Goal: Task Accomplishment & Management: Manage account settings

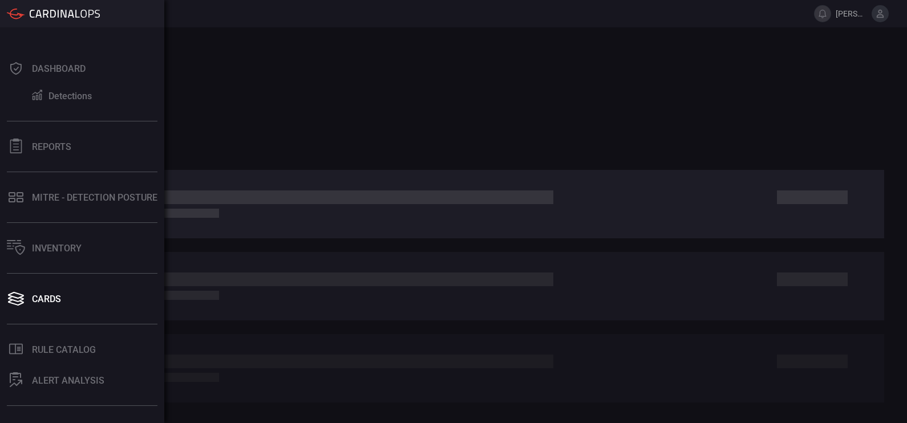
click at [57, 316] on div "Dashboard Detections Reports MITRE - Detection Posture Inventory Cards .st0_rul…" at bounding box center [82, 225] width 164 height 396
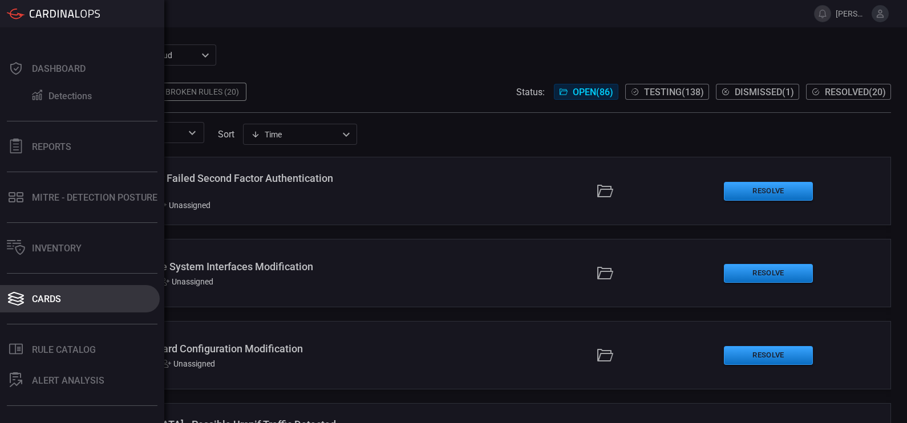
click at [52, 300] on div "Cards" at bounding box center [46, 299] width 29 height 11
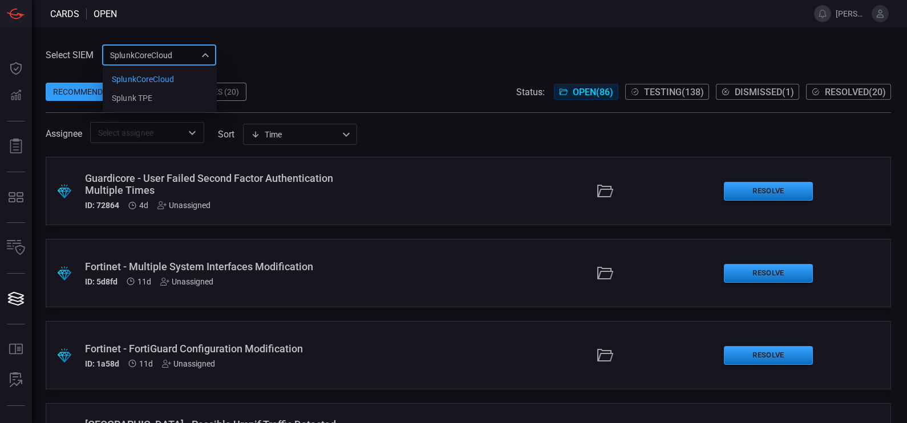
click at [177, 51] on div "SplunkCoreCloud f748d276-46a5-4bd3-b149-f2461a2fe2c5 SplunkCoreCloud Splunk TPE…" at bounding box center [159, 55] width 114 height 21
click at [159, 100] on li "Splunk TPE" at bounding box center [160, 98] width 114 height 19
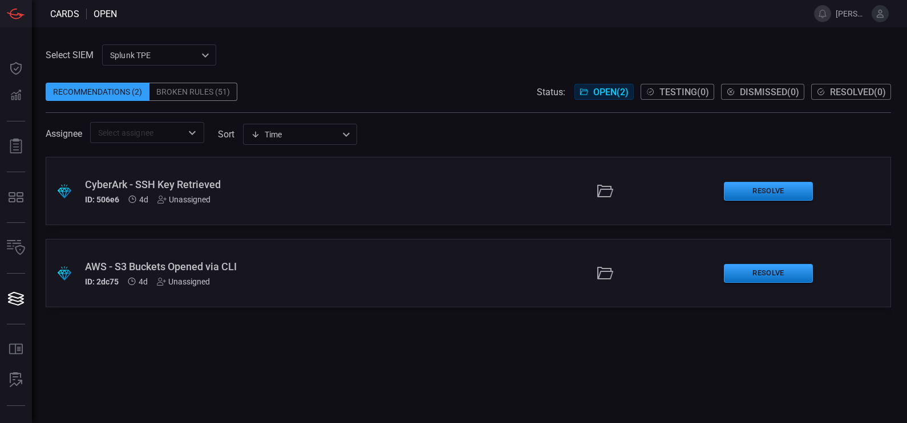
click at [205, 86] on div "Broken Rules (51)" at bounding box center [193, 92] width 88 height 18
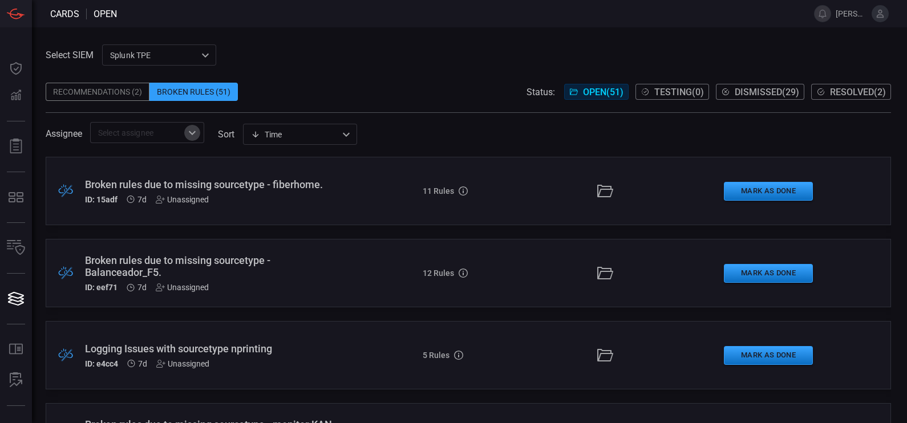
click at [187, 131] on icon "Open" at bounding box center [192, 133] width 14 height 14
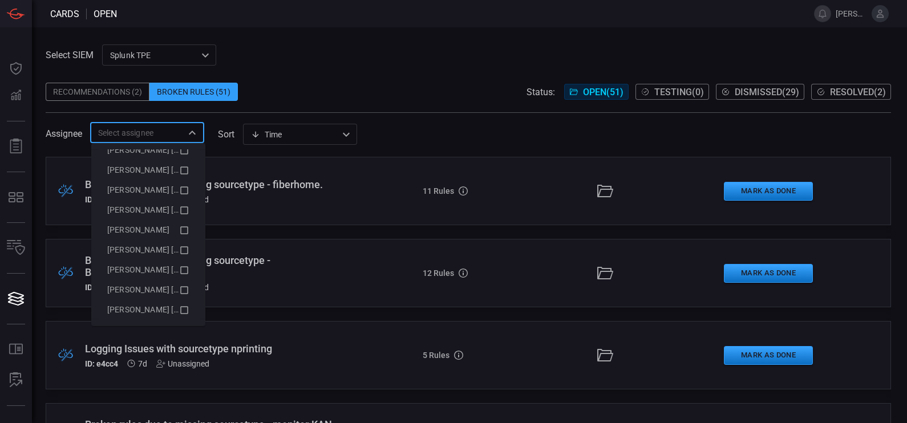
scroll to position [479, 0]
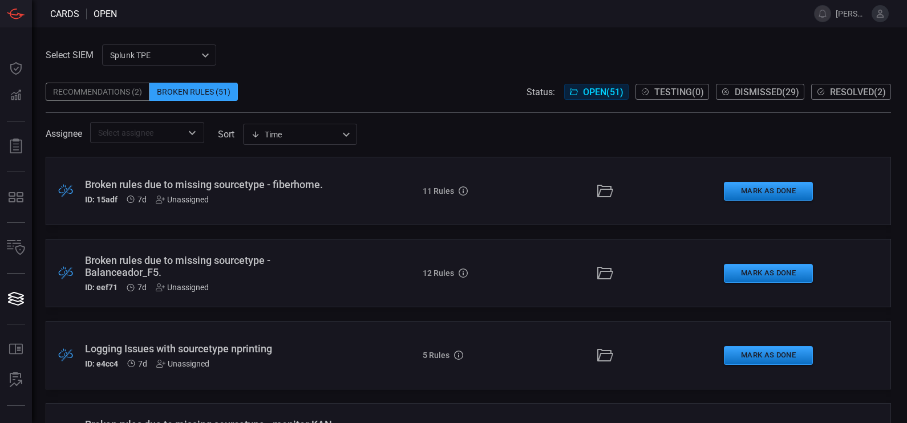
click at [389, 43] on div "Select SIEM Splunk TPE 1e2e8ad1-9f42-4d8b-bcd8-2b3f9d333f5b ​ Recommendations (…" at bounding box center [469, 225] width 875 height 396
click at [830, 88] on span "Resolved ( 2 )" at bounding box center [858, 92] width 56 height 11
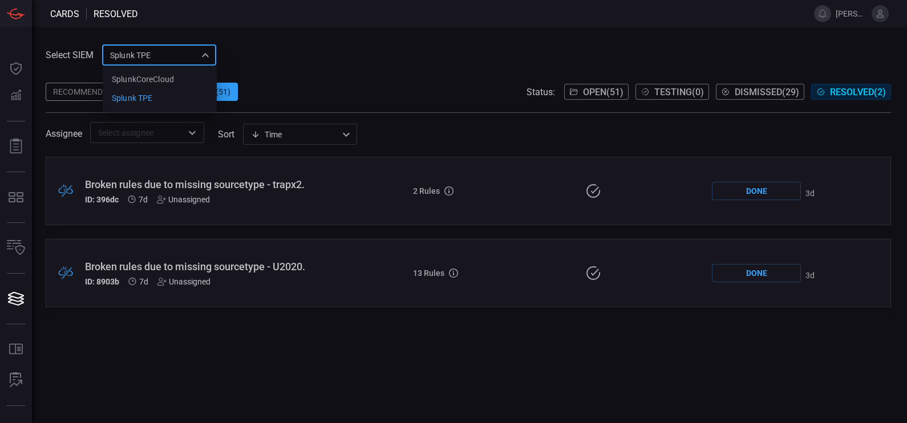
click at [188, 55] on div "Splunk TPE 1e2e8ad1-9f42-4d8b-bcd8-2b3f9d333f5b SplunkCoreCloud Splunk TPE ​" at bounding box center [159, 55] width 114 height 21
click at [188, 55] on div at bounding box center [453, 211] width 907 height 423
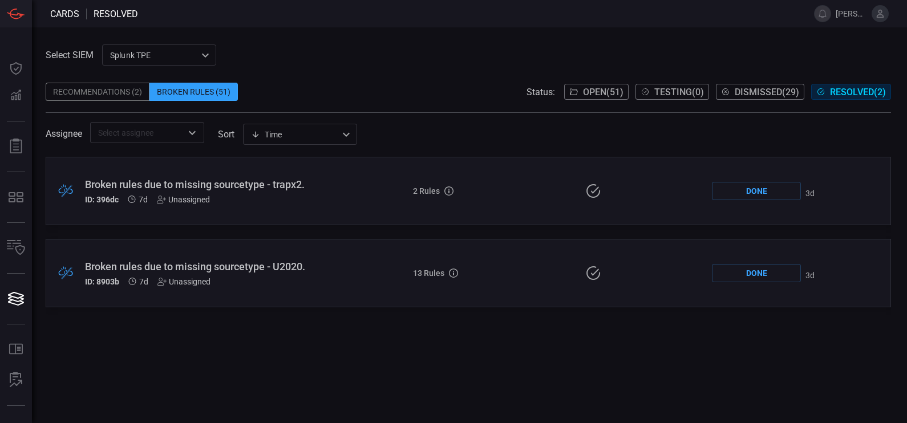
click at [588, 84] on button "Open ( 51 )" at bounding box center [596, 92] width 64 height 16
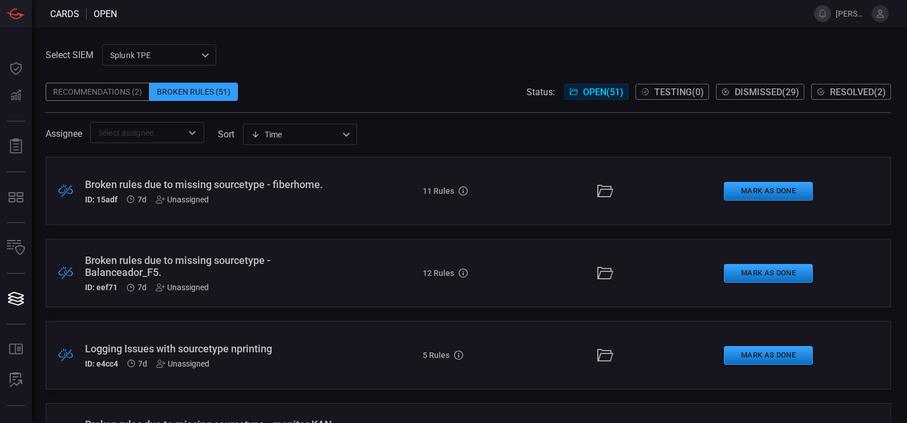
click at [133, 95] on div "Recommendations (2)" at bounding box center [98, 92] width 104 height 18
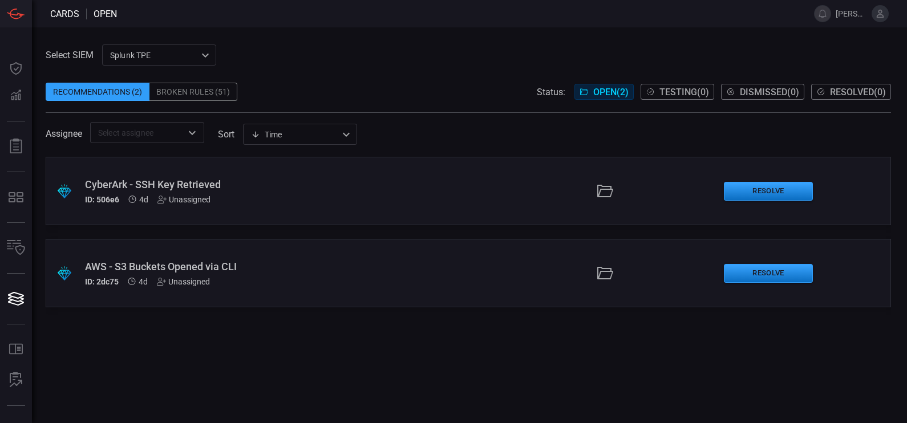
click at [175, 88] on div "Broken Rules (51)" at bounding box center [193, 92] width 88 height 18
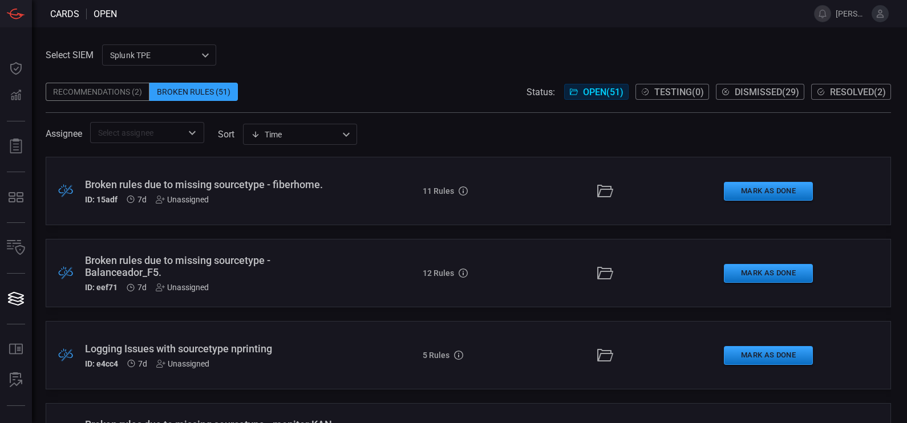
click at [110, 88] on div "Recommendations (2)" at bounding box center [98, 92] width 104 height 18
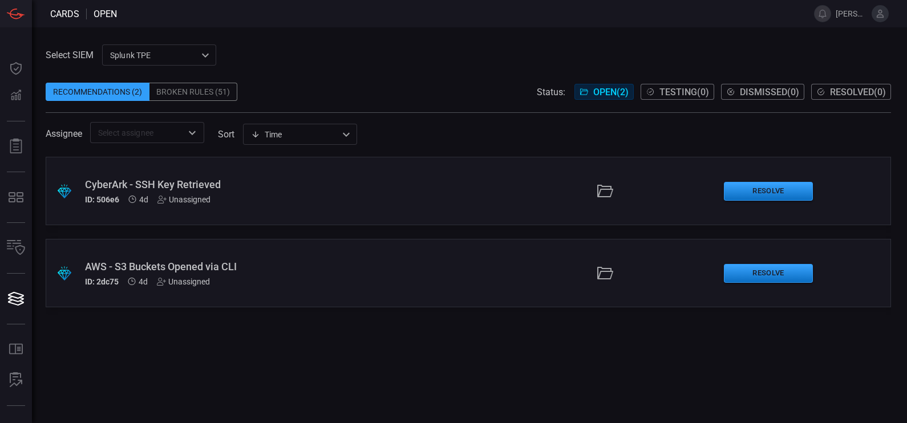
click at [132, 187] on div "CyberArk - SSH Key Retrieved" at bounding box center [213, 185] width 256 height 12
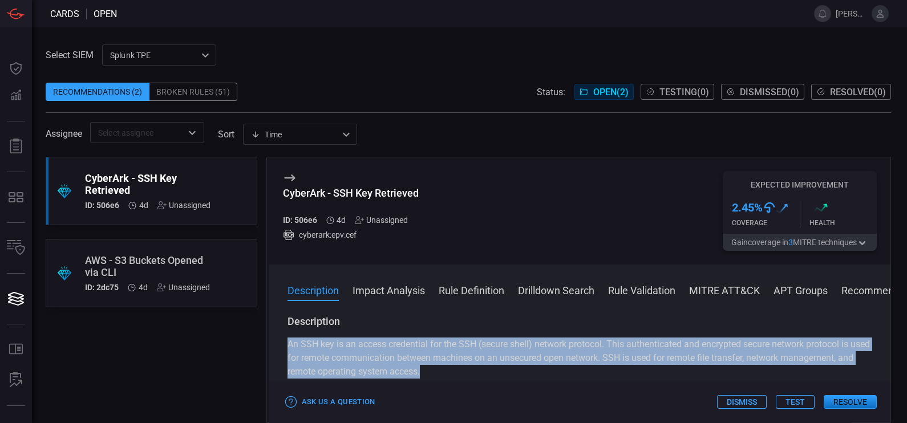
drag, startPoint x: 286, startPoint y: 342, endPoint x: 535, endPoint y: 377, distance: 251.7
click at [535, 377] on div "Description An SSH key is an access credential for the SSH (secure shell) netwo…" at bounding box center [580, 367] width 622 height 104
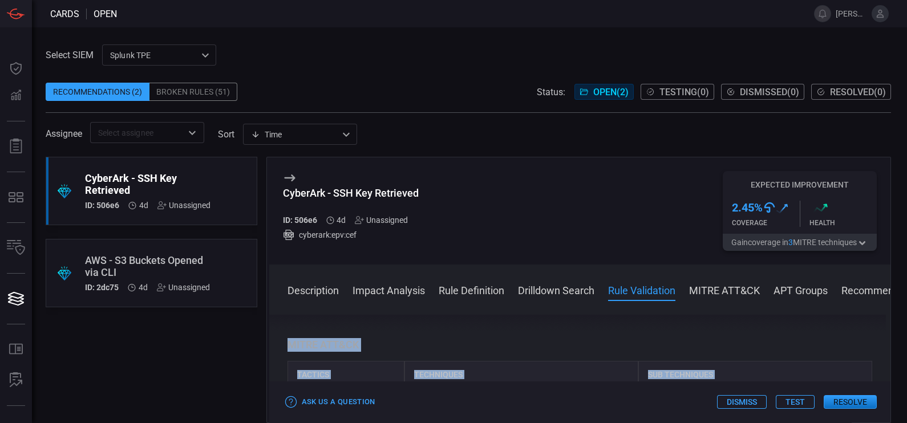
scroll to position [793, 0]
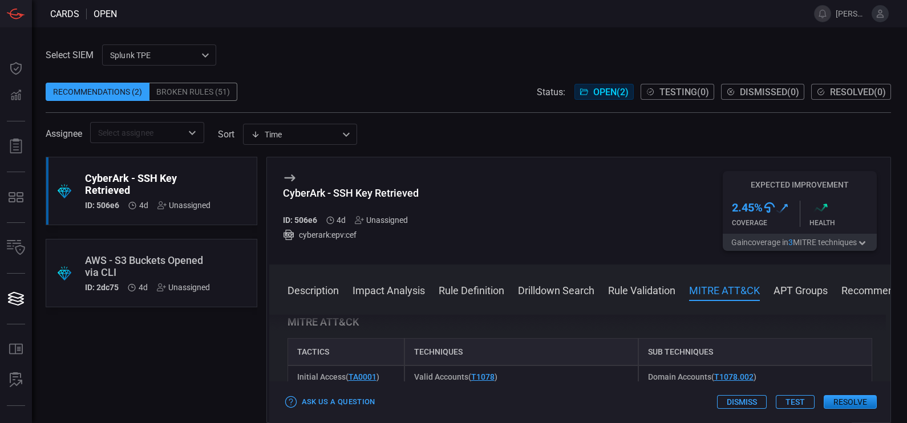
click at [582, 317] on div "Description An SSH key is an access credential for the SSH (secure shell) netwo…" at bounding box center [580, 367] width 622 height 104
click at [322, 295] on button "Description" at bounding box center [313, 290] width 51 height 14
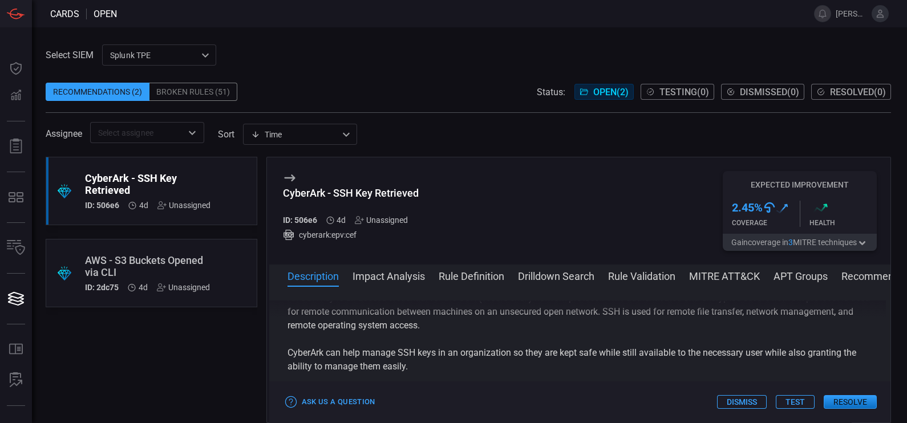
scroll to position [0, 0]
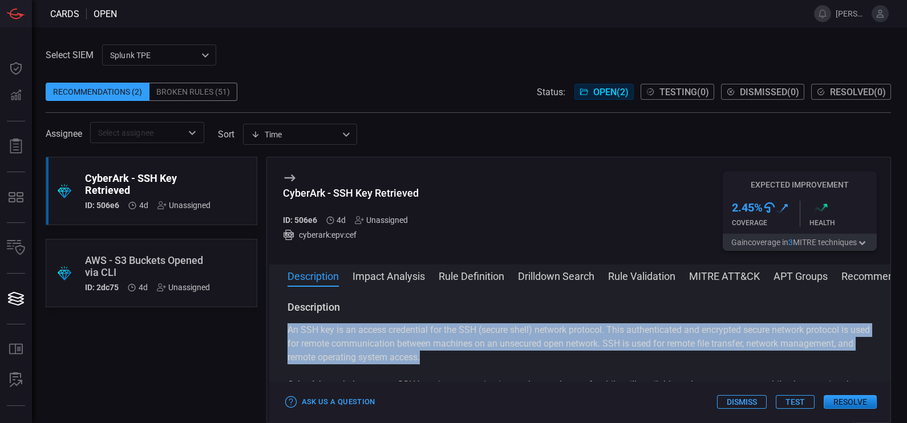
drag, startPoint x: 518, startPoint y: 357, endPoint x: 284, endPoint y: 330, distance: 234.8
click at [284, 330] on div "Description An SSH key is an access credential for the SSH (secure shell) netwo…" at bounding box center [580, 353] width 622 height 104
copy p "An SSH key is an access credential for the SSH (secure shell) network protocol.…"
click at [393, 276] on button "Impact Analysis" at bounding box center [389, 276] width 72 height 14
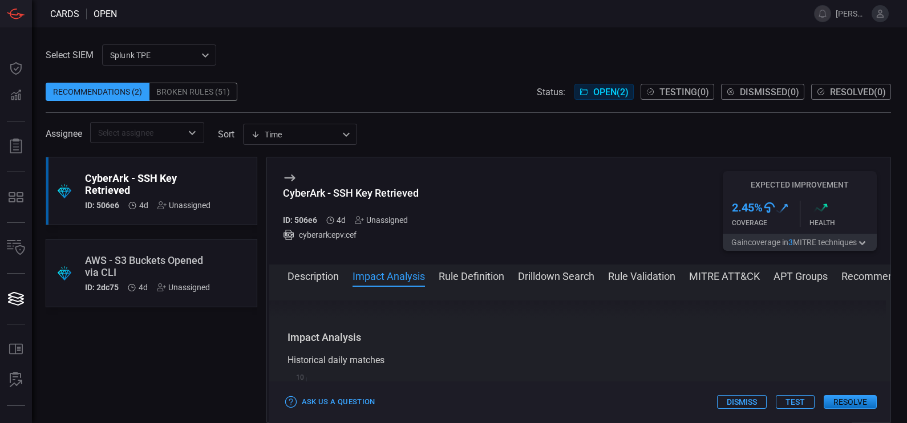
scroll to position [339, 0]
click at [410, 335] on div "Historical daily matches" at bounding box center [580, 329] width 585 height 14
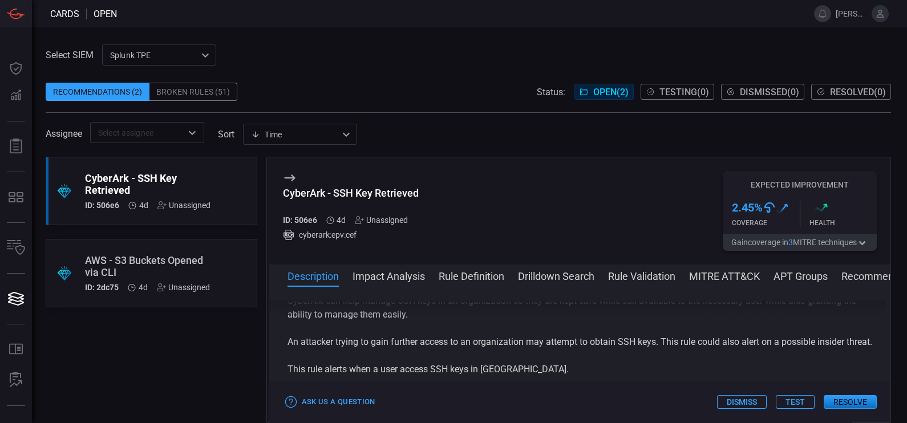
scroll to position [0, 0]
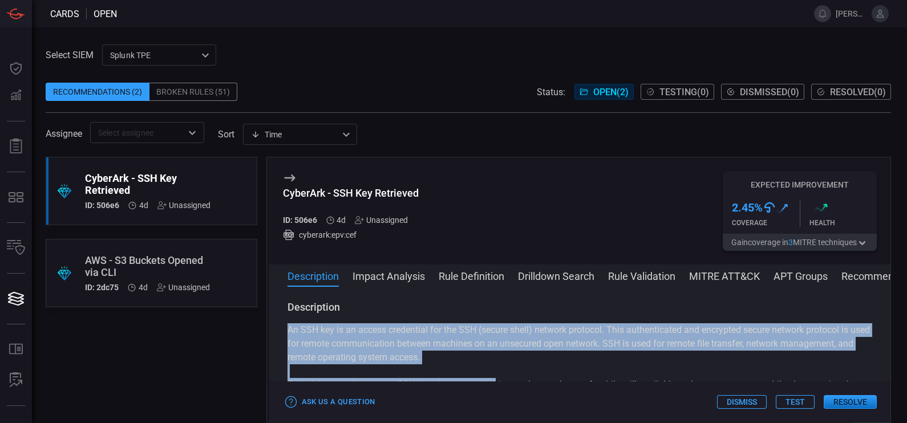
drag, startPoint x: 286, startPoint y: 326, endPoint x: 493, endPoint y: 379, distance: 213.3
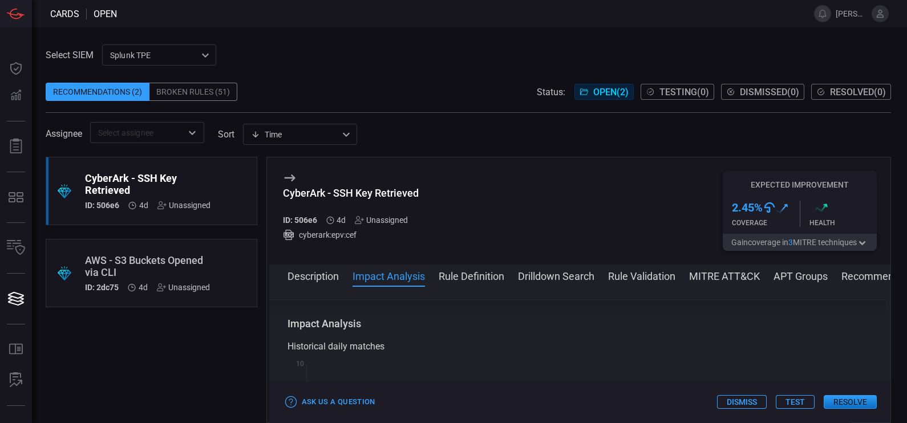
scroll to position [322, 0]
copy div "An SSH key is an access credential for the SSH (secure shell) network protocol.…"
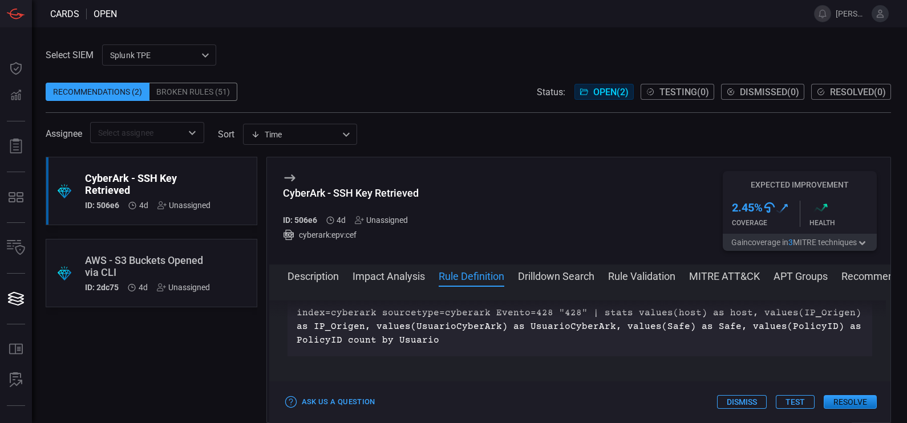
scroll to position [587, 0]
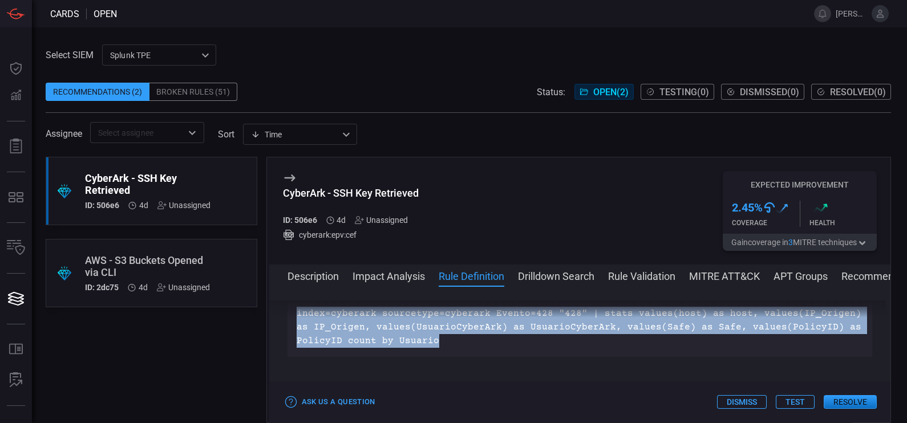
drag, startPoint x: 442, startPoint y: 358, endPoint x: 294, endPoint y: 326, distance: 151.9
click at [294, 326] on div "index=cyberark sourcetype=cyberark Evento=428 "428" | stats values(host) as hos…" at bounding box center [580, 327] width 585 height 59
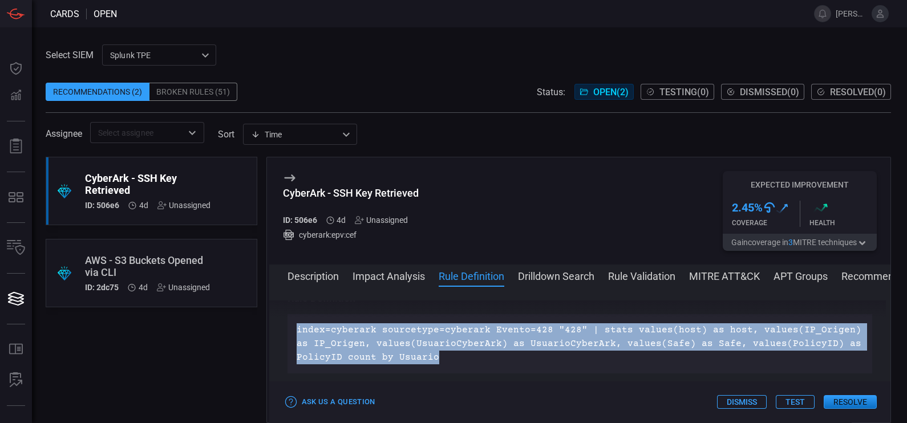
scroll to position [570, 0]
click at [344, 325] on div "Rule Definition index=cyberark sourcetype=cyberark Evento=428 "428" | stats val…" at bounding box center [580, 333] width 585 height 82
drag, startPoint x: 442, startPoint y: 374, endPoint x: 296, endPoint y: 342, distance: 149.5
click at [296, 342] on div "index=cyberark sourcetype=cyberark Evento=428 "428" | stats values(host) as hos…" at bounding box center [580, 343] width 585 height 59
copy p "index=cyberark sourcetype=cyberark Evento=428 "428" | stats values(host) as hos…"
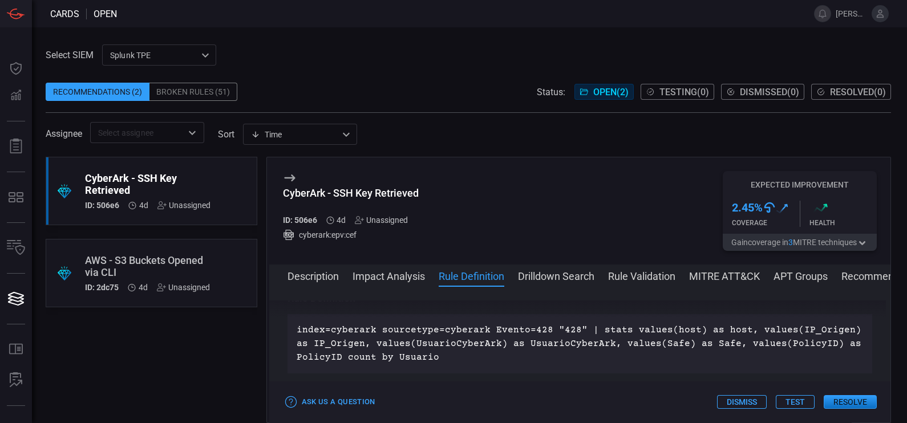
click at [455, 385] on div "Ask Us a Question Dismiss Test Resolve" at bounding box center [580, 402] width 622 height 41
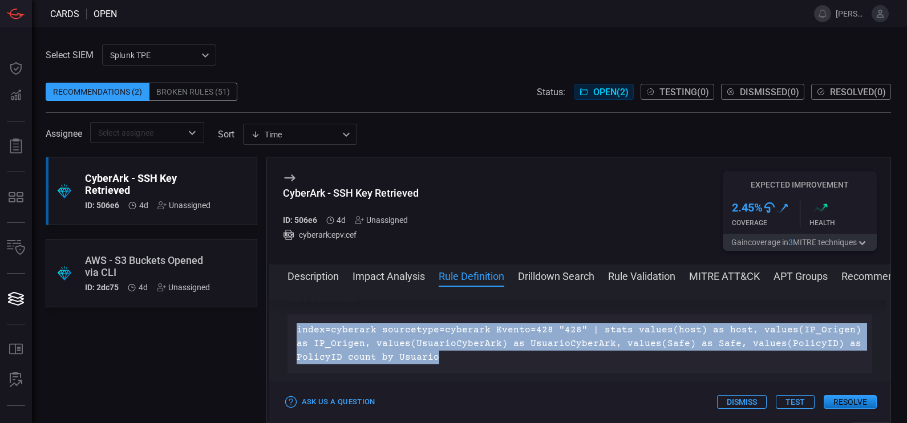
drag, startPoint x: 473, startPoint y: 371, endPoint x: 291, endPoint y: 342, distance: 184.2
click at [291, 342] on div "index=cyberark sourcetype=cyberark Evento=428 "428" | stats values(host) as hos…" at bounding box center [580, 343] width 585 height 59
copy p "index=cyberark sourcetype=cyberark Evento=428 "428" | stats values(host) as hos…"
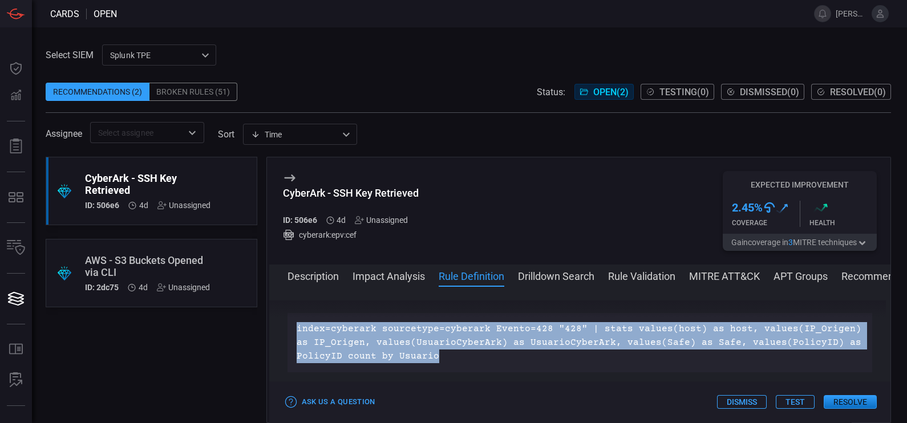
scroll to position [573, 0]
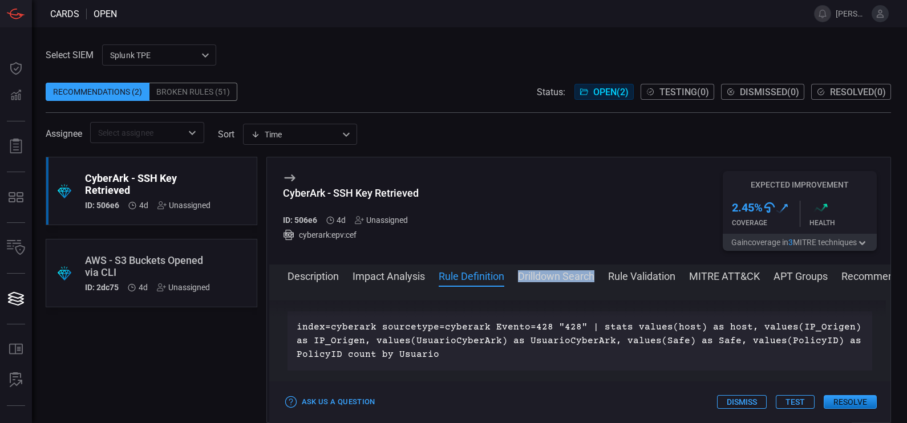
drag, startPoint x: 516, startPoint y: 275, endPoint x: 597, endPoint y: 280, distance: 80.6
click at [597, 280] on div "Description Impact Analysis Rule Definition Drilldown Search Rule Validation MI…" at bounding box center [590, 276] width 604 height 14
copy button "Drilldown Search"
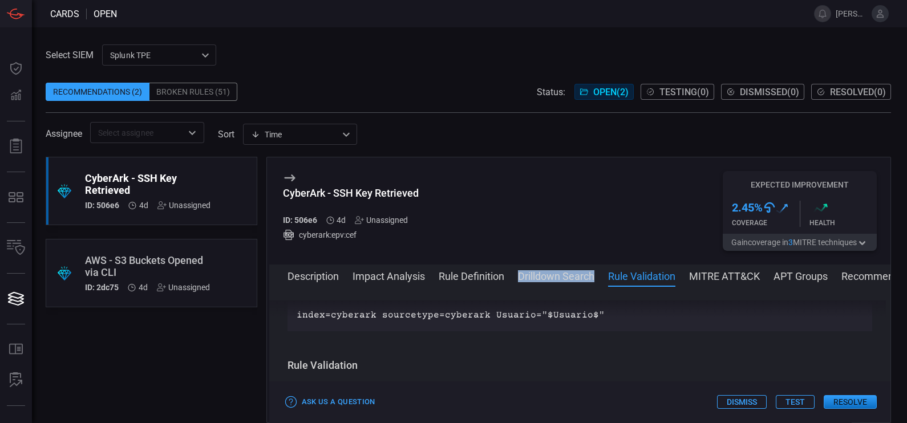
scroll to position [703, 0]
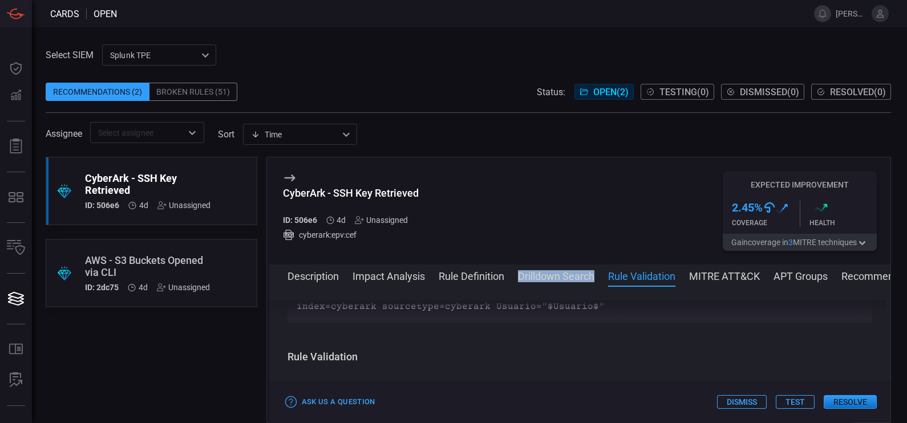
click at [722, 277] on button "MITRE ATT&CK" at bounding box center [724, 276] width 71 height 14
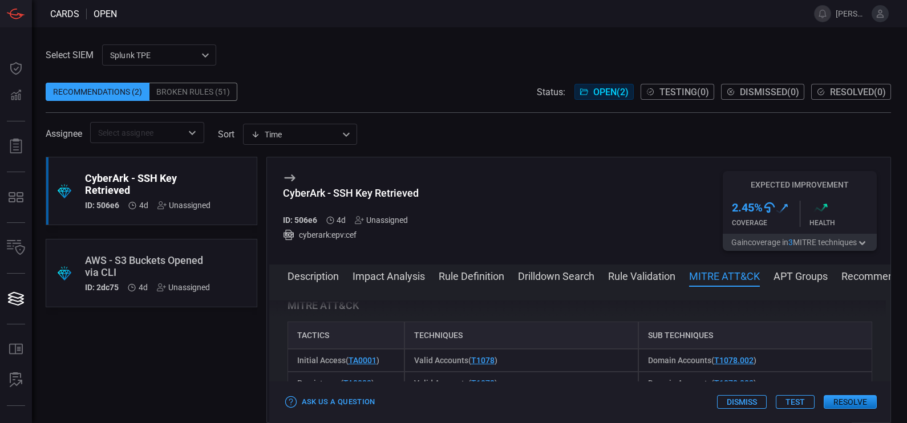
click at [798, 285] on span at bounding box center [580, 291] width 622 height 18
click at [802, 282] on button "APT Groups" at bounding box center [801, 276] width 54 height 14
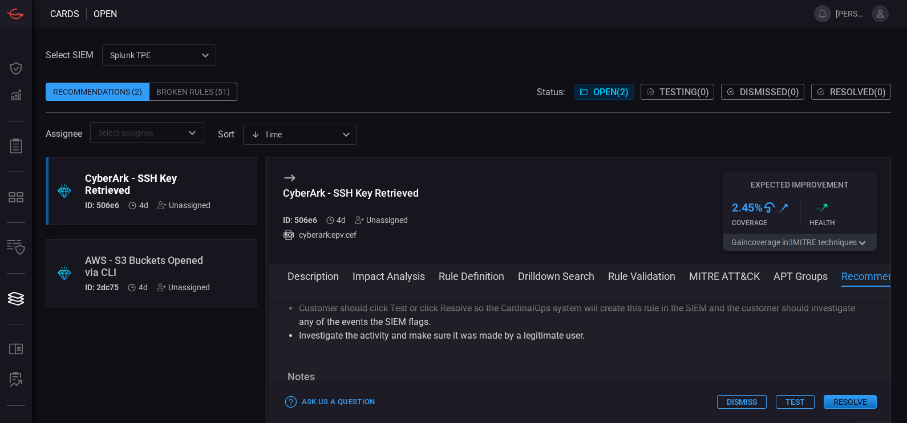
scroll to position [1280, 0]
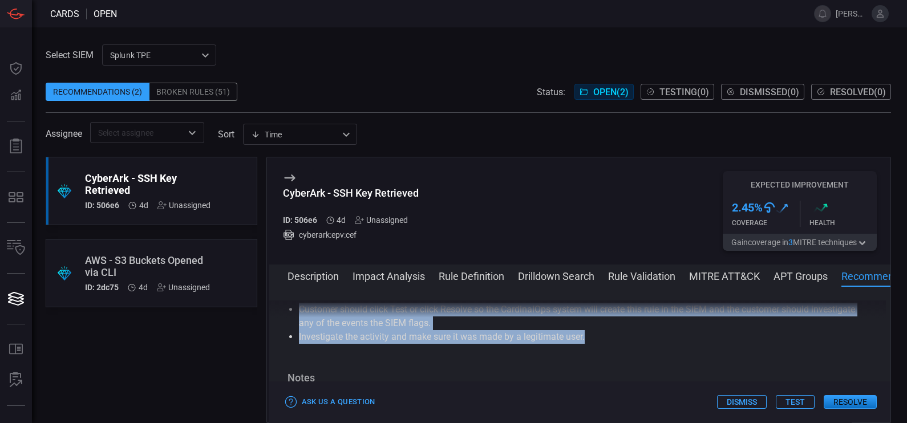
drag, startPoint x: 601, startPoint y: 354, endPoint x: 297, endPoint y: 333, distance: 305.4
click at [297, 333] on ul "Customer should click Test or click Resolve so the CardinalOps system will crea…" at bounding box center [580, 323] width 585 height 41
copy ul "Customer should click Test or click Resolve so the CardinalOps system will crea…"
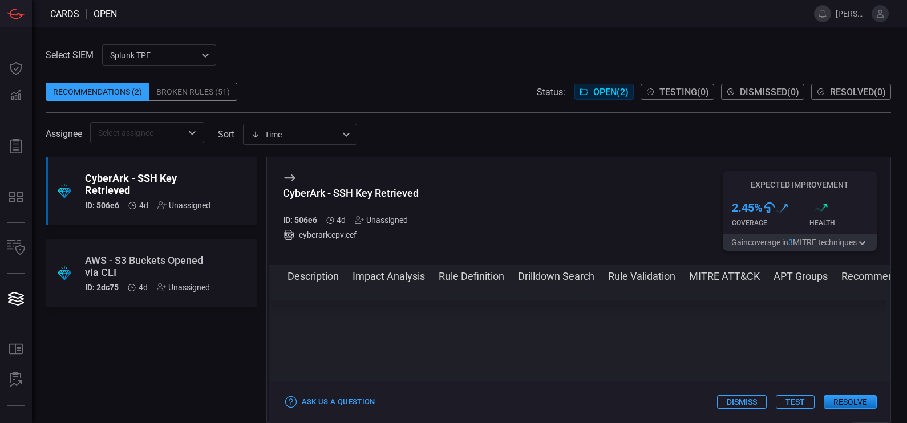
scroll to position [1454, 0]
click at [839, 408] on button "Resolve" at bounding box center [850, 402] width 53 height 14
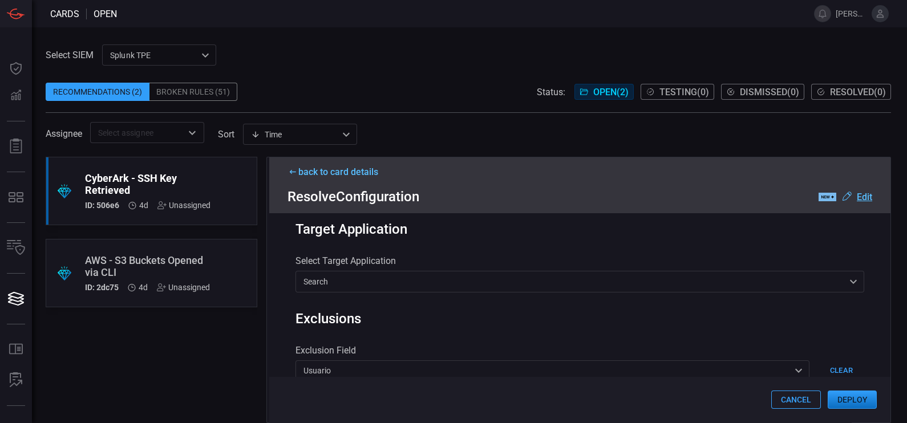
scroll to position [405, 0]
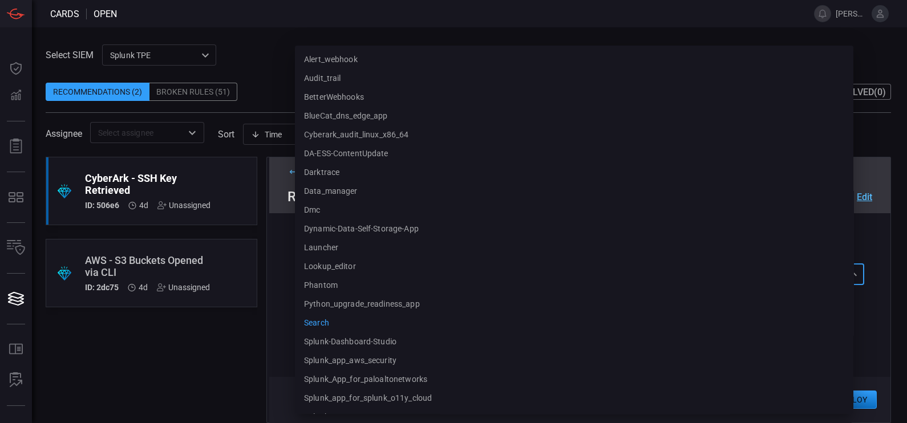
click at [660, 282] on div "search search alert_webhook audit_trail BetterWebhooks BlueCat_dns_edge_app cyb…" at bounding box center [580, 274] width 569 height 21
click at [881, 138] on div at bounding box center [453, 211] width 907 height 423
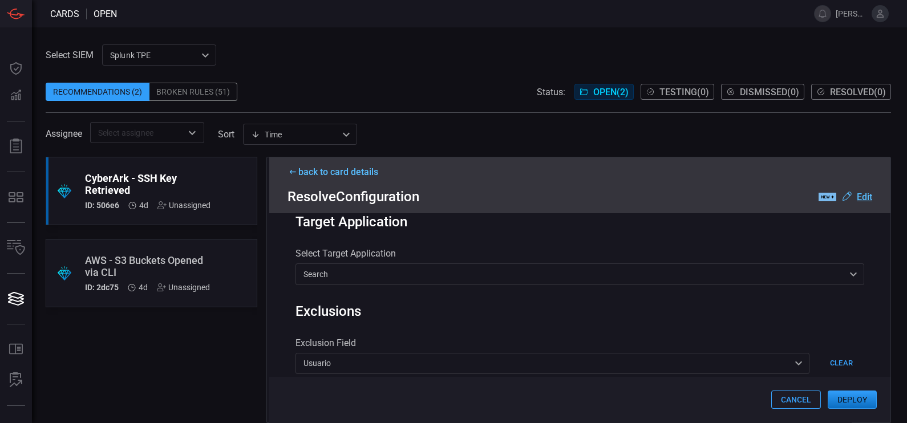
click at [881, 138] on div "alert_webhook audit_trail BetterWebhooks BlueCat_dns_edge_app cyberark_audit_li…" at bounding box center [453, 211] width 907 height 423
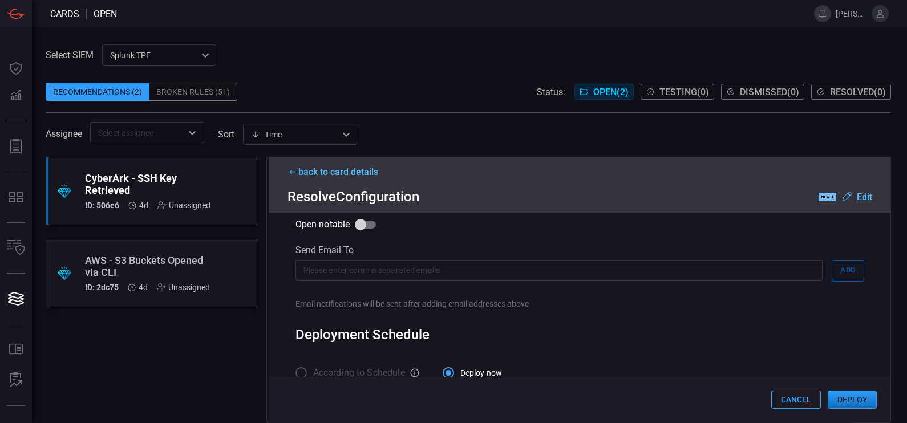
scroll to position [690, 0]
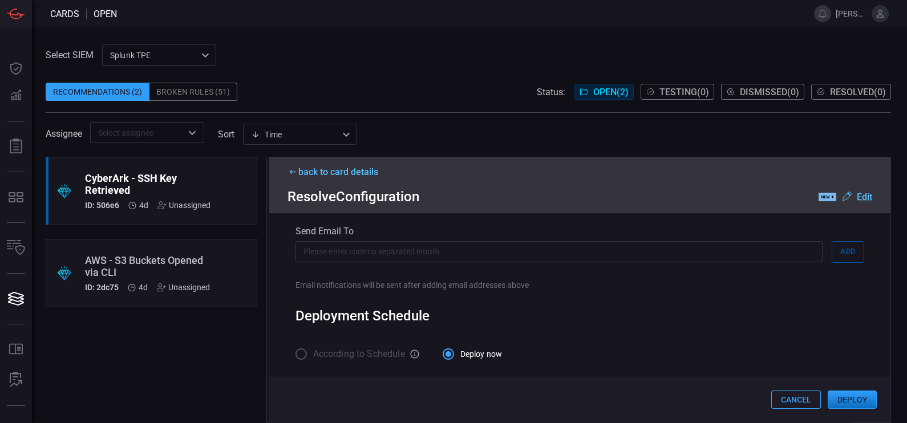
click at [800, 393] on button "Cancel" at bounding box center [796, 400] width 50 height 18
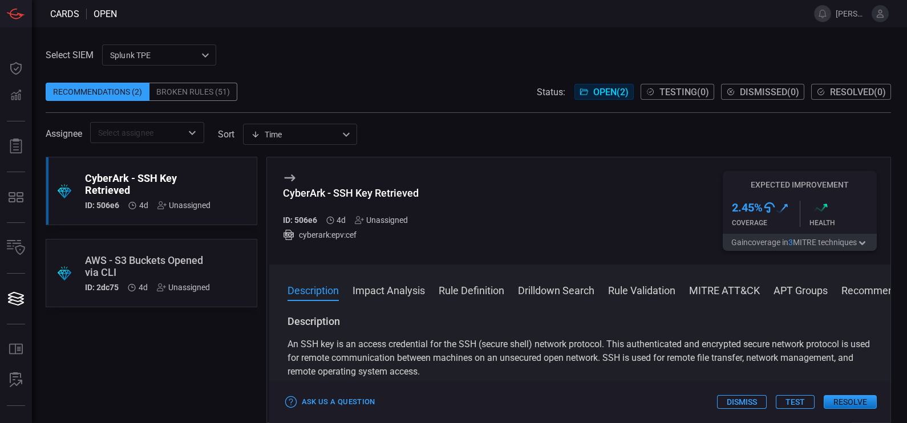
click at [177, 264] on div "AWS - S3 Buckets Opened via CLI" at bounding box center [147, 266] width 125 height 24
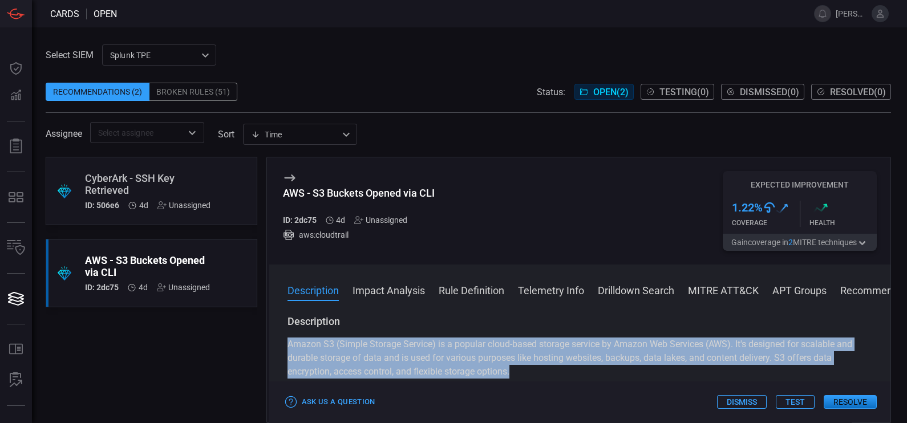
drag, startPoint x: 518, startPoint y: 376, endPoint x: 289, endPoint y: 349, distance: 230.4
click at [289, 349] on p "Amazon S3 (Simple Storage Service) is a popular cloud-based storage service by …" at bounding box center [580, 358] width 585 height 41
copy p "Amazon S3 (Simple Storage Service) is a popular cloud-based storage service by …"
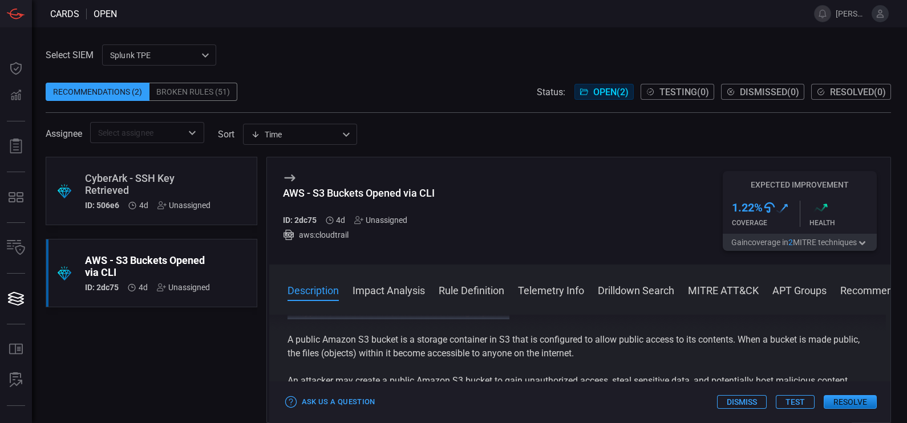
scroll to position [58, 0]
drag, startPoint x: 288, startPoint y: 337, endPoint x: 638, endPoint y: 371, distance: 351.4
click at [638, 371] on div "Amazon S3 (Simple Storage Service) is a popular cloud-based storage service by …" at bounding box center [580, 369] width 585 height 178
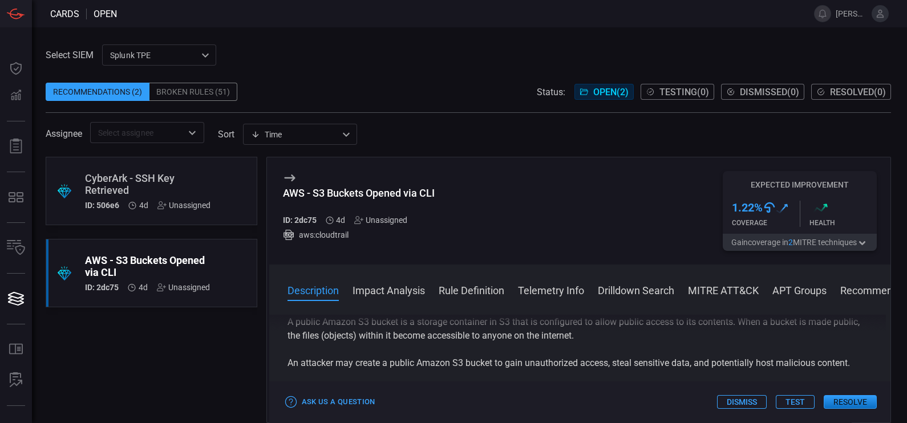
scroll to position [85, 0]
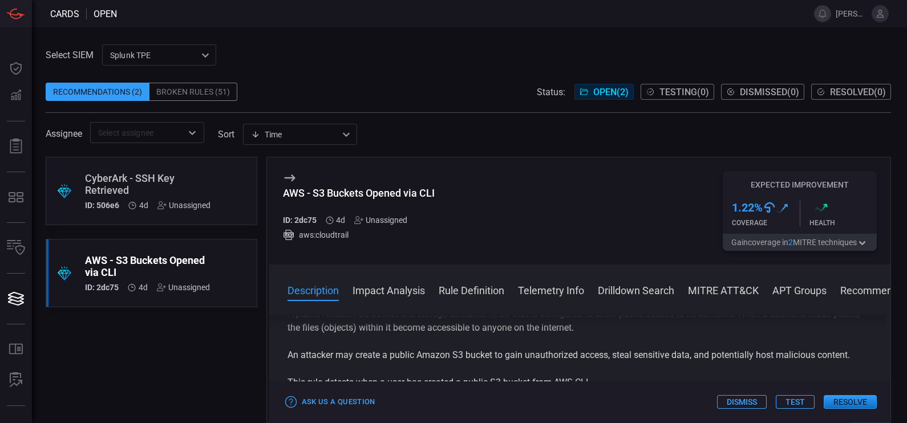
copy div "A public Amazon S3 bucket is a storage container in S3 that is configured to al…"
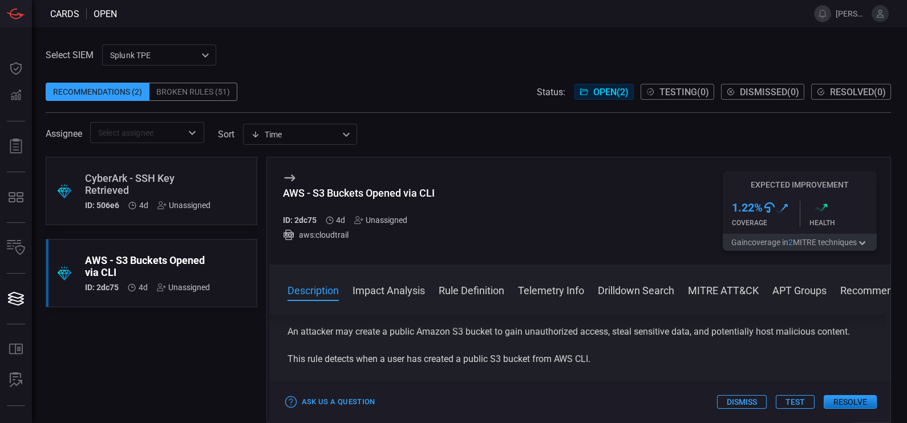
scroll to position [109, 0]
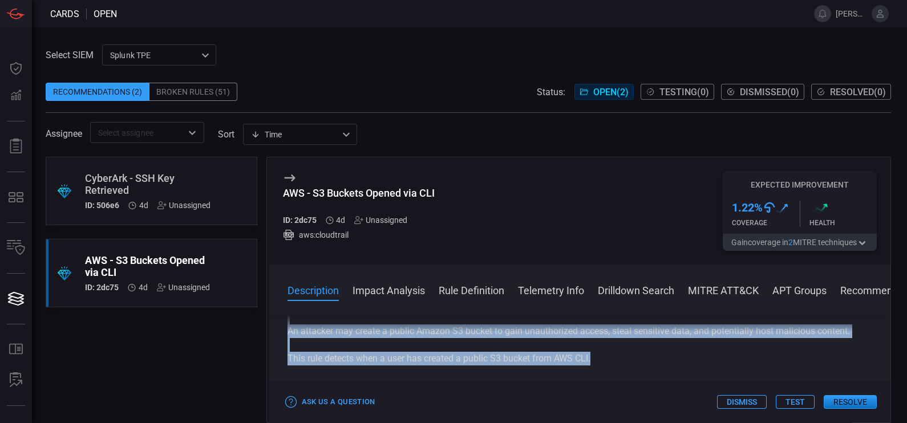
drag, startPoint x: 604, startPoint y: 362, endPoint x: 286, endPoint y: 330, distance: 319.9
click at [286, 330] on div "Description Amazon S3 (Simple Storage Service) is a popular cloud-based storage…" at bounding box center [580, 367] width 622 height 104
copy div "Description Amazon S3 (Simple Storage Service) is a popular cloud-based storage…"
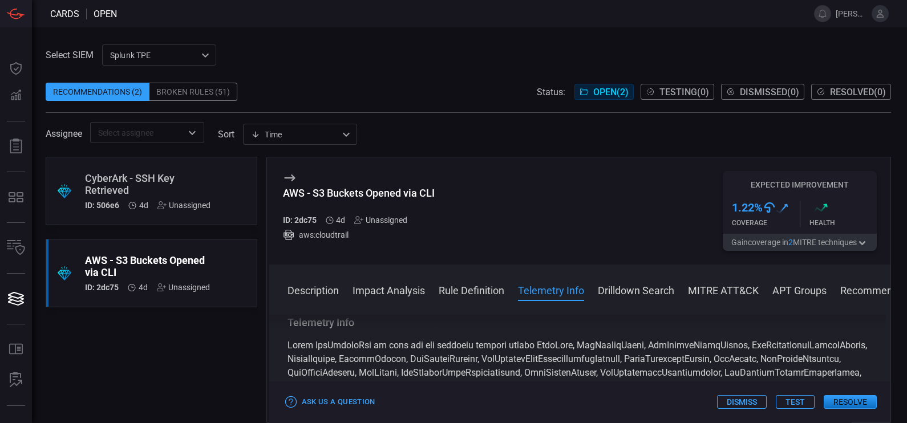
scroll to position [725, 0]
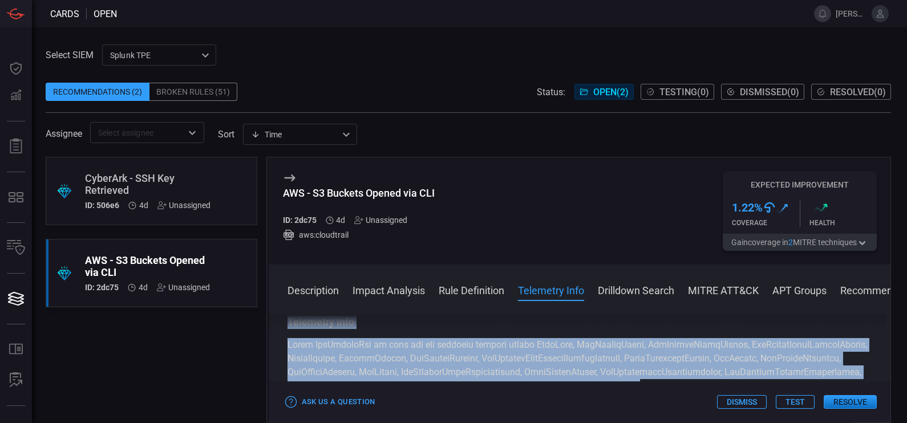
drag, startPoint x: 289, startPoint y: 328, endPoint x: 655, endPoint y: 378, distance: 369.2
click at [655, 378] on div "Description Amazon S3 (Simple Storage Service) is a popular cloud-based storage…" at bounding box center [580, 367] width 622 height 104
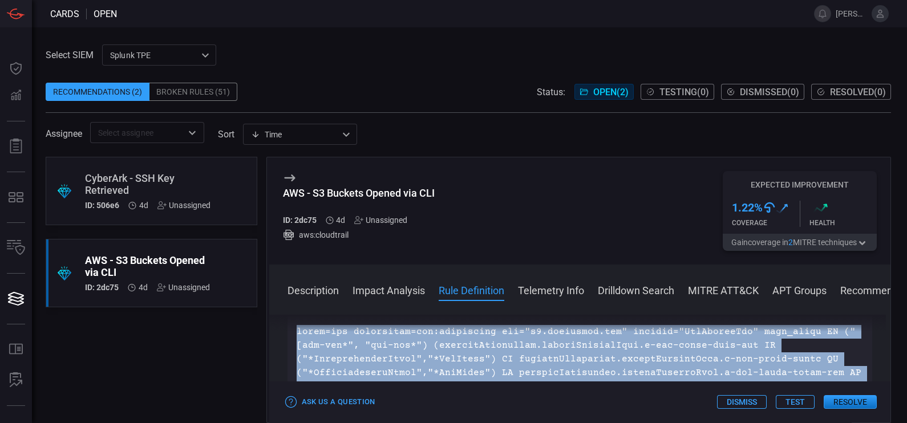
scroll to position [473, 0]
click at [655, 374] on p at bounding box center [580, 427] width 567 height 205
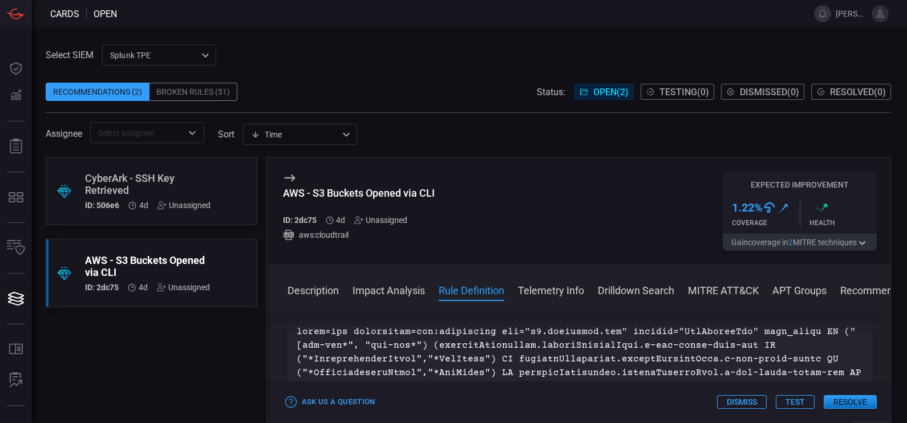
scroll to position [466, 0]
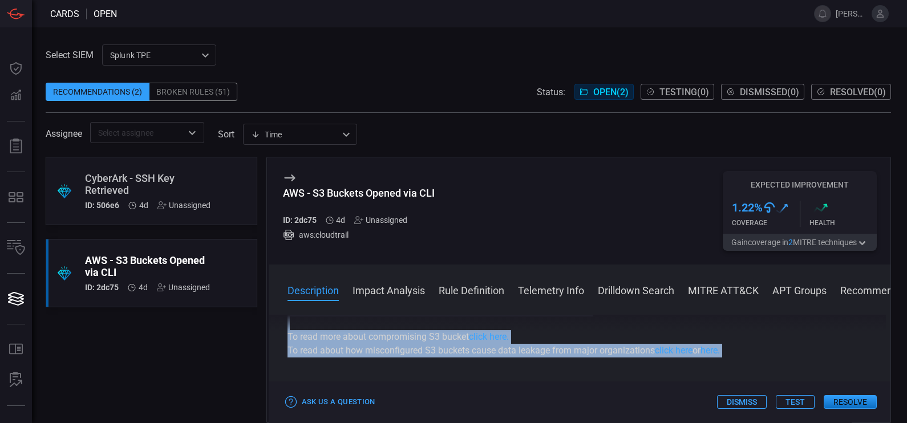
drag, startPoint x: 293, startPoint y: 332, endPoint x: 657, endPoint y: 414, distance: 373.7
click at [657, 414] on div "AWS - S3 Buckets Opened via CLI ID: 2dc75 4d Unassigned aws:cloudtrail Expected…" at bounding box center [578, 290] width 625 height 266
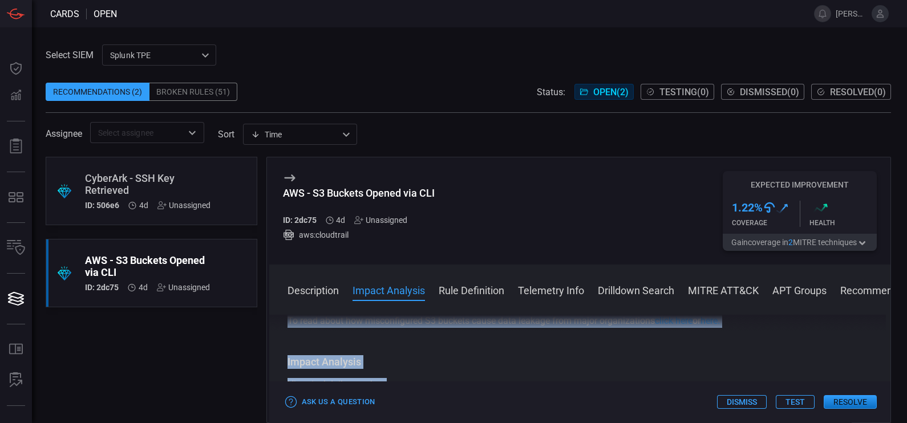
drag, startPoint x: 657, startPoint y: 414, endPoint x: 633, endPoint y: 340, distance: 77.9
click at [633, 340] on div "Description Amazon S3 (Simple Storage Service) is a popular cloud-based storage…" at bounding box center [580, 367] width 622 height 104
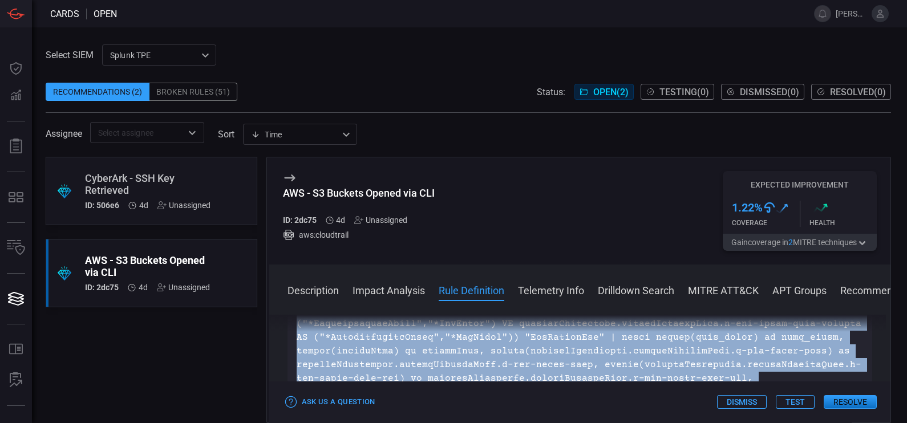
scroll to position [554, 0]
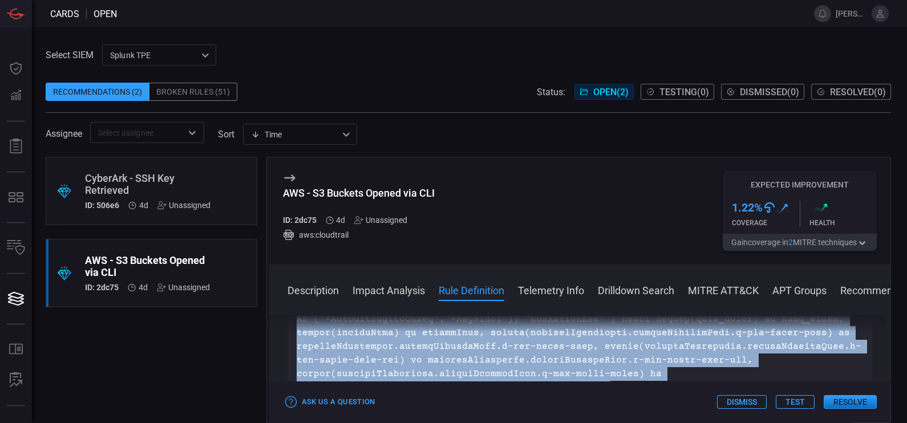
click at [650, 357] on p at bounding box center [580, 346] width 567 height 205
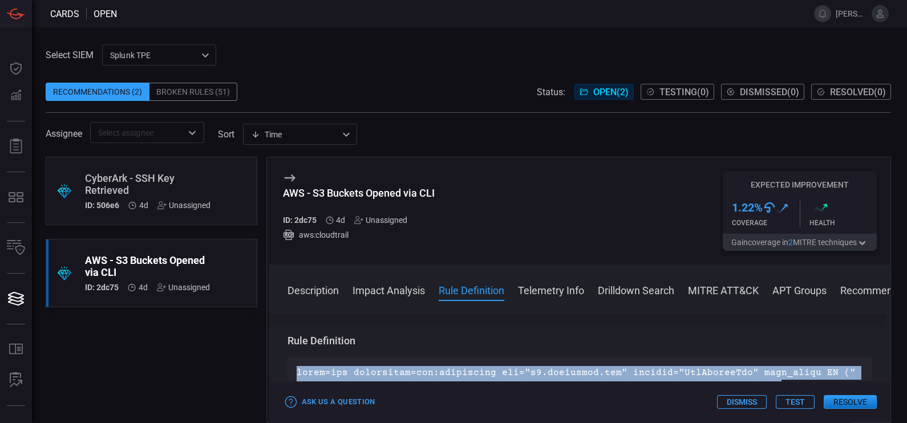
scroll to position [478, 0]
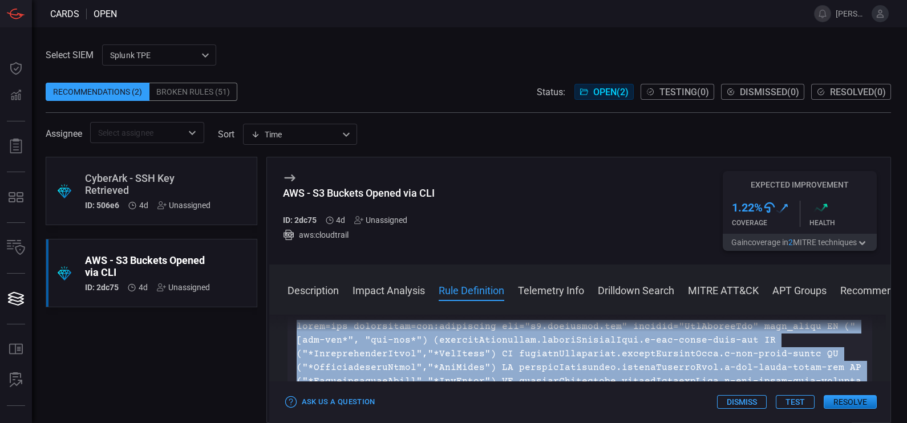
drag, startPoint x: 296, startPoint y: 353, endPoint x: 648, endPoint y: 403, distance: 356.2
click at [648, 403] on div "AWS - S3 Buckets Opened via CLI ID: 2dc75 4d Unassigned aws:cloudtrail Expected…" at bounding box center [578, 290] width 625 height 266
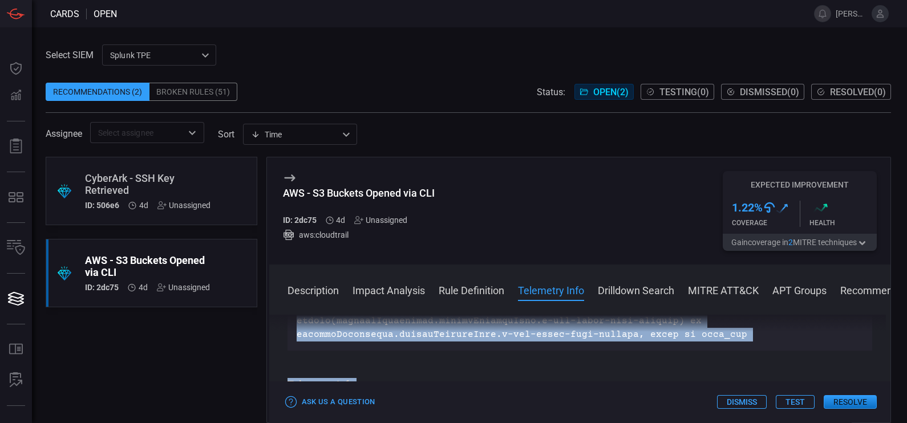
scroll to position [662, 0]
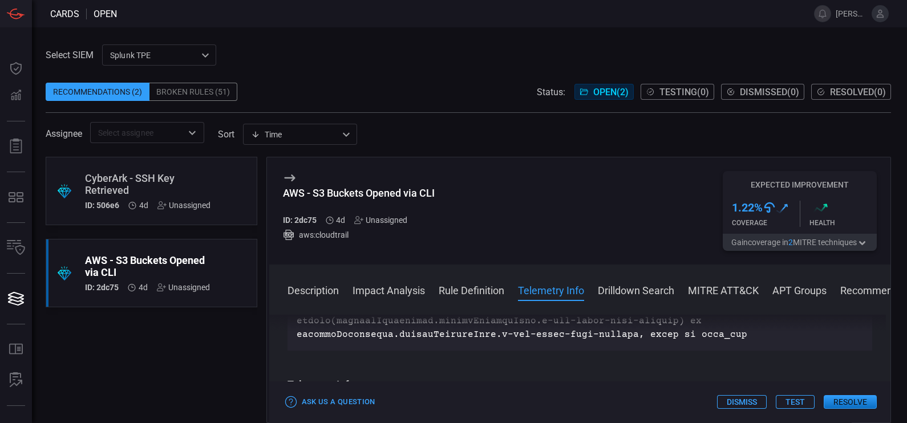
click at [618, 329] on div "Description Amazon S3 (Simple Storage Service) is a popular cloud-based storage…" at bounding box center [580, 367] width 622 height 104
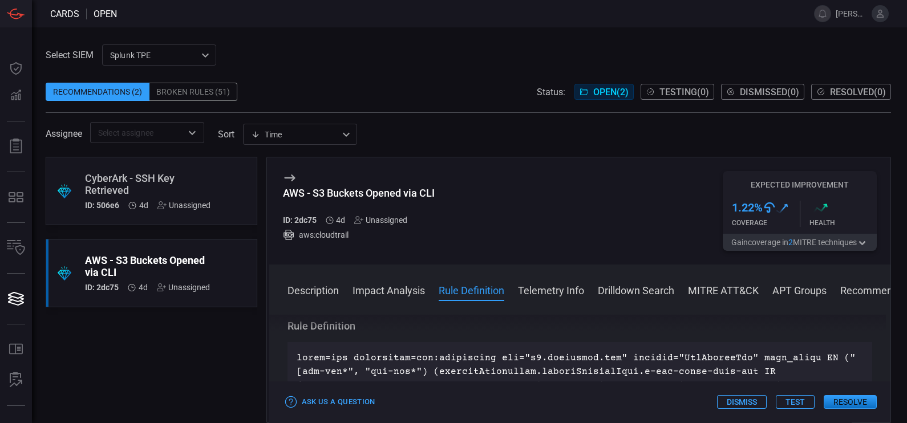
scroll to position [444, 0]
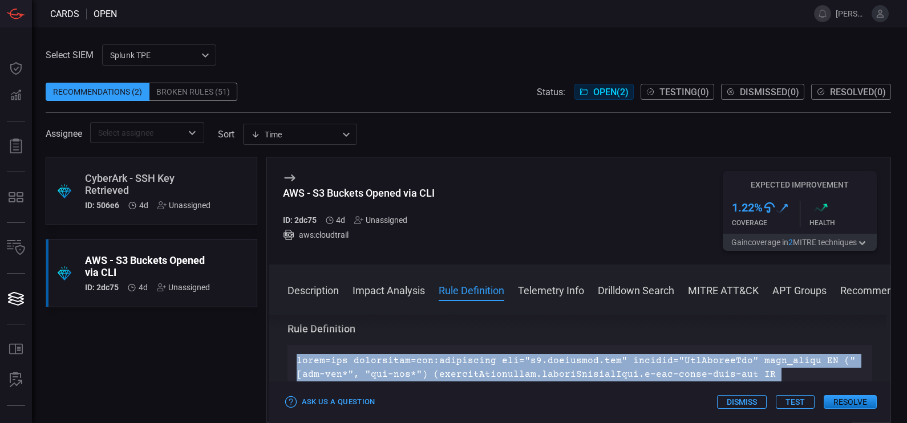
drag, startPoint x: 296, startPoint y: 359, endPoint x: 562, endPoint y: 394, distance: 268.1
click at [562, 394] on div "AWS - S3 Buckets Opened via CLI ID: 2dc75 4d Unassigned aws:cloudtrail Expected…" at bounding box center [578, 290] width 625 height 266
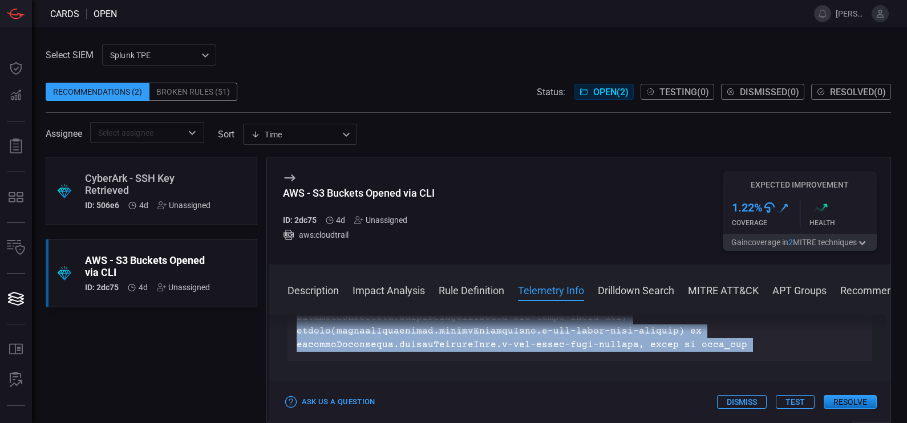
scroll to position [650, 0]
copy div "index=aws sourcetype=aws:cloudtrail dvc="[DOMAIN_NAME]" command="PutBucketAcl" …"
click at [493, 339] on p at bounding box center [580, 250] width 567 height 205
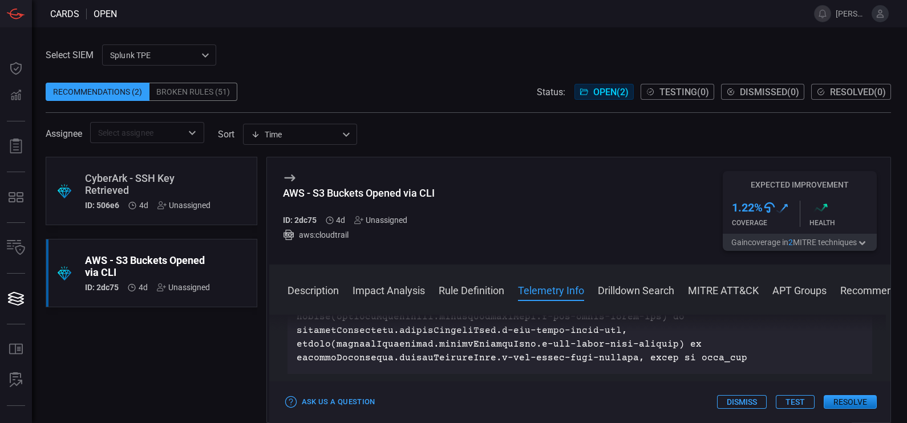
scroll to position [639, 0]
click at [737, 346] on p at bounding box center [580, 261] width 567 height 205
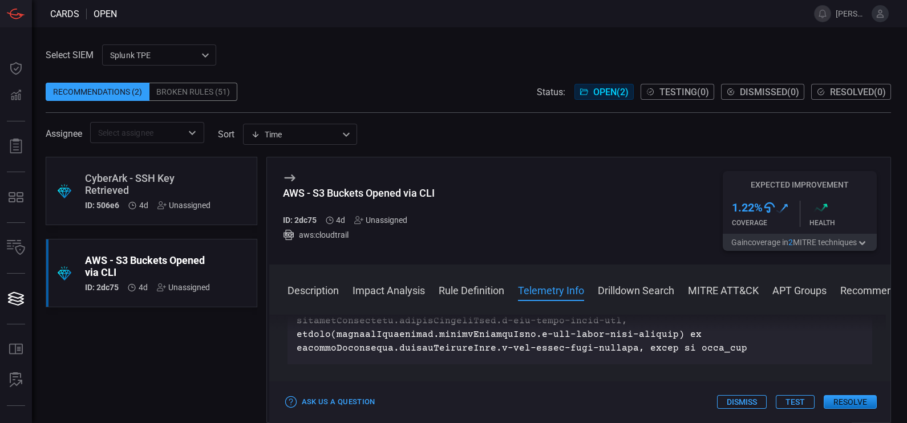
scroll to position [649, 0]
click at [731, 335] on p at bounding box center [580, 251] width 567 height 205
click at [704, 334] on p at bounding box center [580, 251] width 567 height 205
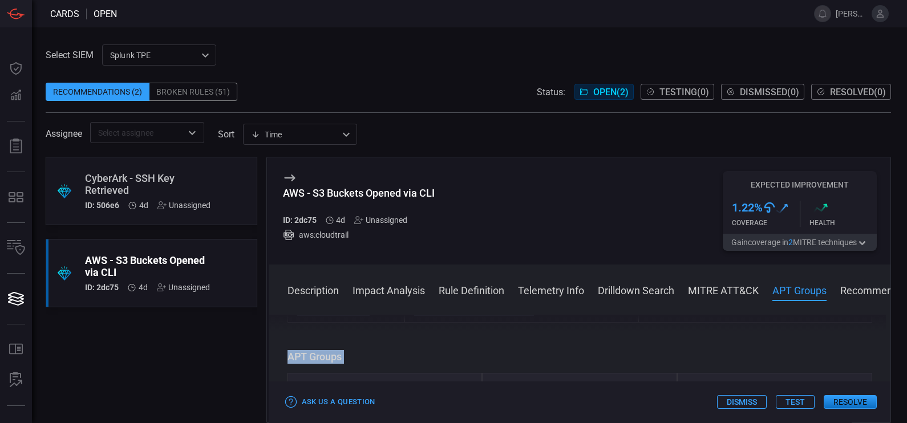
scroll to position [1030, 0]
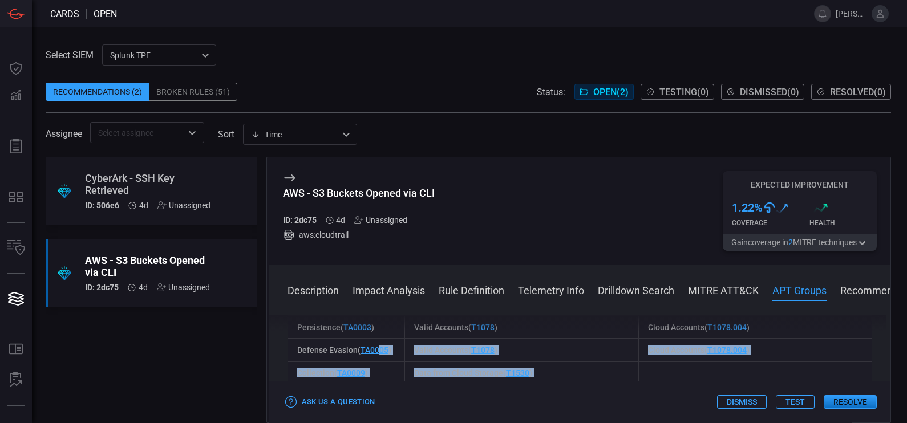
drag, startPoint x: 725, startPoint y: 375, endPoint x: 377, endPoint y: 344, distance: 349.5
click at [377, 344] on div "Description Amazon S3 (Simple Storage Service) is a popular cloud-based storage…" at bounding box center [580, 367] width 622 height 104
drag, startPoint x: 377, startPoint y: 344, endPoint x: 470, endPoint y: 358, distance: 94.1
click at [470, 369] on span "Data from Cloud Storage ( T1530 )" at bounding box center [473, 373] width 118 height 9
click at [527, 369] on link "T1530" at bounding box center [517, 373] width 23 height 9
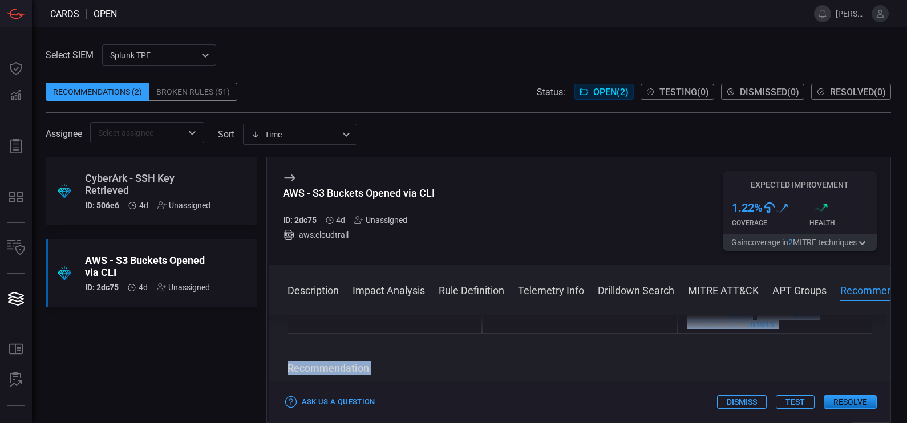
scroll to position [1234, 0]
click at [424, 340] on div "Description Amazon S3 (Simple Storage Service) is a popular cloud-based storage…" at bounding box center [580, 367] width 622 height 104
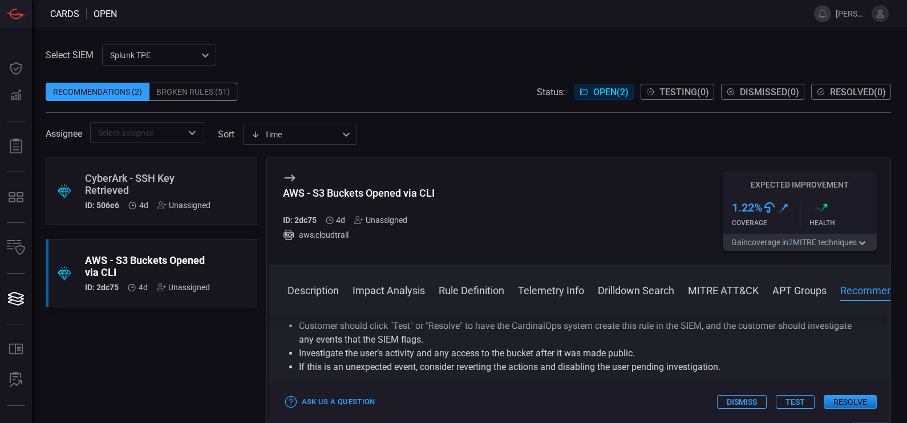
scroll to position [1285, 0]
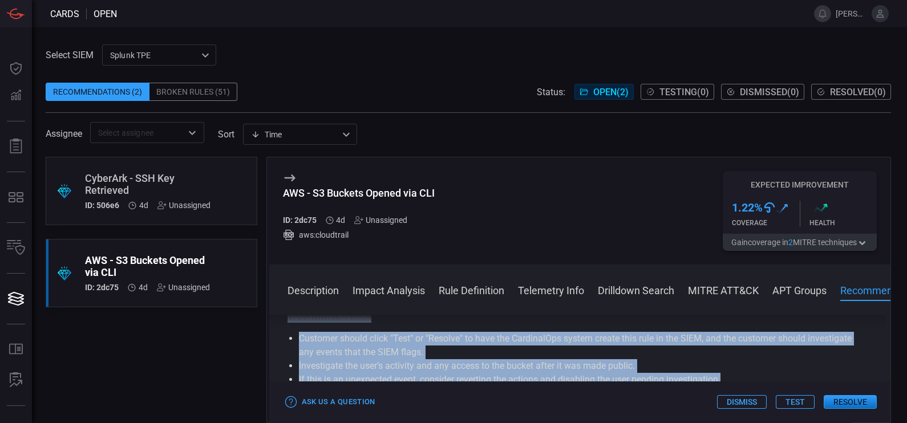
drag, startPoint x: 730, startPoint y: 374, endPoint x: 302, endPoint y: 326, distance: 430.0
click at [302, 326] on div "Description Amazon S3 (Simple Storage Service) is a popular cloud-based storage…" at bounding box center [580, 367] width 622 height 104
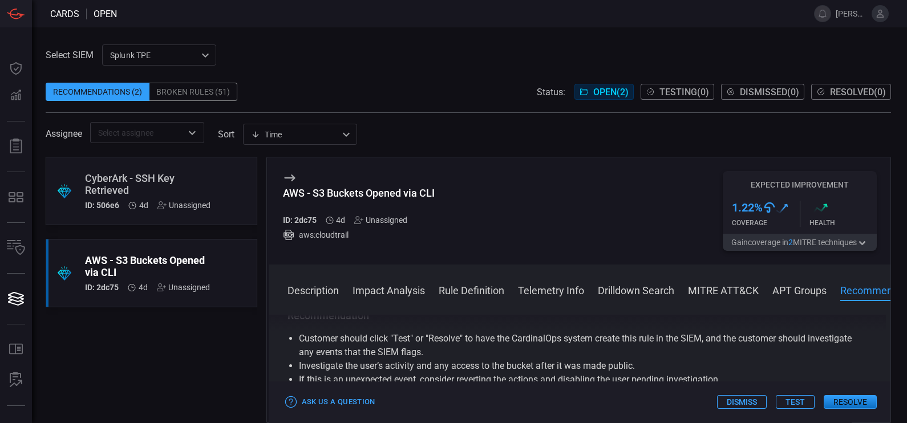
click at [431, 331] on div "Description Amazon S3 (Simple Storage Service) is a popular cloud-based storage…" at bounding box center [580, 367] width 622 height 104
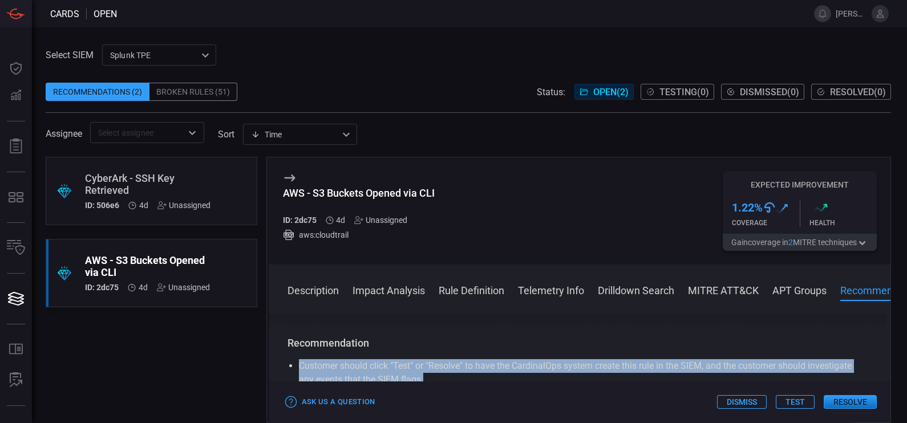
drag, startPoint x: 295, startPoint y: 351, endPoint x: 636, endPoint y: 369, distance: 341.7
click at [636, 369] on ul "Customer should click "Test" or "Resolve" to have the CardinalOps system create…" at bounding box center [580, 386] width 585 height 55
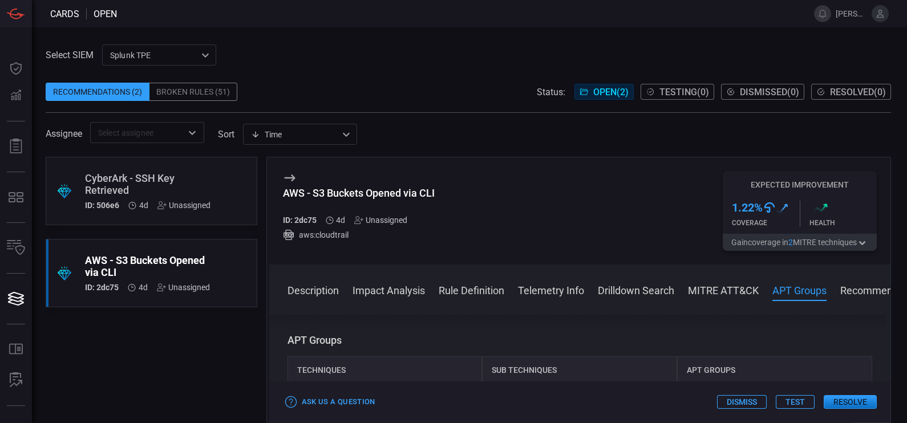
scroll to position [1104, 0]
click at [134, 189] on div "CyberArk - SSH Key Retrieved" at bounding box center [148, 184] width 126 height 24
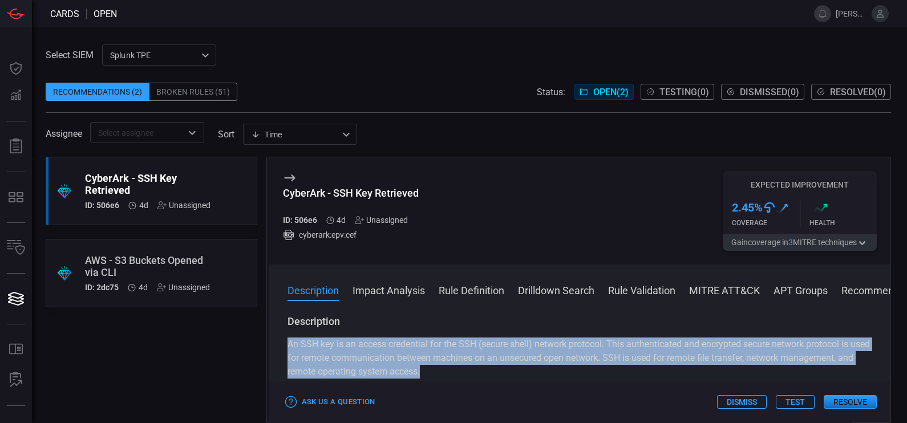
drag, startPoint x: 500, startPoint y: 376, endPoint x: 288, endPoint y: 342, distance: 214.3
click at [288, 342] on p "An SSH key is an access credential for the SSH (secure shell) network protocol.…" at bounding box center [580, 358] width 585 height 41
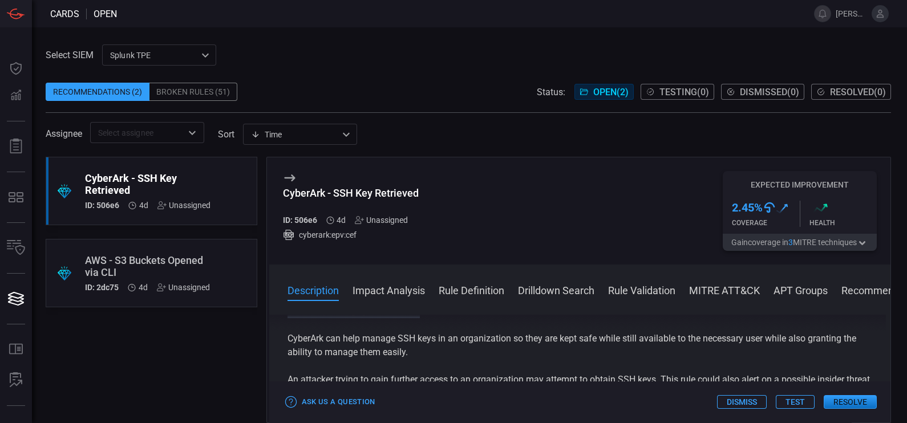
scroll to position [61, 0]
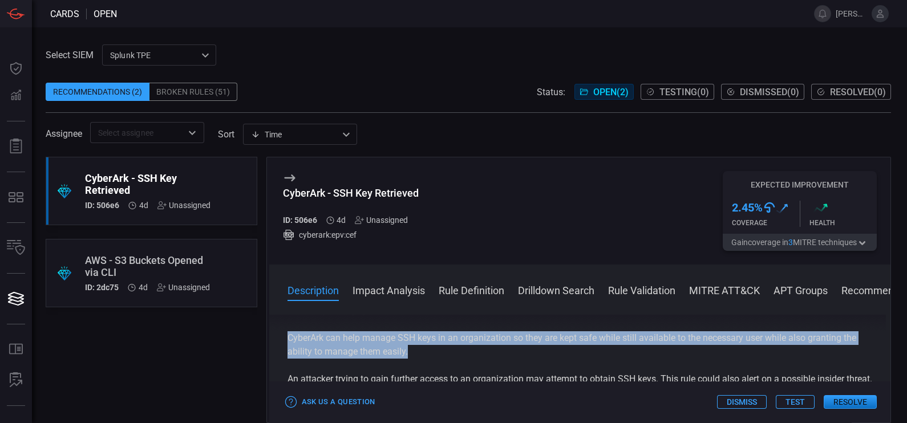
drag, startPoint x: 419, startPoint y: 357, endPoint x: 289, endPoint y: 338, distance: 132.1
click at [289, 338] on p "CyberArk can help manage SSH keys in an organization so they are kept safe whil…" at bounding box center [580, 344] width 585 height 27
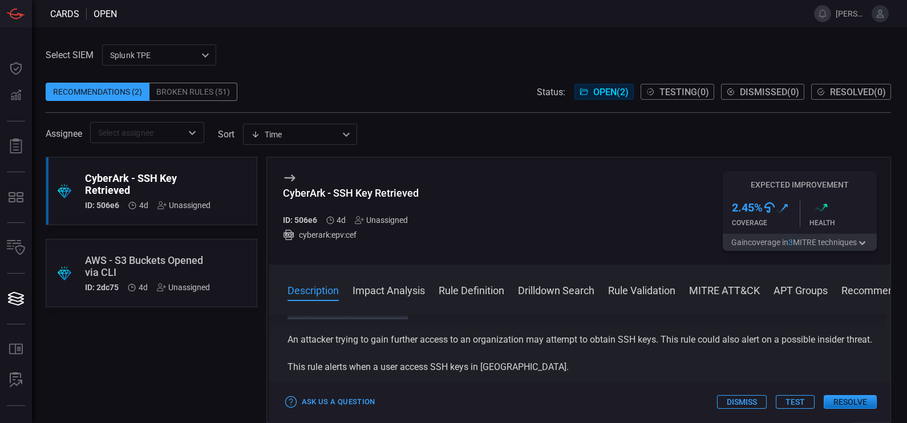
scroll to position [99, 0]
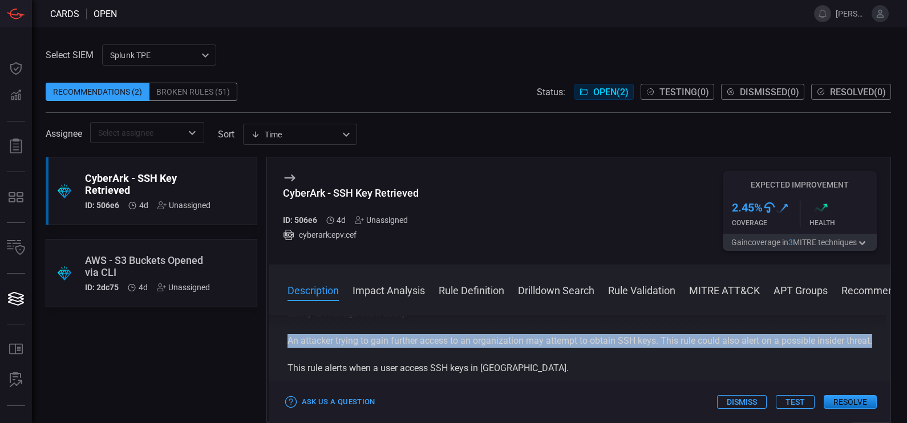
drag, startPoint x: 289, startPoint y: 343, endPoint x: 331, endPoint y: 356, distance: 44.6
click at [331, 348] on p "An attacker trying to gain further access to an organization may attempt to obt…" at bounding box center [580, 341] width 585 height 14
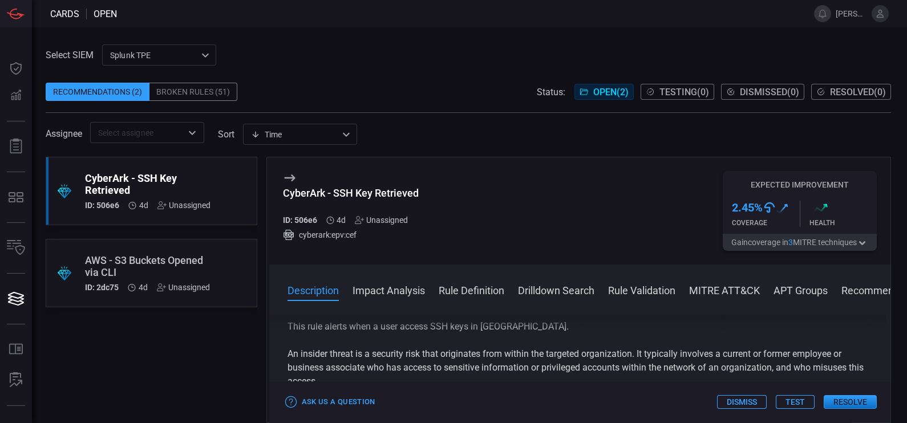
scroll to position [140, 0]
drag, startPoint x: 522, startPoint y: 341, endPoint x: 282, endPoint y: 339, distance: 239.6
click at [282, 339] on div "Description An SSH key is an access credential for the SSH (secure shell) netwo…" at bounding box center [580, 367] width 622 height 104
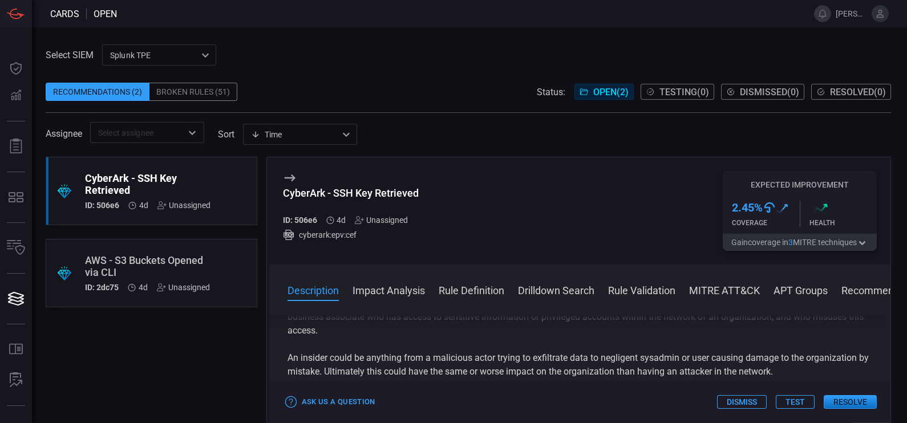
scroll to position [182, 0]
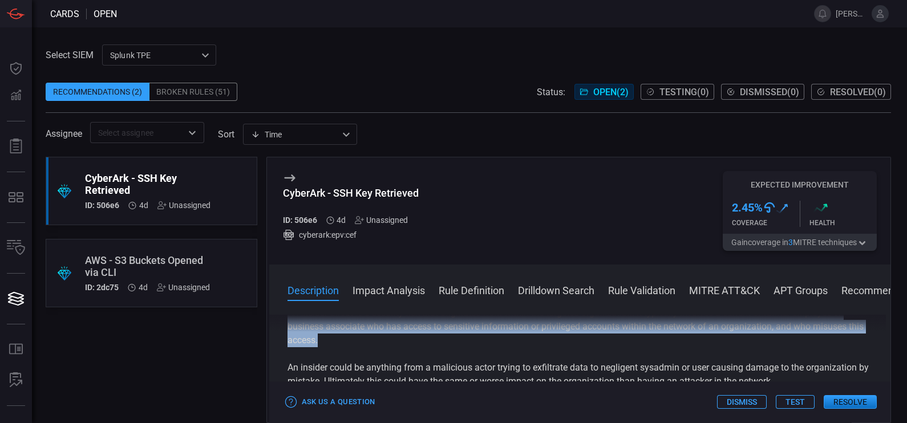
drag, startPoint x: 357, startPoint y: 353, endPoint x: 289, endPoint y: 331, distance: 71.5
click at [289, 331] on div "Description An SSH key is an access credential for the SSH (secure shell) netwo…" at bounding box center [580, 367] width 622 height 104
click at [391, 337] on p "An insider threat is a security risk that originates from within the targeted o…" at bounding box center [580, 326] width 585 height 41
drag, startPoint x: 343, startPoint y: 359, endPoint x: 289, endPoint y: 330, distance: 62.0
click at [289, 330] on div "Description An SSH key is an access credential for the SSH (secure shell) netwo…" at bounding box center [580, 367] width 622 height 104
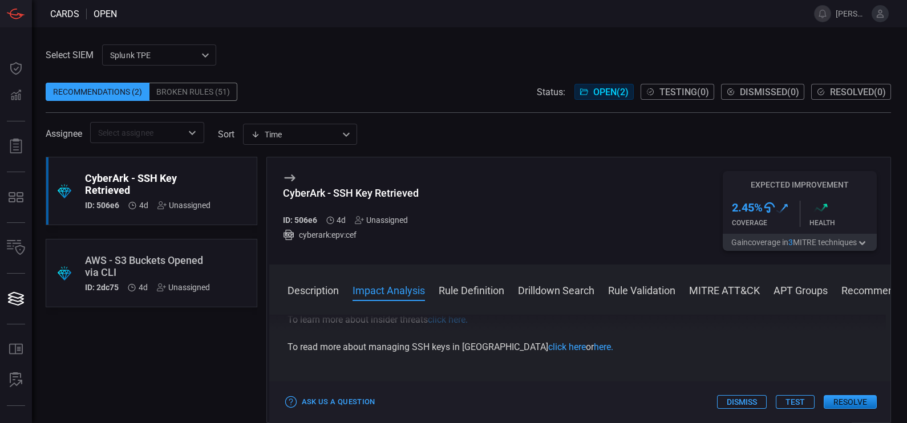
scroll to position [0, 0]
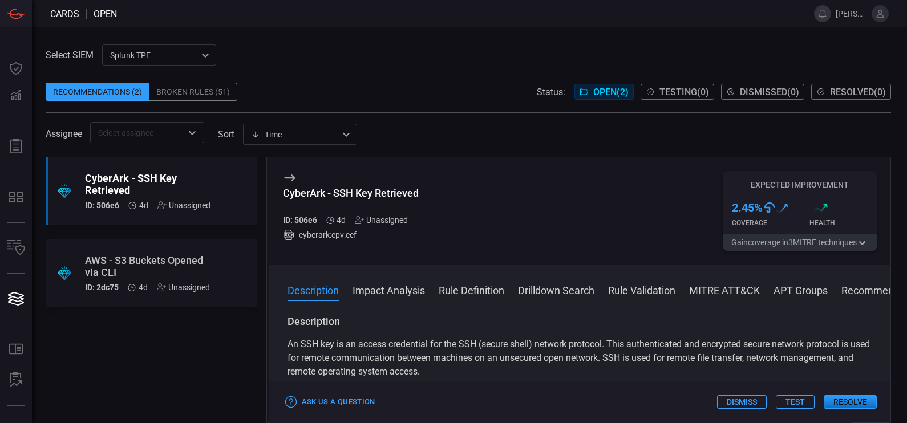
click at [448, 204] on div "CyberArk - SSH Key Retrieved ID: 506e6 4d Unassigned cyberark:epv:cef Expected …" at bounding box center [580, 210] width 622 height 107
click at [194, 177] on div "CyberArk - SSH Key Retrieved" at bounding box center [148, 184] width 126 height 24
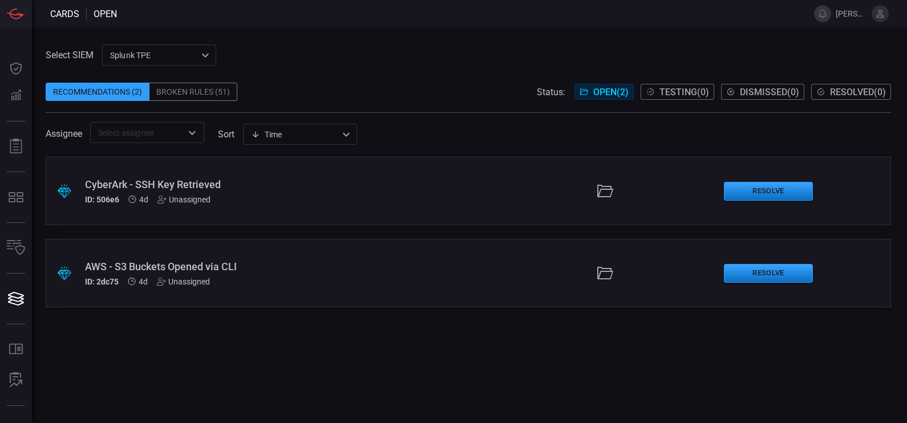
click at [209, 179] on div "CyberArk - SSH Key Retrieved" at bounding box center [213, 185] width 256 height 12
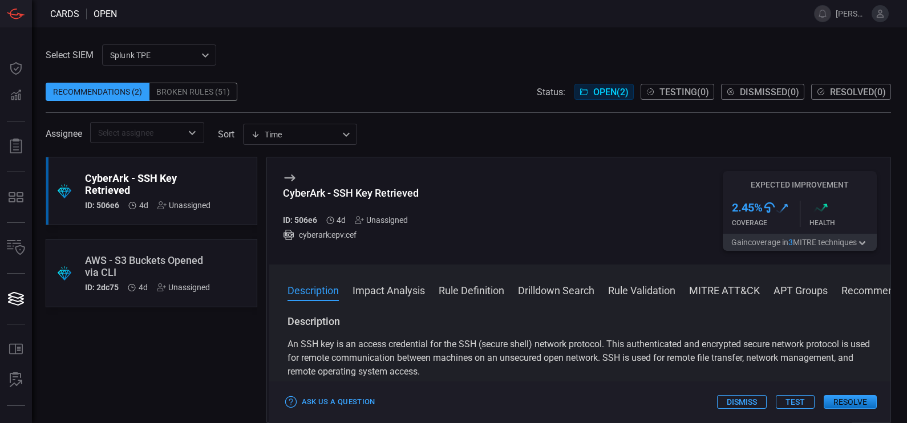
click at [856, 407] on button "Resolve" at bounding box center [850, 402] width 53 height 14
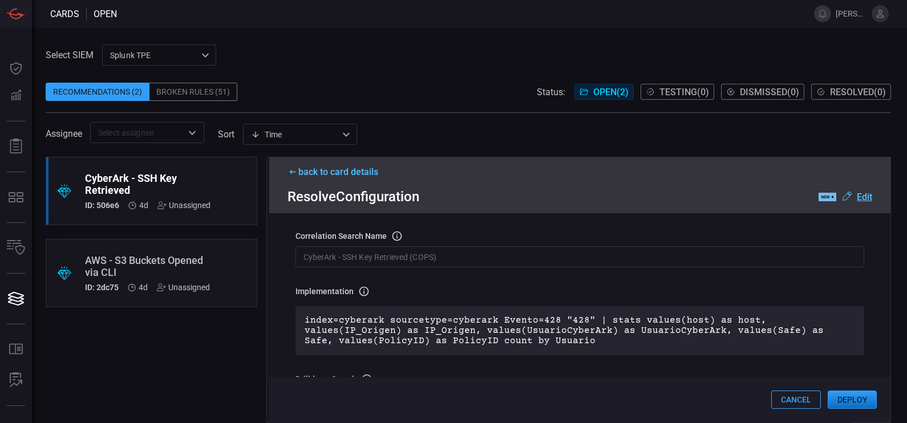
scroll to position [43, 0]
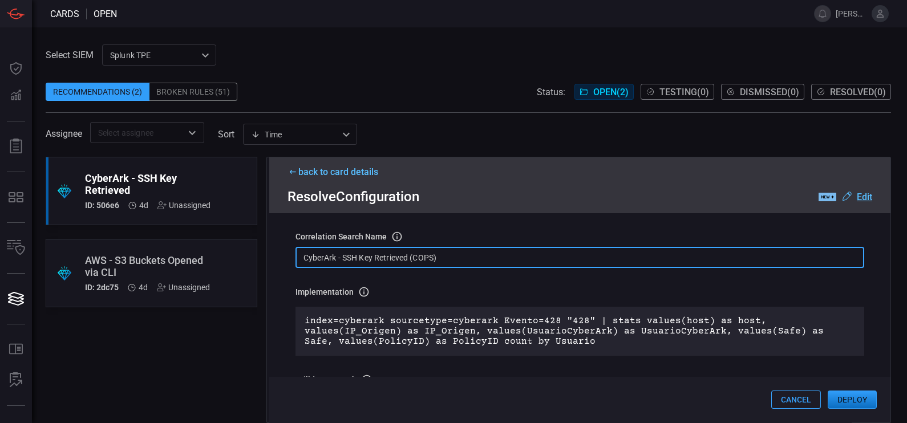
click at [506, 261] on input "CyberArk - SSH Key Retrieved (COPS)" at bounding box center [580, 257] width 569 height 21
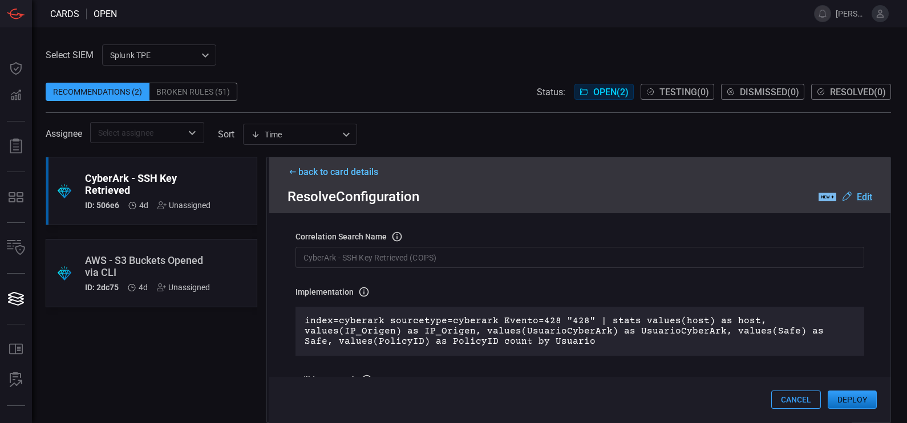
click at [520, 296] on div "Implementation Definition of the correlation search that will be created in the…" at bounding box center [580, 291] width 569 height 11
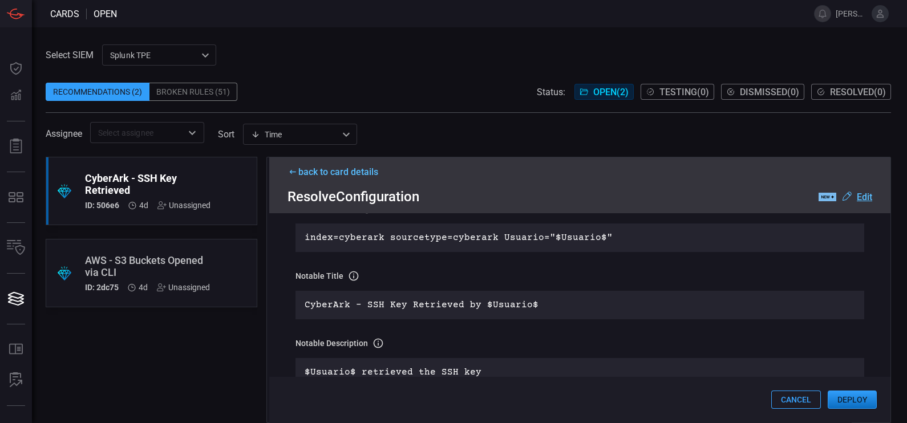
scroll to position [215, 0]
click at [351, 275] on icon at bounding box center [353, 274] width 11 height 11
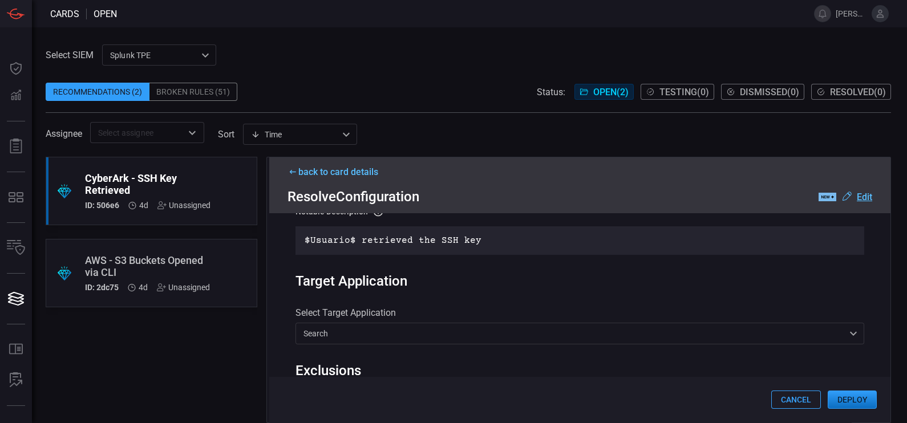
scroll to position [346, 0]
click at [490, 240] on p "$Usuario$ retrieved the SSH key" at bounding box center [580, 240] width 551 height 10
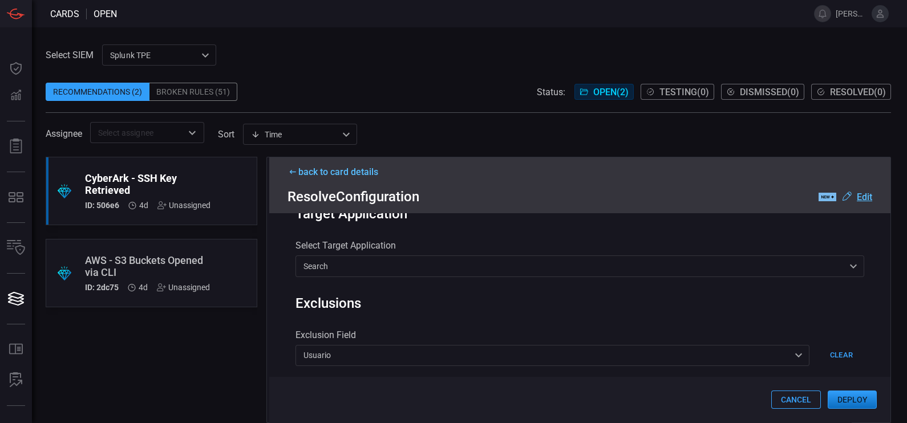
scroll to position [414, 0]
drag, startPoint x: 286, startPoint y: 246, endPoint x: 411, endPoint y: 252, distance: 125.1
click at [411, 252] on div "Rule Details correlation search Name Name of the correlation search that will b…" at bounding box center [580, 317] width 622 height 209
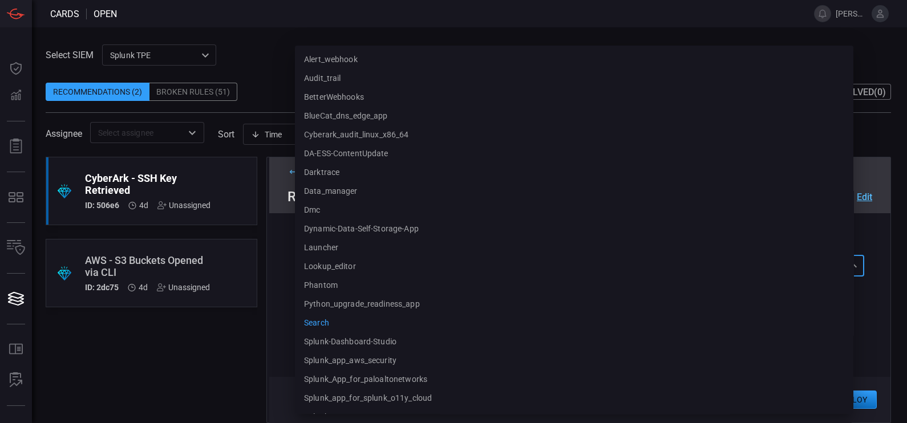
click at [445, 268] on div "search search alert_webhook audit_trail BetterWebhooks BlueCat_dns_edge_app cyb…" at bounding box center [580, 265] width 569 height 21
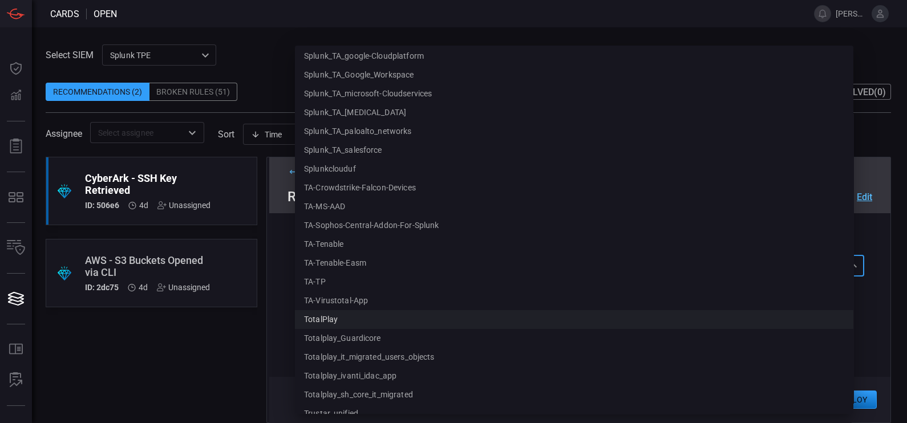
scroll to position [524, 0]
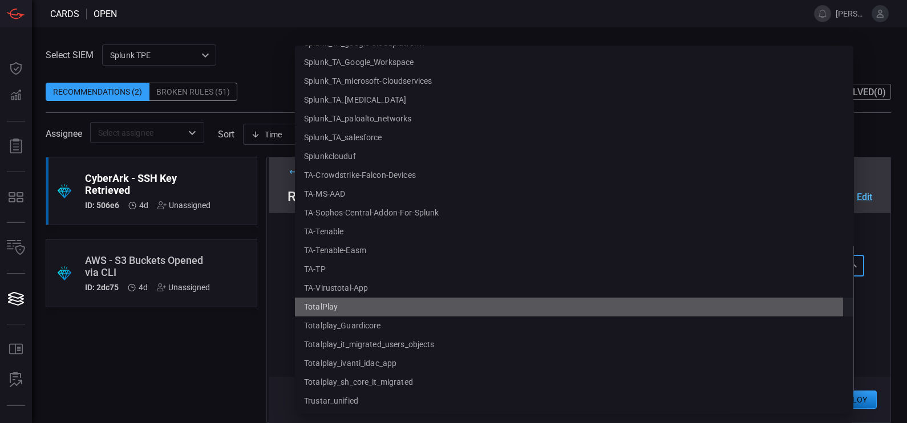
click at [348, 305] on li "TotalPlay" at bounding box center [574, 307] width 559 height 19
type input "TotalPlay"
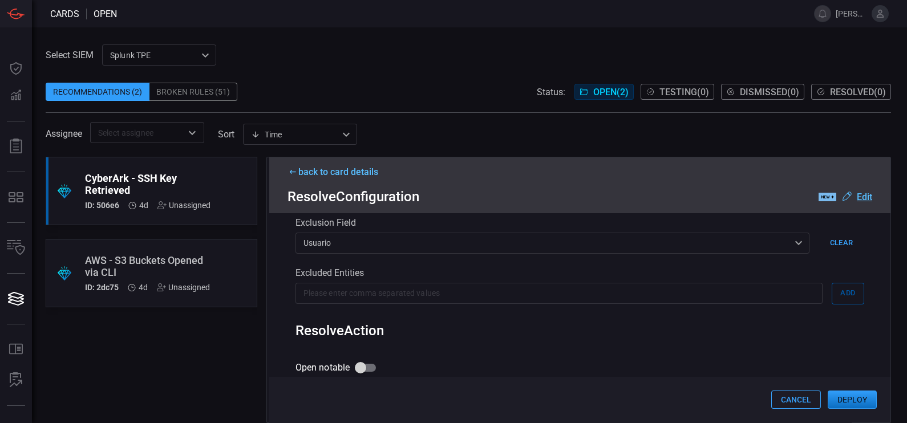
scroll to position [496, 0]
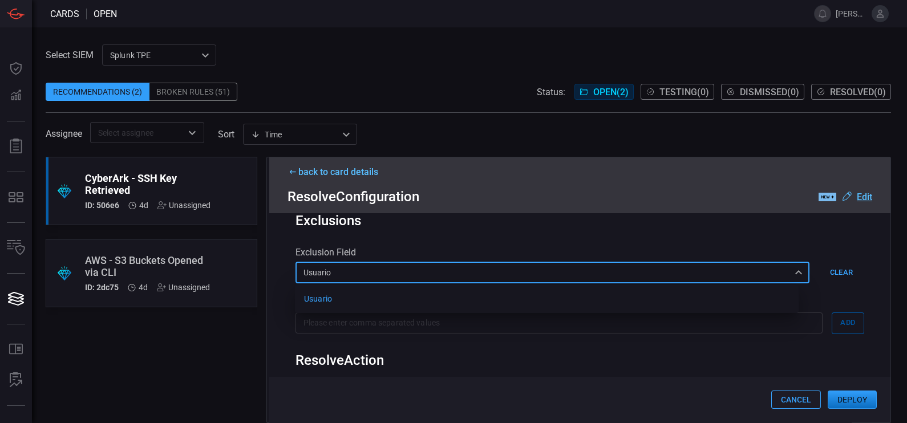
click at [495, 277] on div "Usuario Usuario Usuario ​" at bounding box center [553, 272] width 515 height 21
click at [495, 277] on div at bounding box center [453, 211] width 907 height 423
click at [545, 274] on div "Usuario Usuario Usuario ​" at bounding box center [553, 272] width 515 height 21
click at [564, 332] on div at bounding box center [453, 211] width 907 height 423
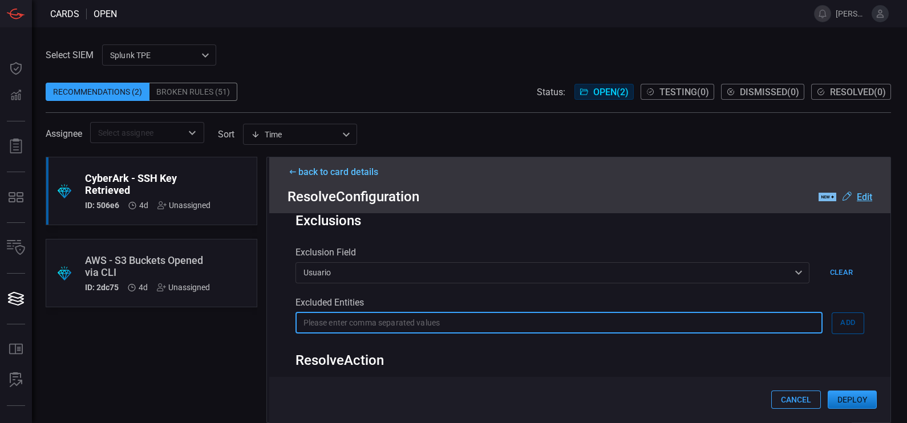
click at [576, 328] on input "text" at bounding box center [559, 323] width 527 height 21
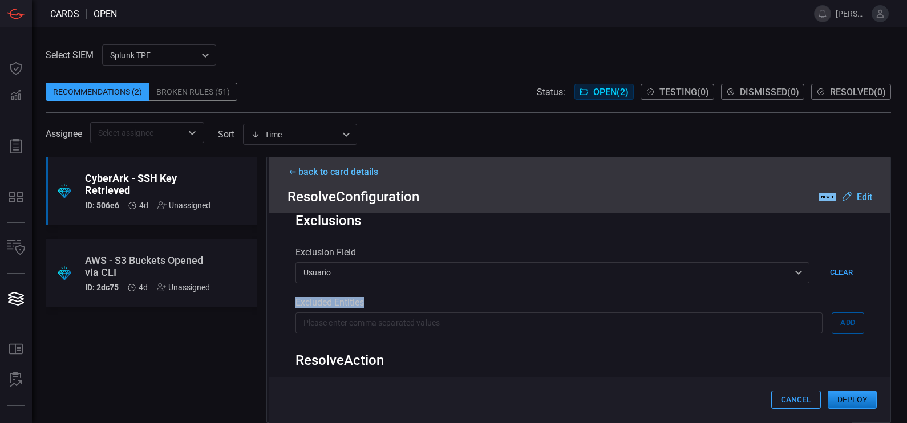
drag, startPoint x: 288, startPoint y: 301, endPoint x: 371, endPoint y: 304, distance: 83.3
click at [371, 304] on div "Rule Details correlation search Name Name of the correlation search that will b…" at bounding box center [580, 317] width 622 height 209
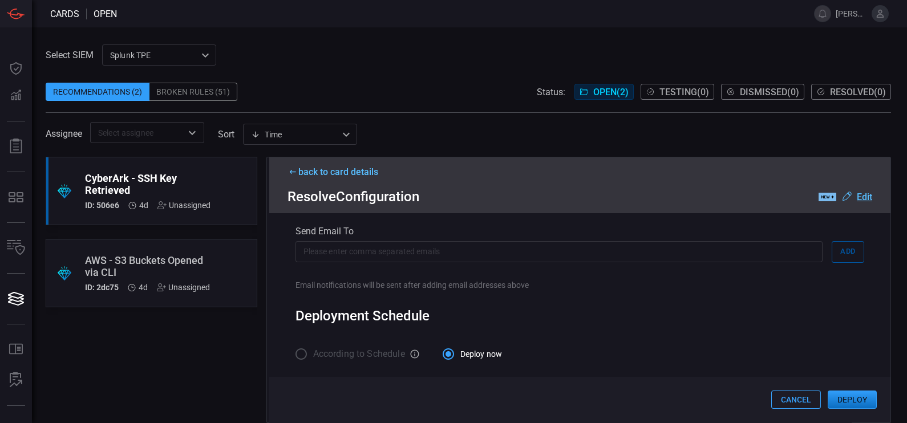
scroll to position [0, 0]
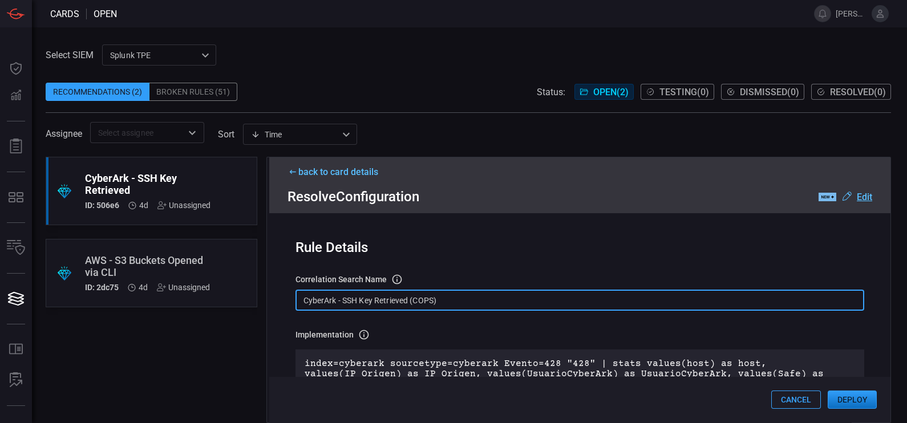
click at [431, 302] on input "CyberArk - SSH Key Retrieved (COPS)" at bounding box center [580, 300] width 569 height 21
click at [454, 302] on input "CyberArk - SSH Key Retrieved (COPS)" at bounding box center [580, 300] width 569 height 21
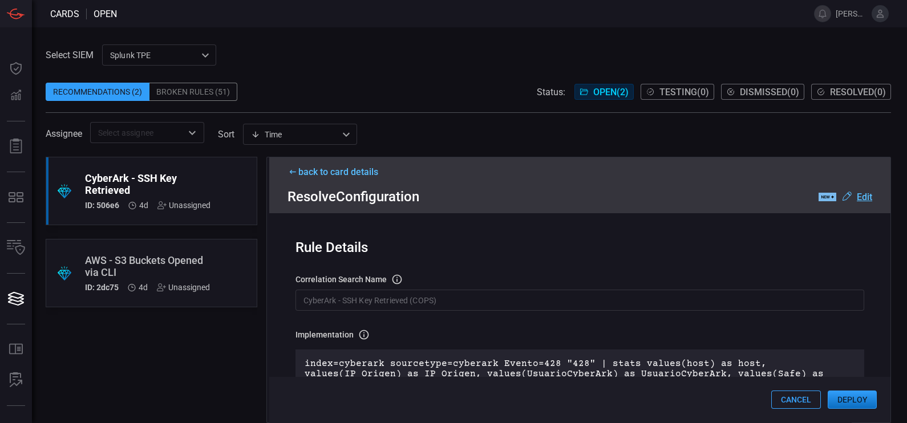
click at [631, 341] on div "Implementation Definition of the correlation search that will be created in the…" at bounding box center [580, 334] width 569 height 11
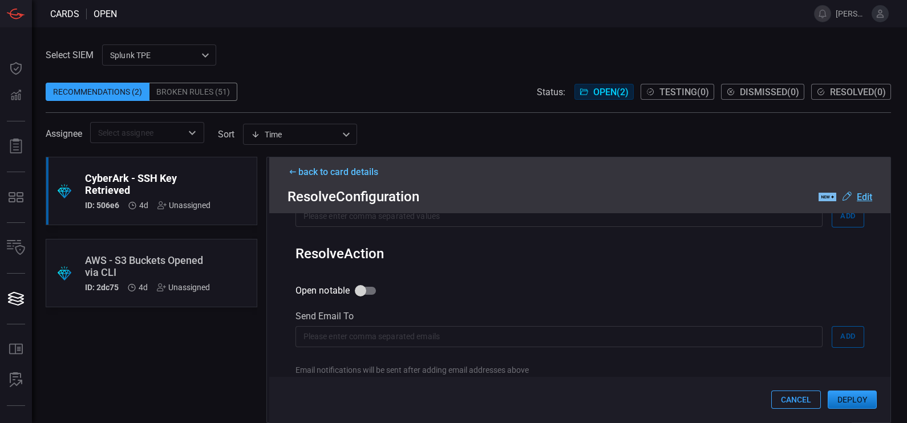
scroll to position [602, 0]
click at [502, 348] on input "text" at bounding box center [559, 337] width 527 height 21
click at [610, 293] on div "Open notable Send email to ​ ​ Add Email notifications will be sent after addin…" at bounding box center [580, 328] width 569 height 95
click at [483, 291] on div "Open notable Send email to ​ ​ Add Email notifications will be sent after addin…" at bounding box center [580, 328] width 569 height 95
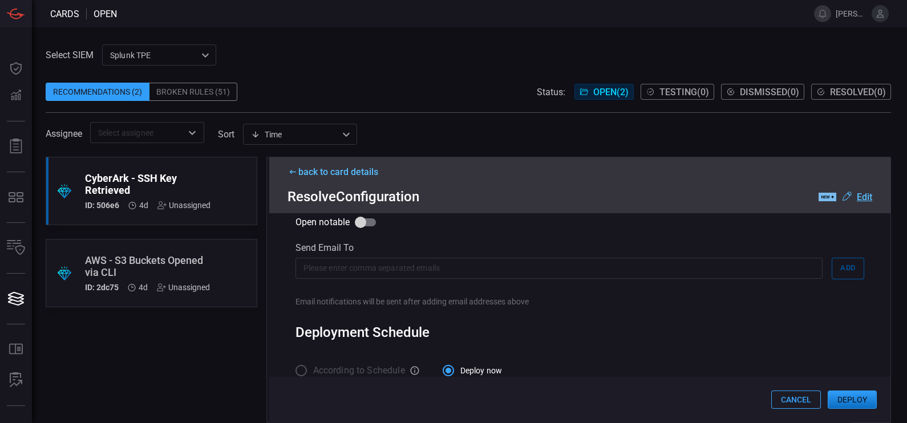
scroll to position [690, 0]
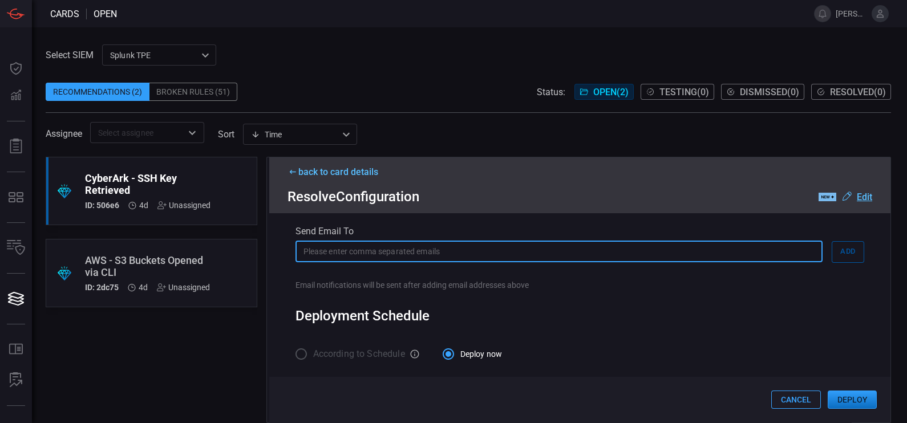
click at [403, 256] on input "text" at bounding box center [559, 251] width 527 height 21
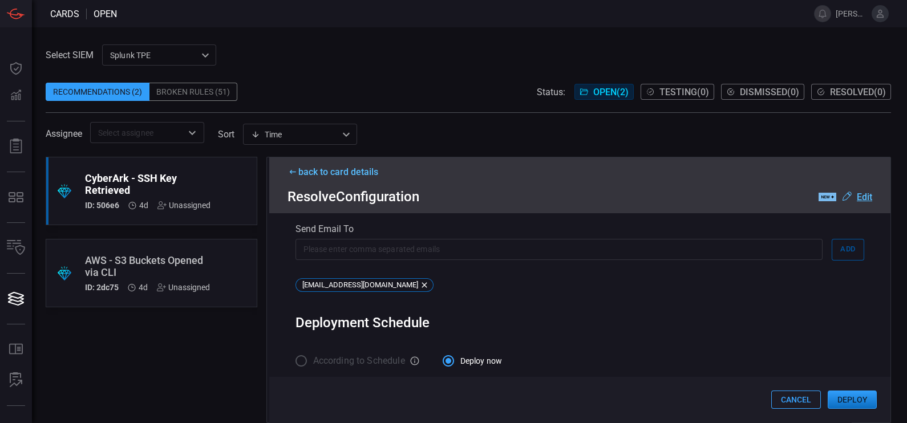
click at [523, 299] on div "Rule Details correlation search Name Name of the correlation search that will b…" at bounding box center [580, 317] width 622 height 209
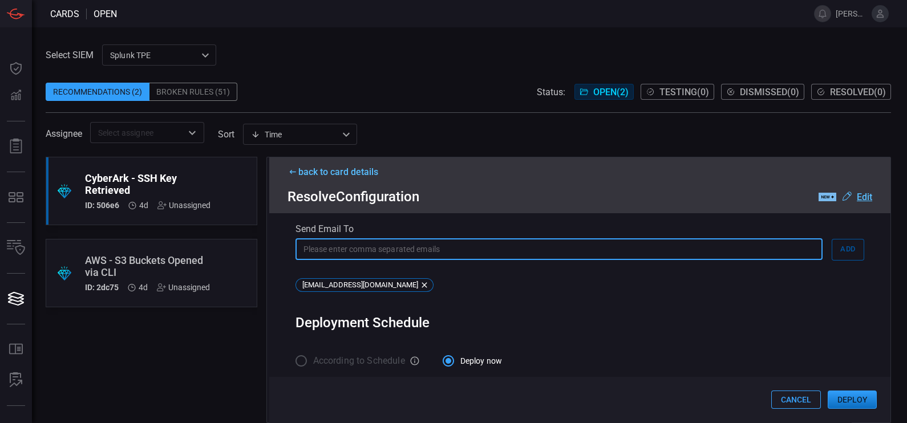
click at [418, 253] on input "text" at bounding box center [559, 249] width 527 height 21
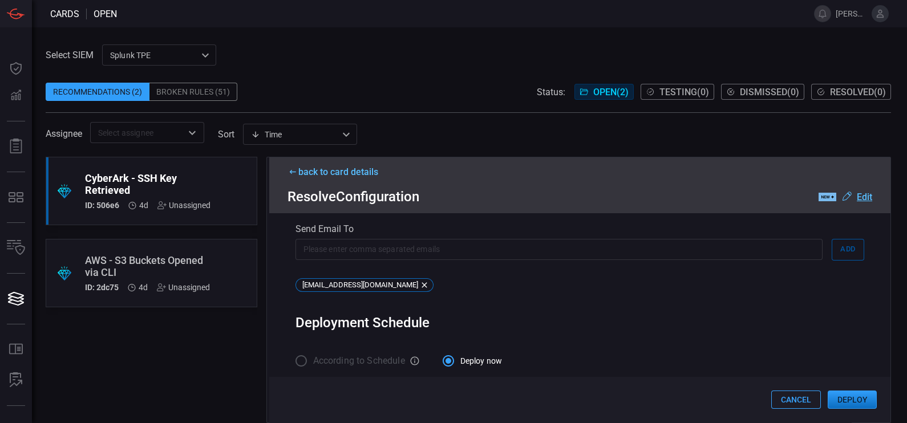
click at [656, 304] on div "Rule Details correlation search Name Name of the correlation search that will b…" at bounding box center [580, 317] width 622 height 209
click at [429, 282] on icon at bounding box center [424, 285] width 9 height 9
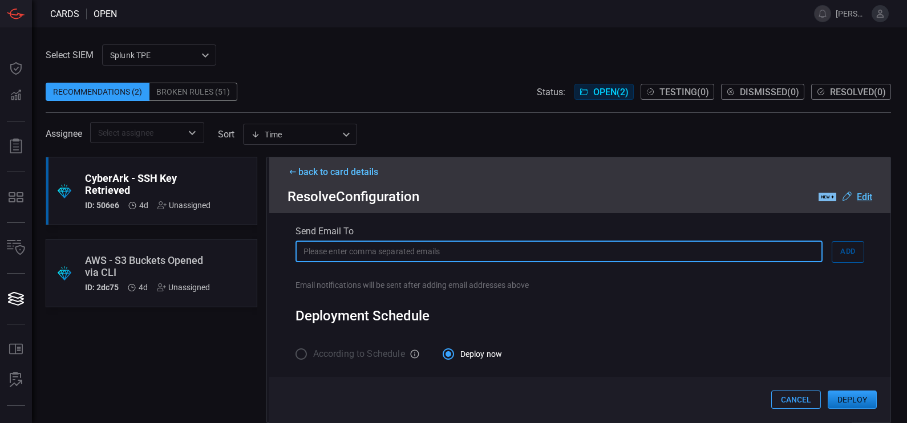
click at [398, 258] on input "text" at bounding box center [559, 251] width 527 height 21
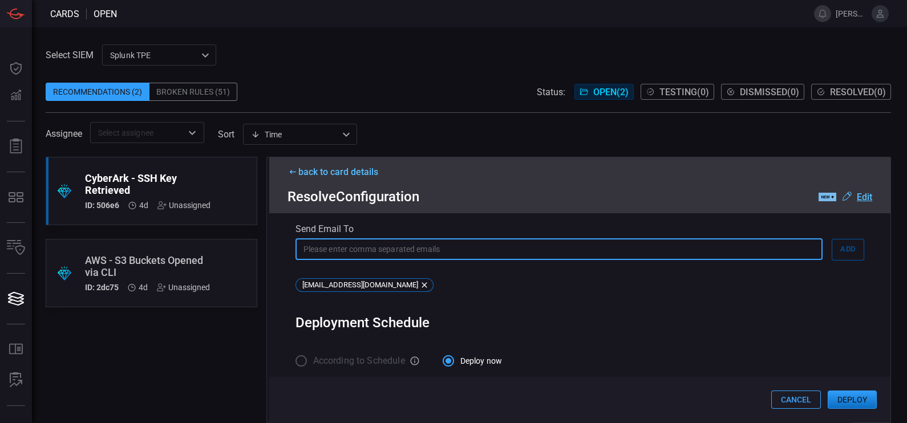
click at [616, 309] on div "Rule Details correlation search Name Name of the correlation search that will b…" at bounding box center [580, 317] width 622 height 209
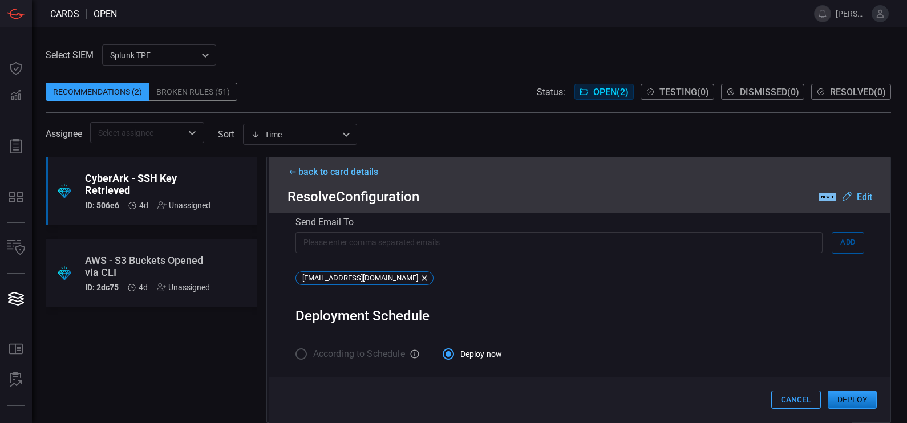
scroll to position [699, 0]
drag, startPoint x: 313, startPoint y: 351, endPoint x: 409, endPoint y: 354, distance: 95.9
click at [409, 354] on div "According to Schedule" at bounding box center [358, 354] width 124 height 24
click at [511, 349] on div "Deploy now" at bounding box center [477, 354] width 69 height 24
drag, startPoint x: 517, startPoint y: 357, endPoint x: 464, endPoint y: 357, distance: 53.1
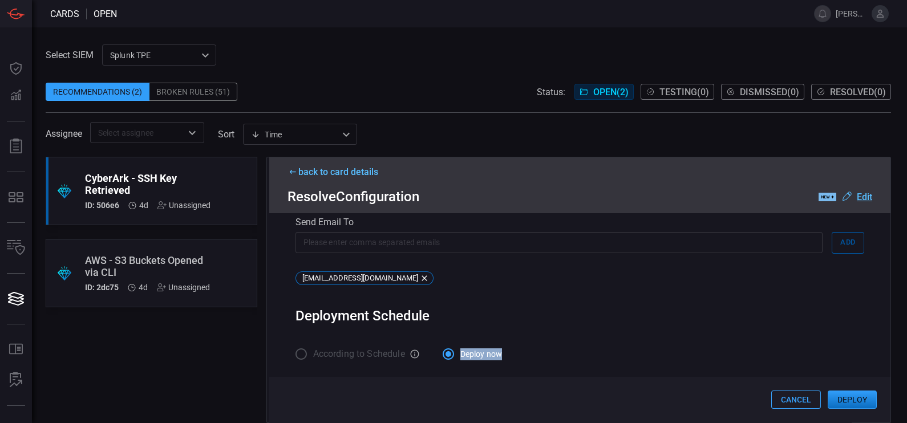
click at [464, 357] on div "According to Schedule Deploy now" at bounding box center [415, 354] width 239 height 24
click at [511, 292] on div "Rule Details correlation search Name Name of the correlation search that will b…" at bounding box center [580, 317] width 622 height 209
click at [418, 353] on icon at bounding box center [415, 354] width 10 height 10
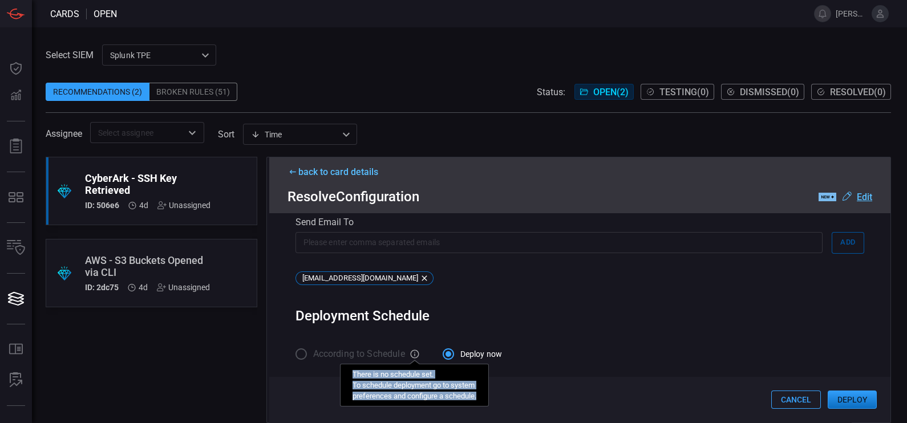
drag, startPoint x: 354, startPoint y: 371, endPoint x: 488, endPoint y: 398, distance: 136.7
click at [488, 398] on div "There is no schedule set. To schedule deployment go to system preferences and c…" at bounding box center [414, 385] width 149 height 43
click at [631, 314] on div "Deployment Schedule" at bounding box center [580, 316] width 569 height 16
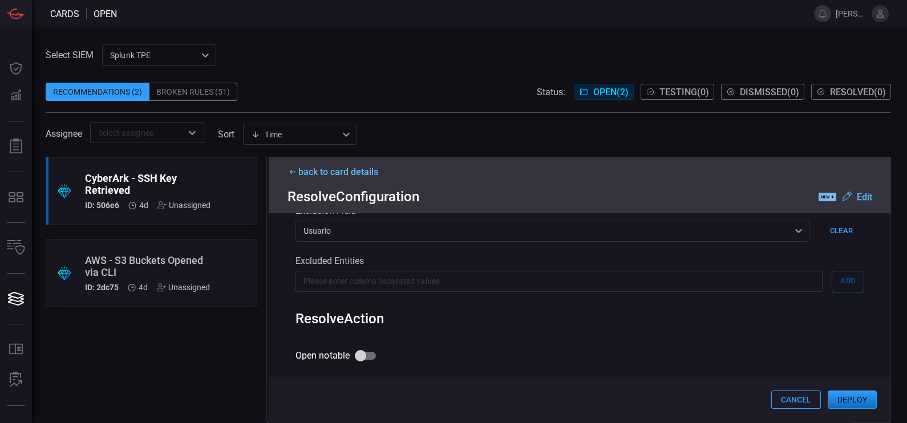
scroll to position [495, 0]
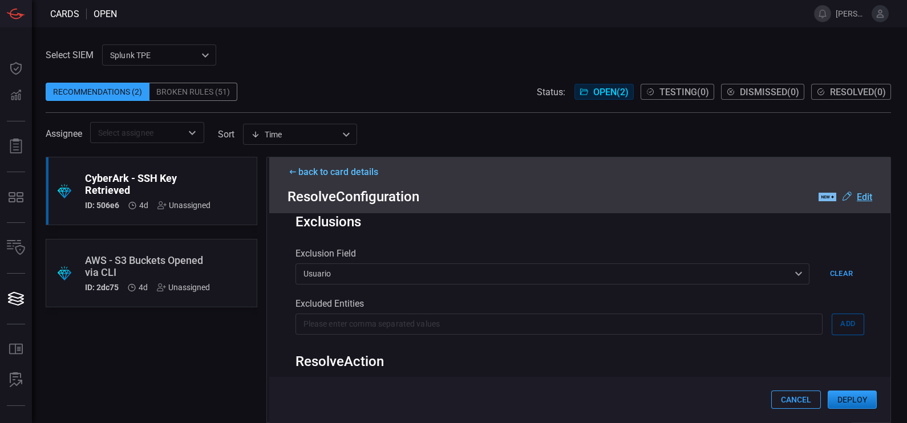
click at [713, 272] on div "Usuario Usuario ​" at bounding box center [553, 274] width 515 height 21
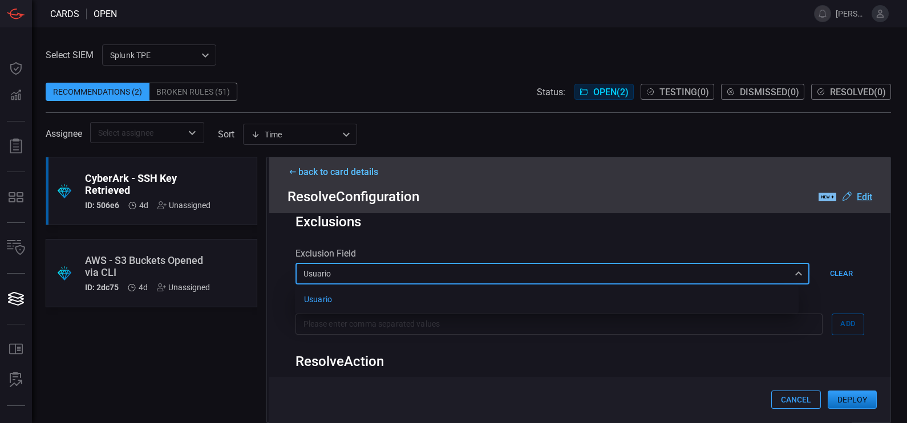
click at [720, 274] on div at bounding box center [453, 211] width 907 height 423
click at [791, 274] on div "Usuario Usuario Usuario ​" at bounding box center [553, 274] width 515 height 21
click at [766, 251] on div at bounding box center [453, 211] width 907 height 423
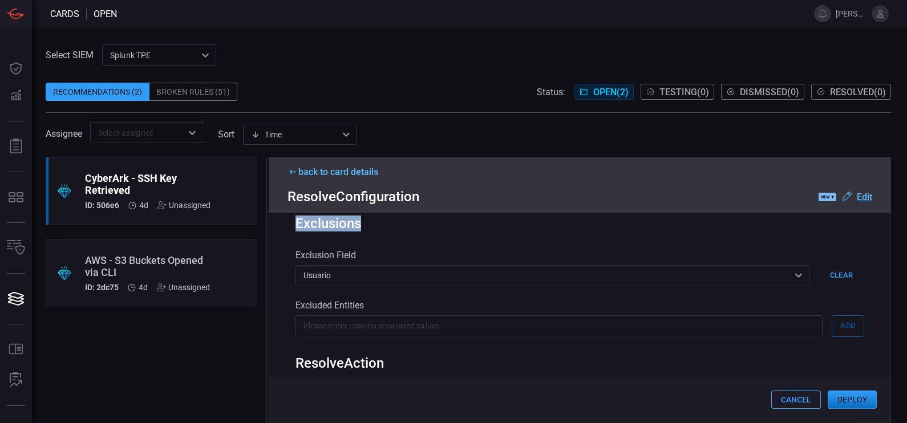
drag, startPoint x: 296, startPoint y: 225, endPoint x: 365, endPoint y: 230, distance: 69.8
click at [365, 230] on div "Exclusions" at bounding box center [580, 224] width 569 height 16
drag, startPoint x: 365, startPoint y: 230, endPoint x: 407, endPoint y: 257, distance: 50.3
click at [407, 257] on div "Exclusion Field" at bounding box center [580, 255] width 569 height 11
click at [796, 399] on button "Cancel" at bounding box center [796, 400] width 50 height 18
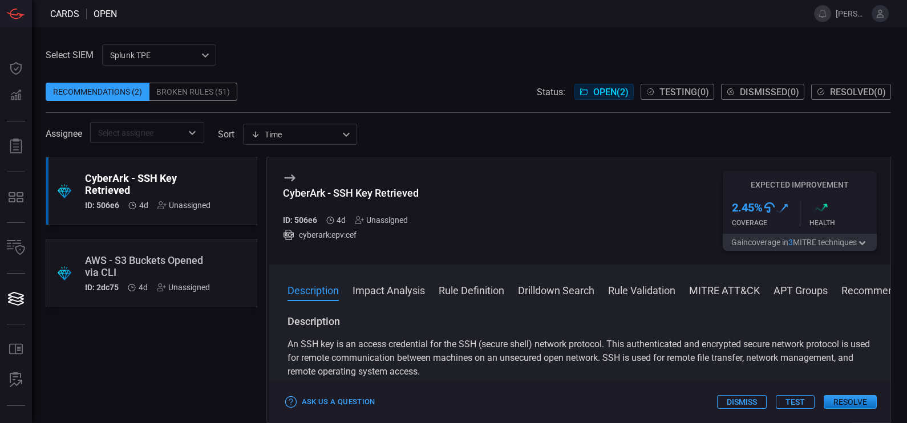
click at [848, 400] on button "Resolve" at bounding box center [850, 402] width 53 height 14
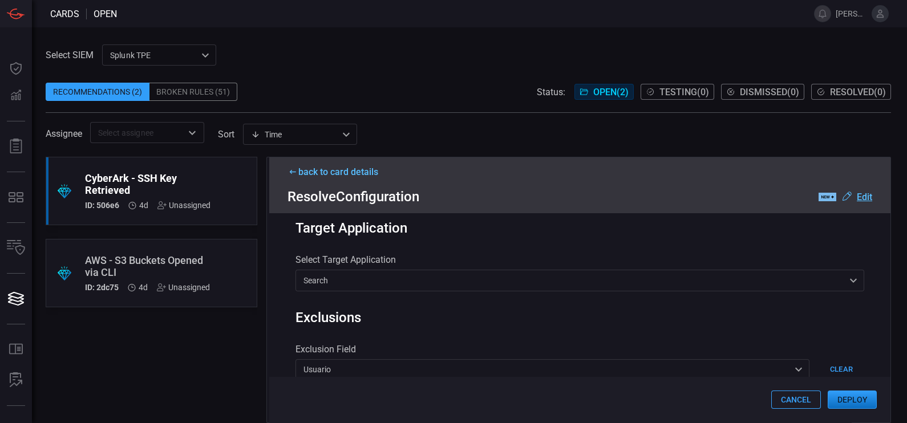
scroll to position [403, 0]
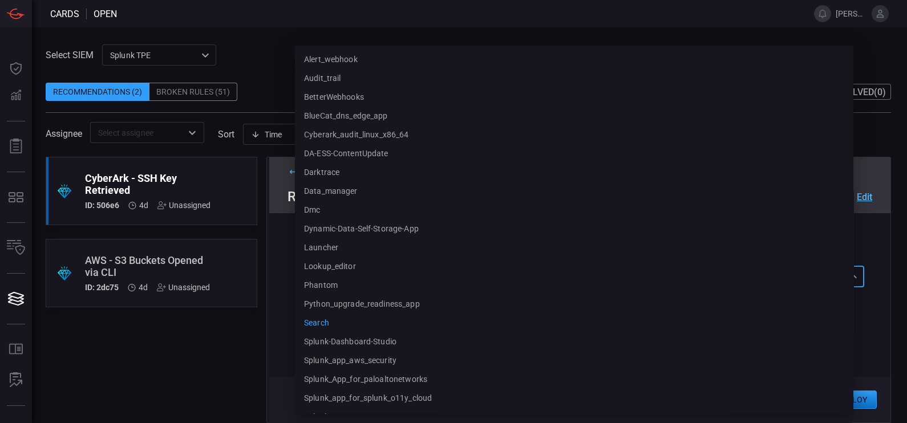
click at [548, 274] on div "search search alert_webhook audit_trail BetterWebhooks BlueCat_dns_edge_app cyb…" at bounding box center [580, 276] width 569 height 21
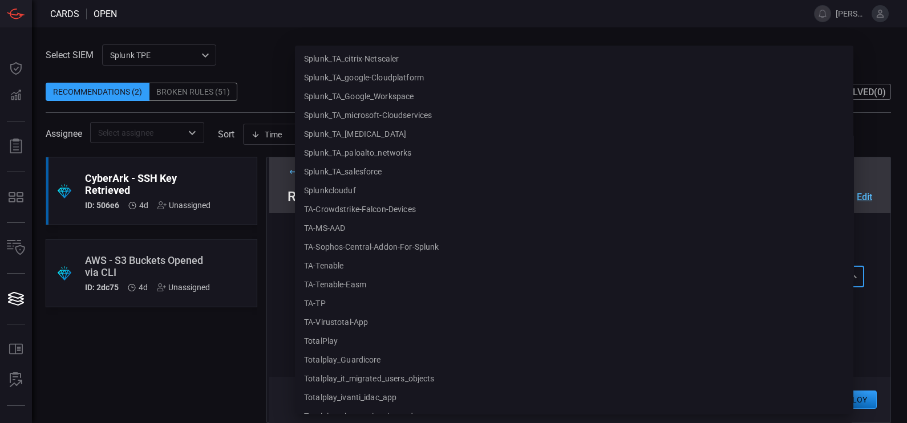
scroll to position [497, 0]
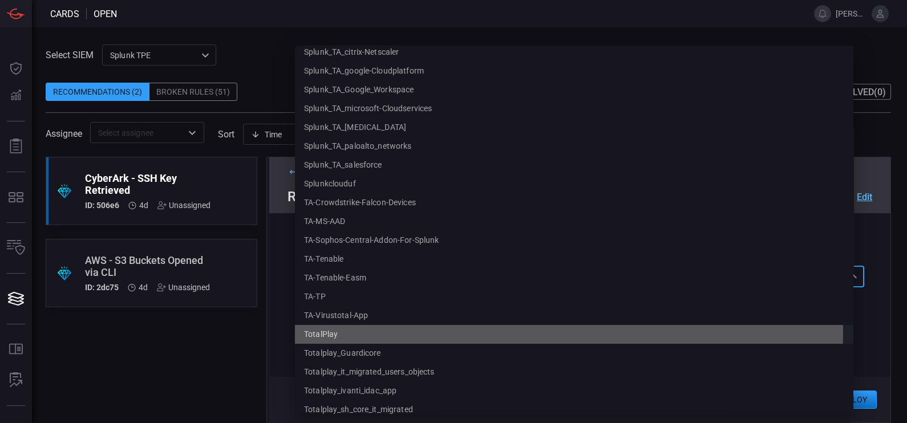
click at [359, 328] on li "TotalPlay" at bounding box center [574, 334] width 559 height 19
type input "TotalPlay"
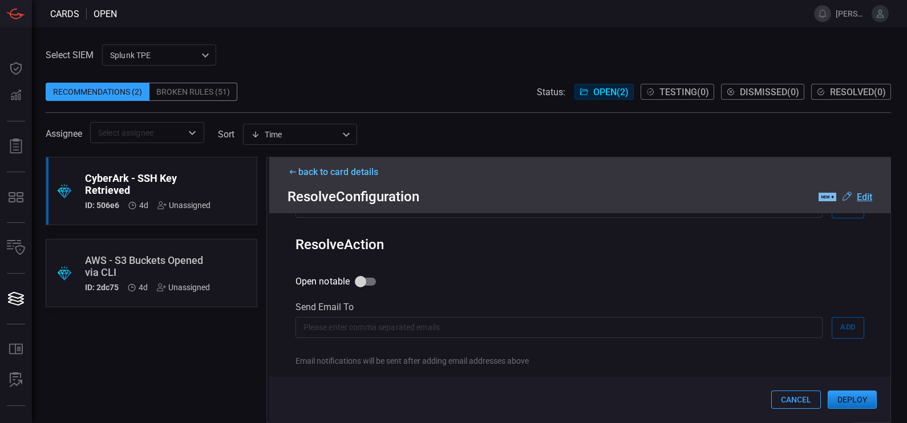
scroll to position [690, 0]
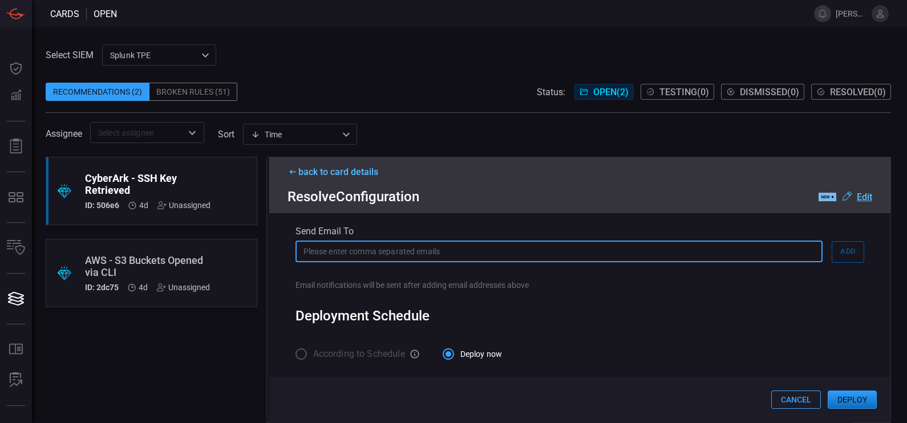
click at [415, 257] on input "text" at bounding box center [559, 251] width 527 height 21
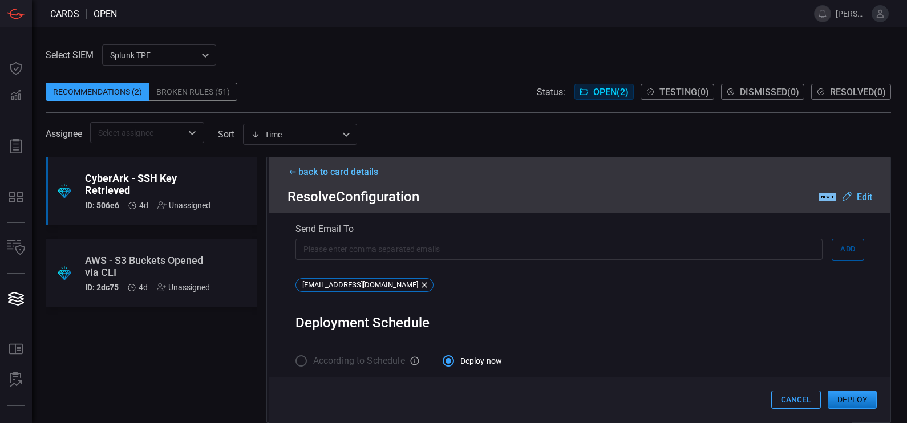
click at [532, 306] on div "Rule Details correlation search Name Name of the correlation search that will b…" at bounding box center [580, 317] width 622 height 209
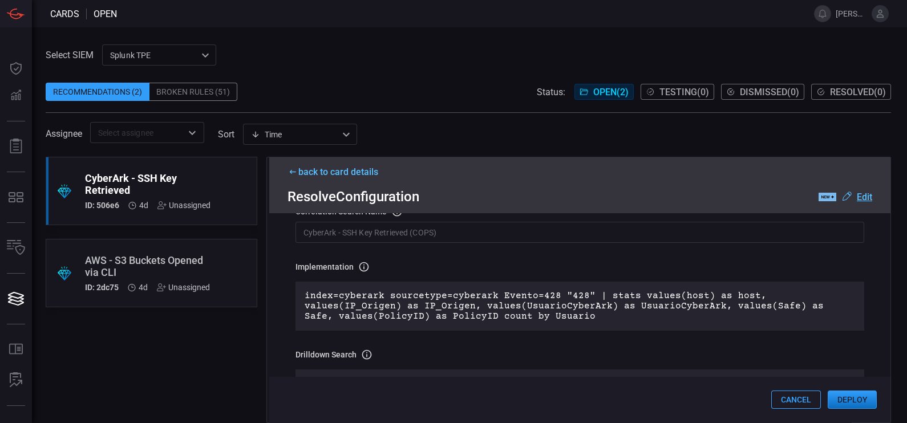
scroll to position [0, 0]
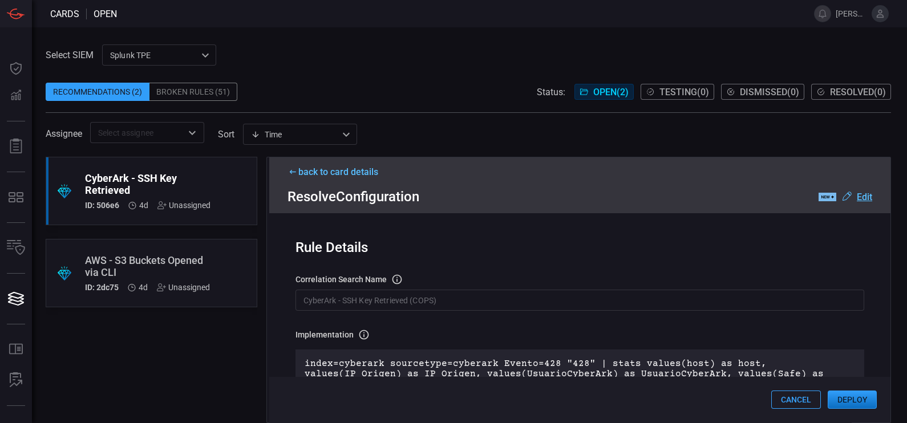
click at [852, 399] on button "Deploy" at bounding box center [852, 400] width 49 height 18
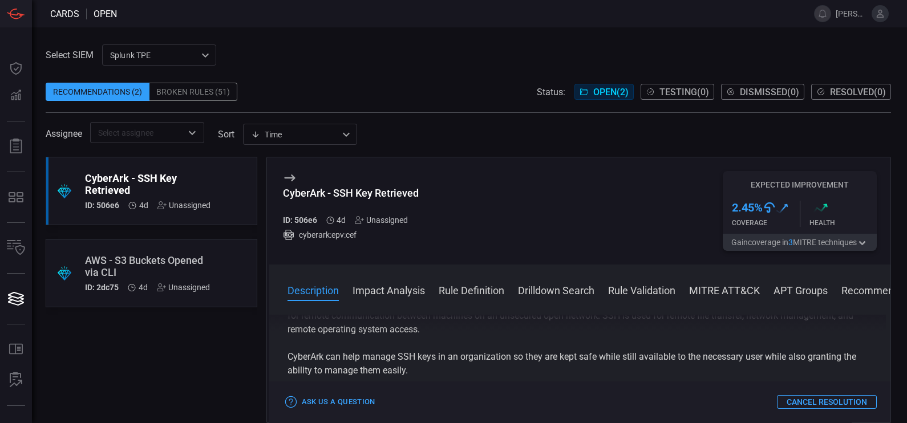
scroll to position [78, 0]
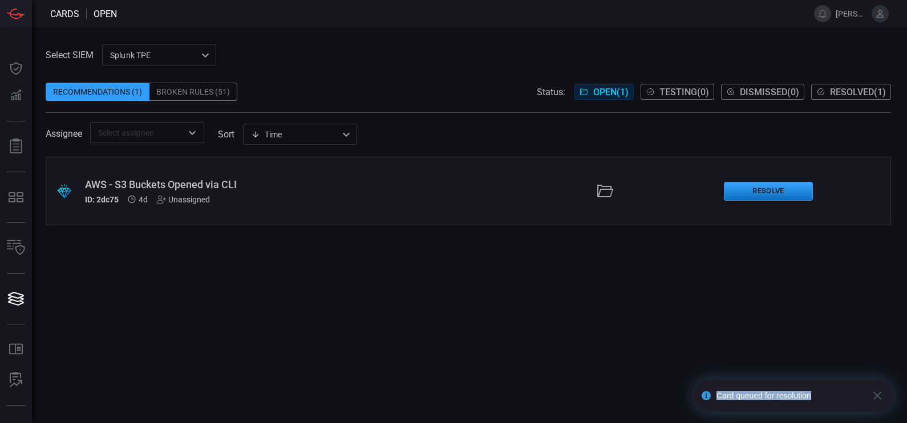
drag, startPoint x: 815, startPoint y: 400, endPoint x: 713, endPoint y: 402, distance: 101.6
click at [713, 402] on div "Card queued for resolution" at bounding box center [782, 396] width 168 height 32
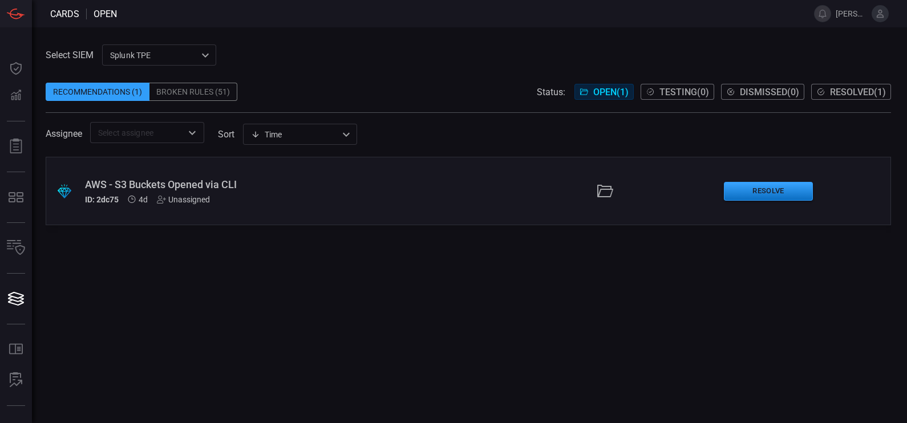
click at [845, 95] on span "Resolved ( 1 )" at bounding box center [858, 92] width 56 height 11
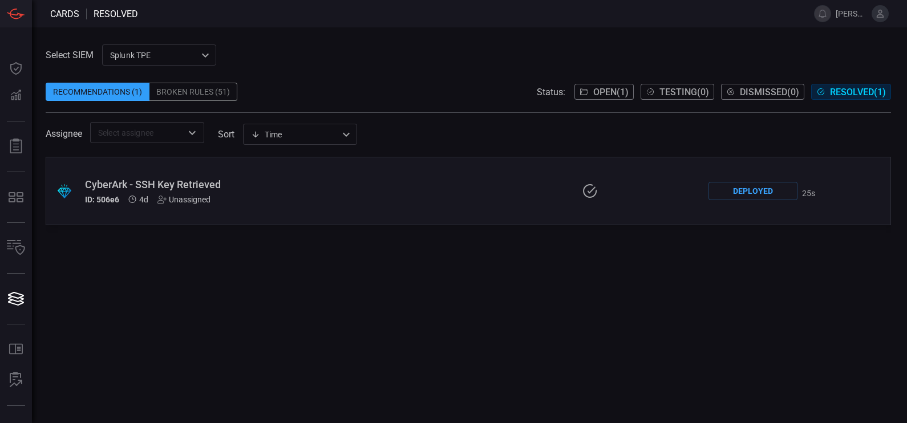
click at [168, 174] on div ".suggested_cards_icon{fill:url(#suggested_cards_icon);} CyberArk - SSH Key Retr…" at bounding box center [469, 191] width 846 height 68
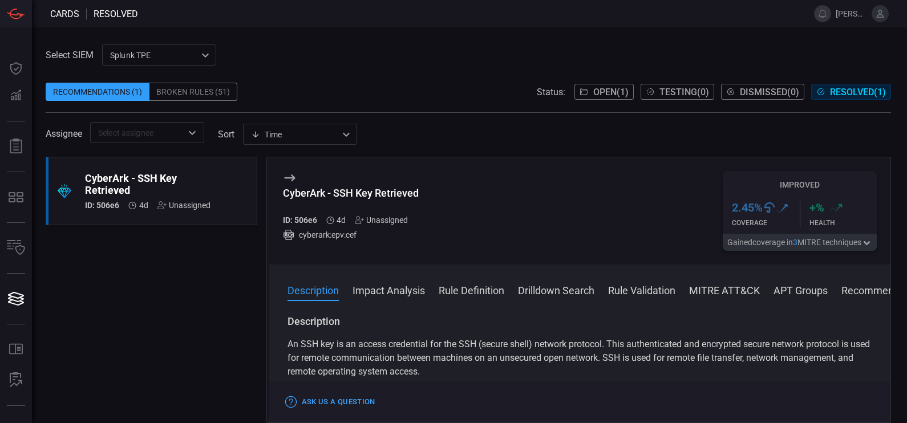
click at [875, 300] on span at bounding box center [580, 306] width 622 height 18
click at [866, 289] on button "Recommendation" at bounding box center [882, 290] width 81 height 14
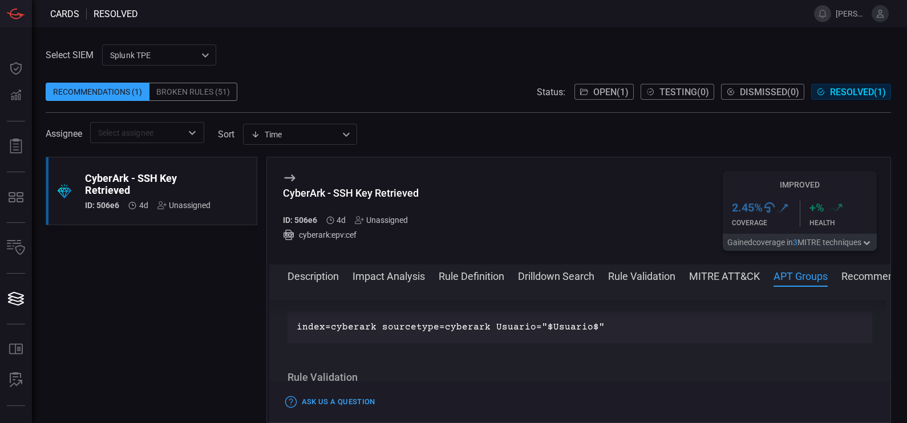
scroll to position [502, 0]
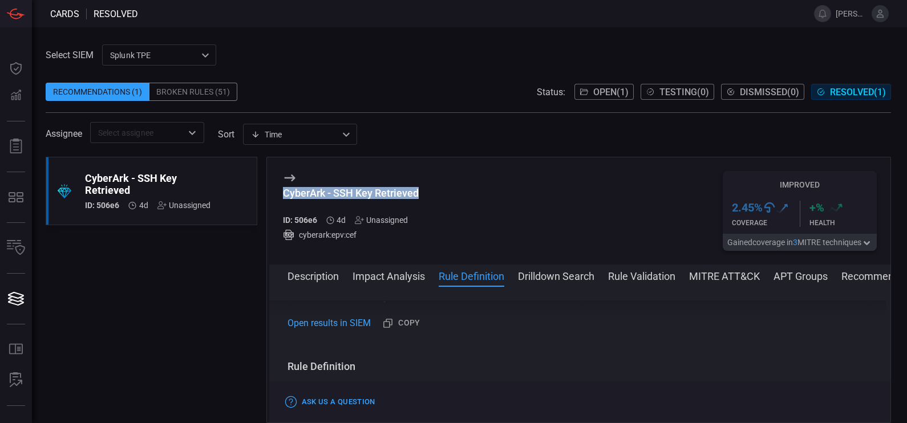
drag, startPoint x: 425, startPoint y: 197, endPoint x: 280, endPoint y: 195, distance: 145.5
click at [280, 195] on div "CyberArk - SSH Key Retrieved ID: 506e6 4d Unassigned cyberark:epv:cef Improved …" at bounding box center [580, 210] width 622 height 107
click at [784, 274] on button "APT Groups" at bounding box center [801, 276] width 54 height 14
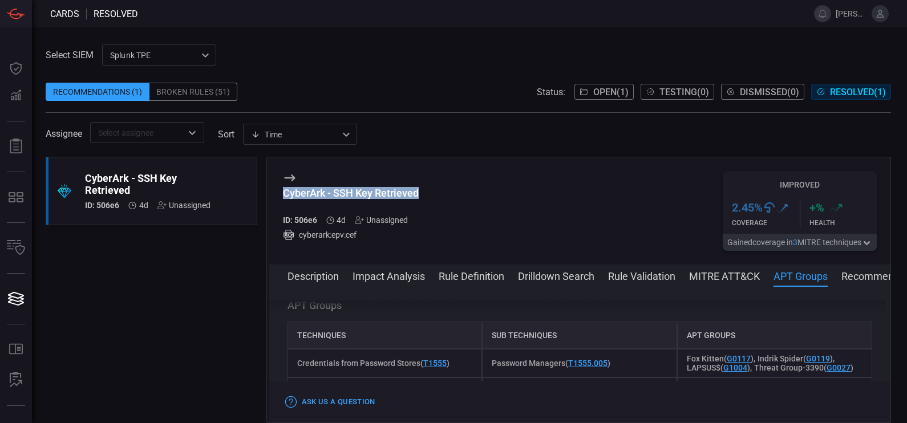
click at [864, 278] on button "Recommendation" at bounding box center [882, 276] width 81 height 14
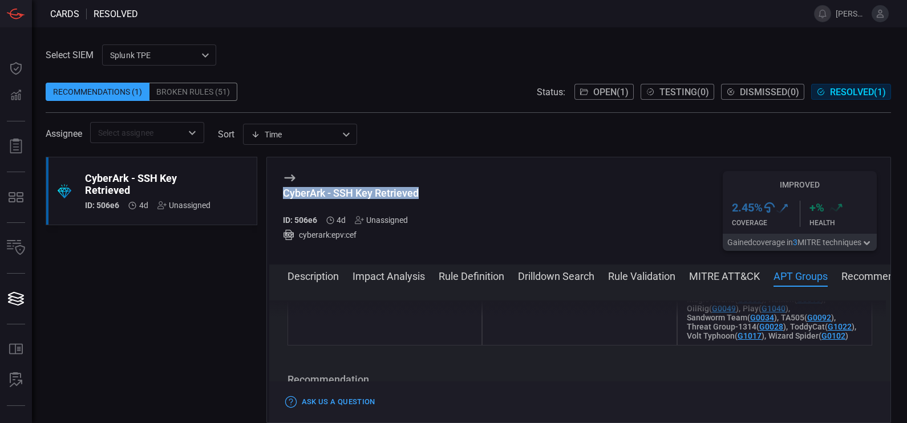
scroll to position [1267, 0]
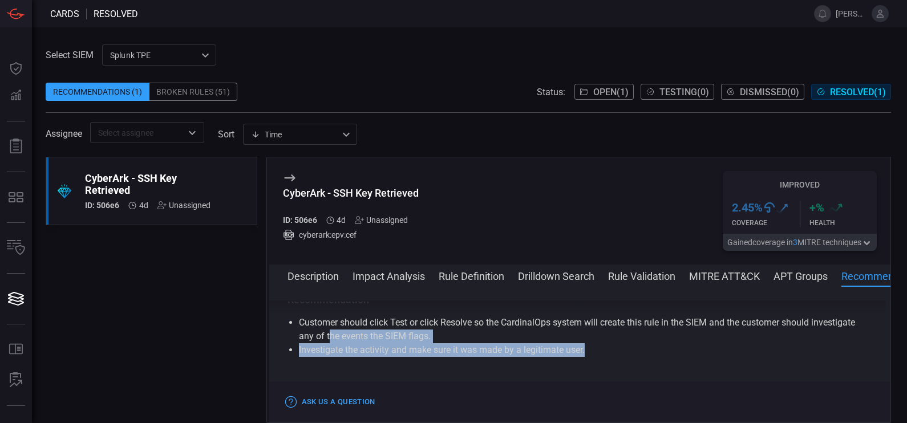
drag, startPoint x: 593, startPoint y: 370, endPoint x: 374, endPoint y: 361, distance: 219.3
click at [374, 357] on ul "Customer should click Test or click Resolve so the CardinalOps system will crea…" at bounding box center [580, 336] width 585 height 41
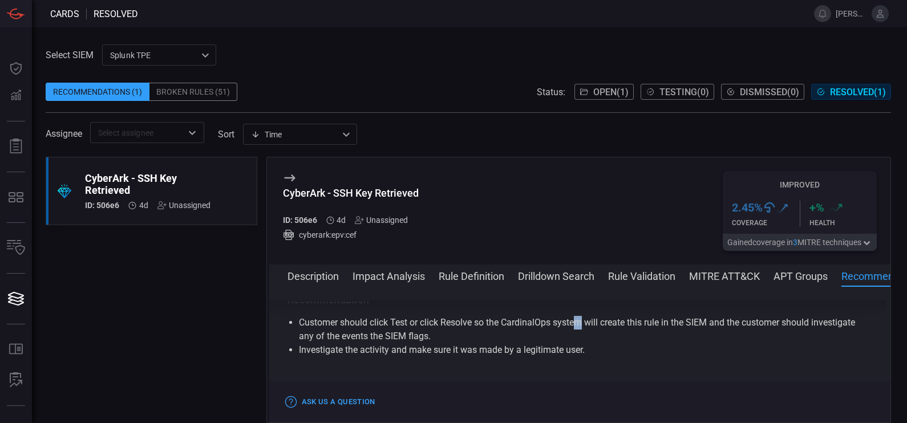
drag, startPoint x: 374, startPoint y: 361, endPoint x: 581, endPoint y: 328, distance: 209.7
click at [581, 328] on div "Recommendation Customer should click Test or click Resolve so the CardinalOps s…" at bounding box center [580, 325] width 585 height 64
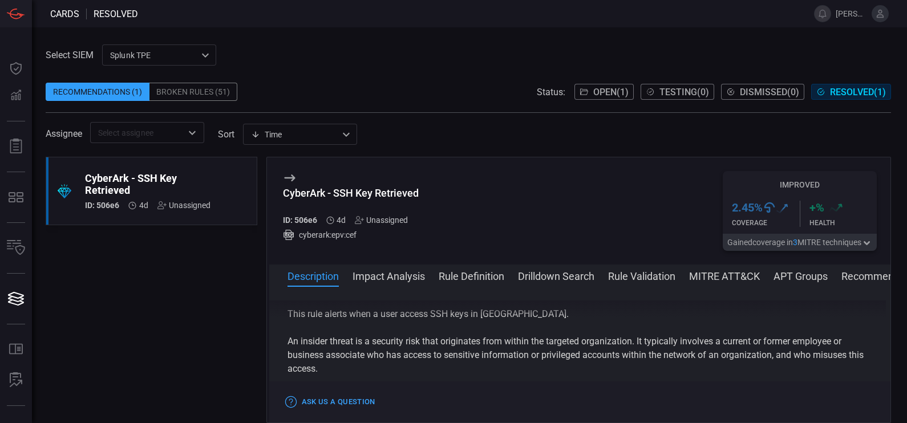
scroll to position [139, 0]
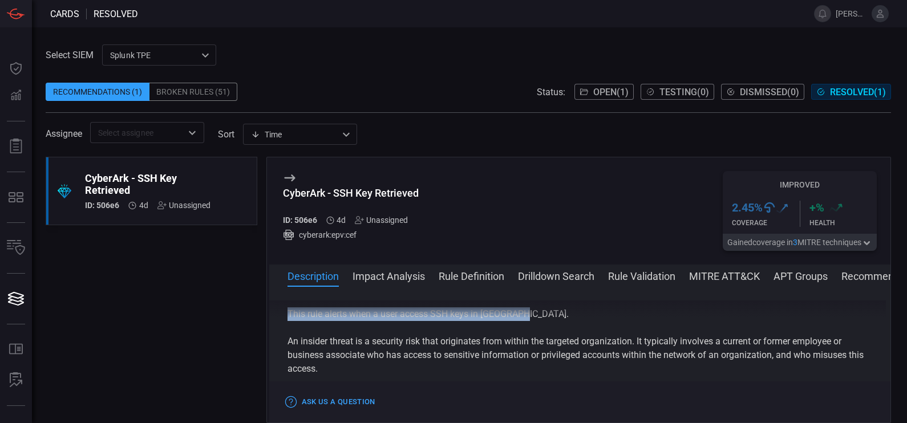
drag, startPoint x: 527, startPoint y: 325, endPoint x: 285, endPoint y: 328, distance: 242.5
click at [285, 328] on div "Description An SSH key is an access credential for the SSH (secure shell) netwo…" at bounding box center [580, 353] width 622 height 104
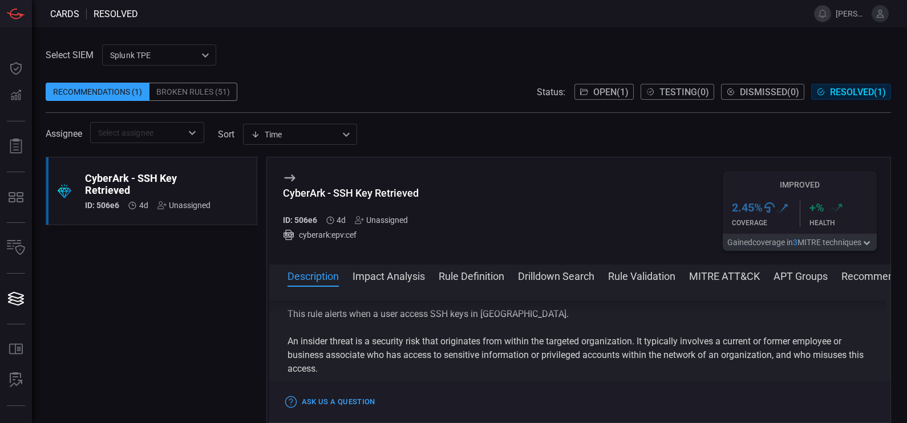
click at [188, 176] on div "CyberArk - SSH Key Retrieved" at bounding box center [148, 184] width 126 height 24
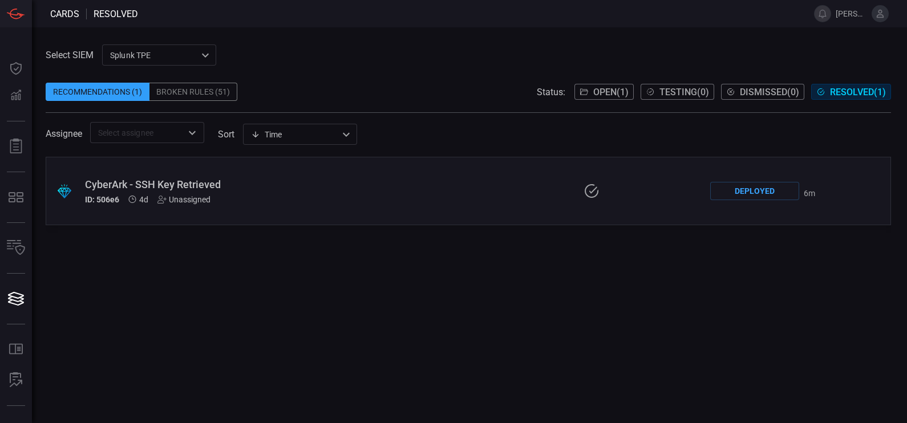
click at [179, 55] on div "Splunk TPE 1e2e8ad1-9f42-4d8b-bcd8-2b3f9d333f5b ​" at bounding box center [159, 55] width 114 height 21
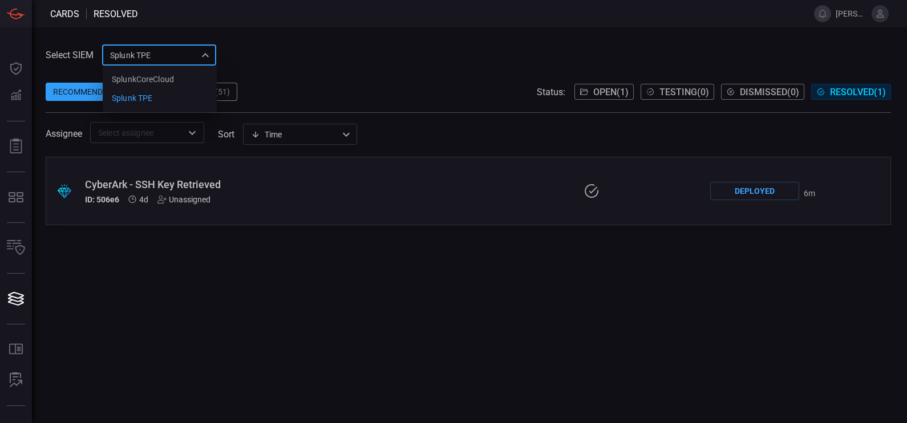
click at [262, 63] on div at bounding box center [453, 211] width 907 height 423
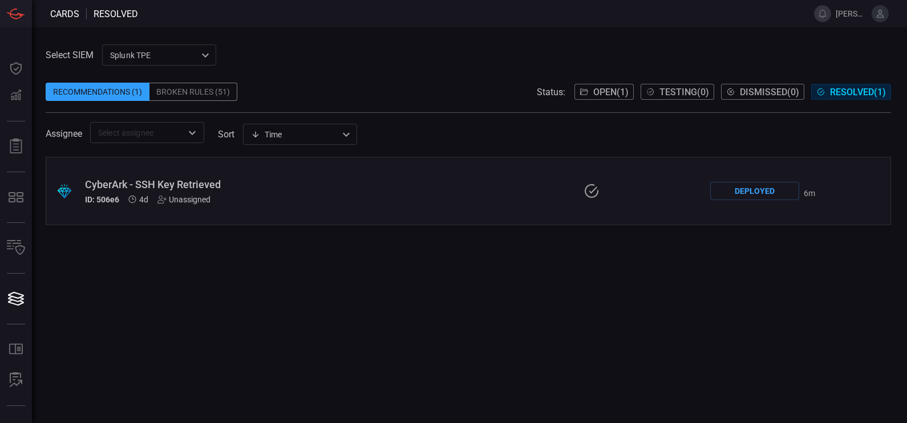
click at [193, 88] on div "Broken Rules (51)" at bounding box center [193, 92] width 88 height 18
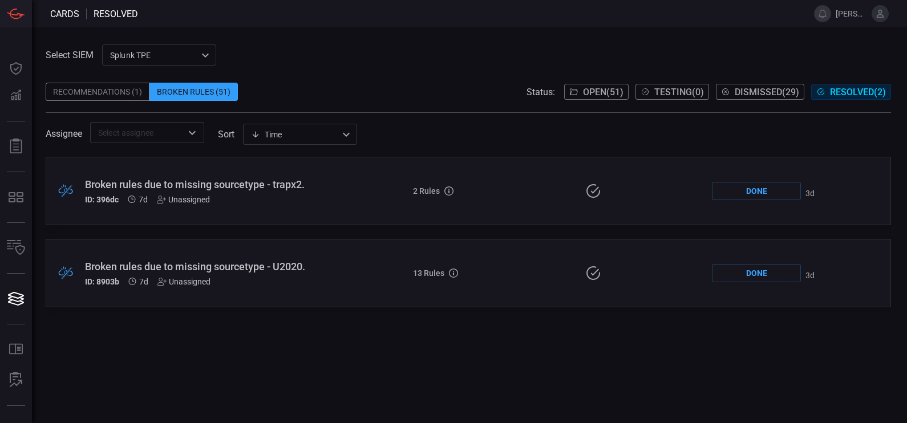
click at [103, 91] on div "Recommendations (1)" at bounding box center [98, 92] width 104 height 18
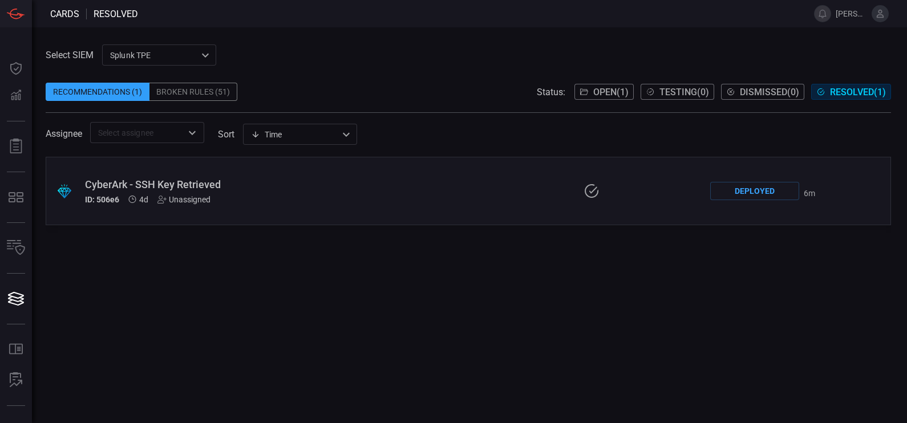
click at [595, 96] on span "Open ( 1 )" at bounding box center [610, 92] width 35 height 11
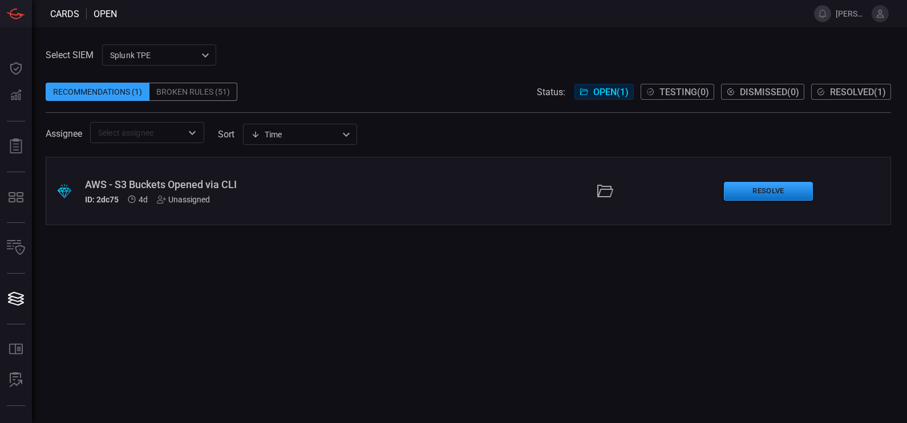
click at [163, 187] on div "AWS - S3 Buckets Opened via CLI" at bounding box center [213, 185] width 256 height 12
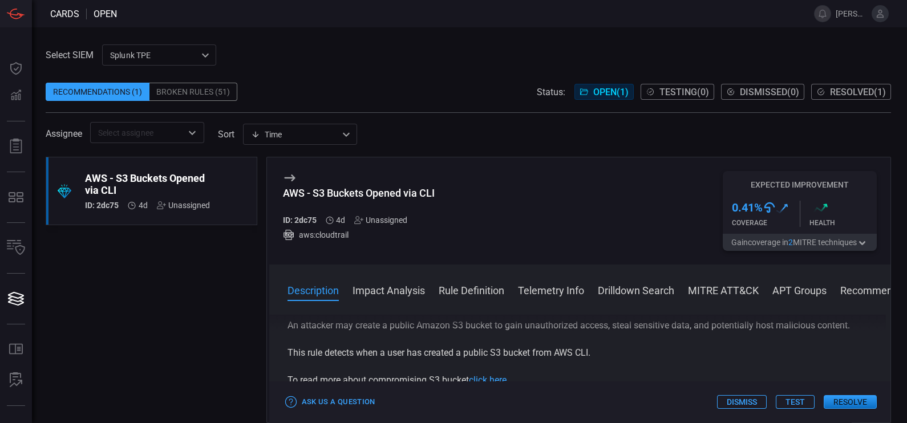
scroll to position [115, 0]
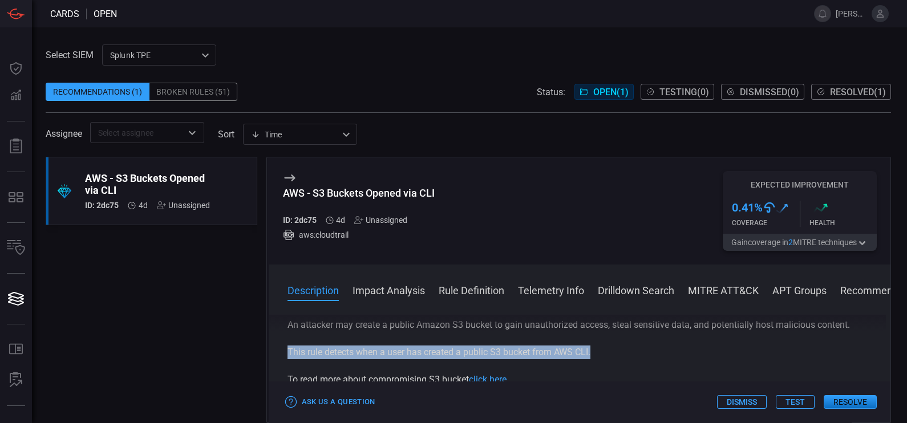
drag, startPoint x: 597, startPoint y: 357, endPoint x: 280, endPoint y: 350, distance: 317.9
click at [280, 350] on div "Description Amazon S3 (Simple Storage Service) is a popular cloud-based storage…" at bounding box center [580, 367] width 622 height 104
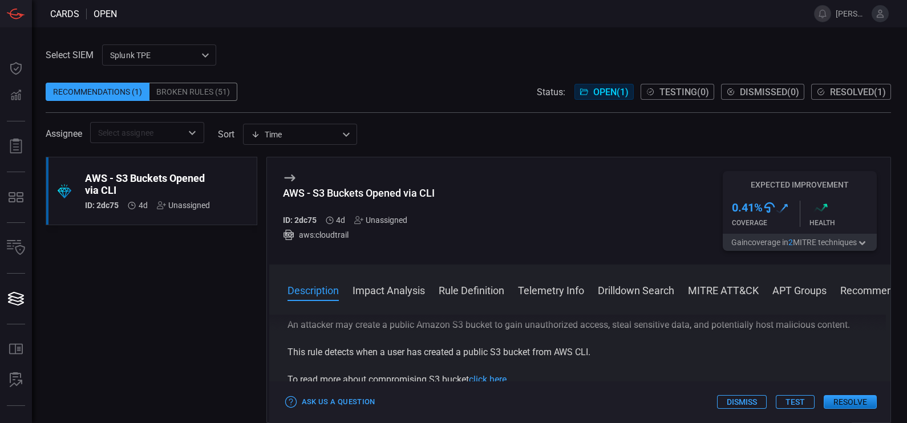
click at [447, 91] on div "Recommendations (1) Broken Rules (51) Status: Open ( 1 ) Testing ( 0 ) Dismisse…" at bounding box center [469, 92] width 846 height 18
click at [844, 403] on button "Resolve" at bounding box center [850, 402] width 53 height 14
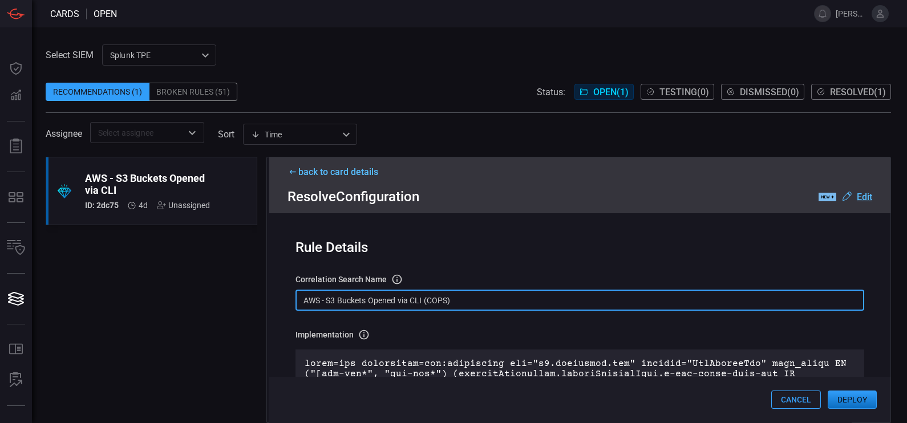
drag, startPoint x: 480, startPoint y: 297, endPoint x: 288, endPoint y: 278, distance: 193.8
click at [288, 278] on div "Rule Details correlation search Name Name of the correlation search that will b…" at bounding box center [580, 317] width 622 height 209
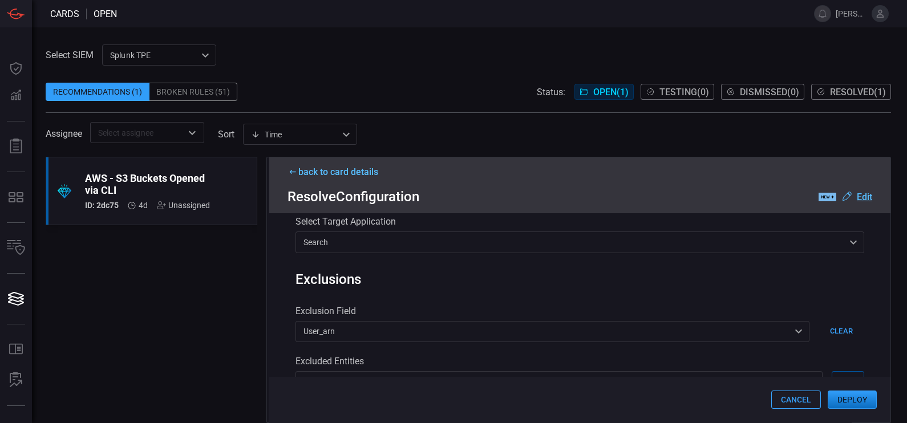
scroll to position [611, 0]
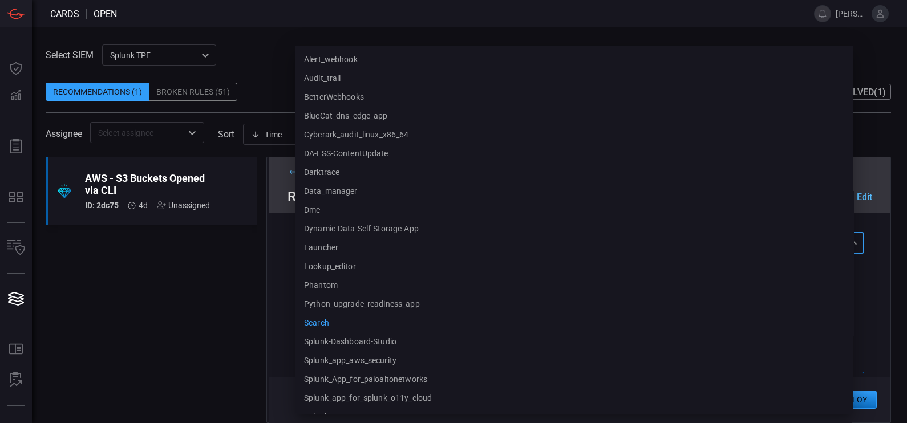
click at [521, 241] on div "search search alert_webhook audit_trail BetterWebhooks BlueCat_dns_edge_app cyb…" at bounding box center [580, 242] width 569 height 21
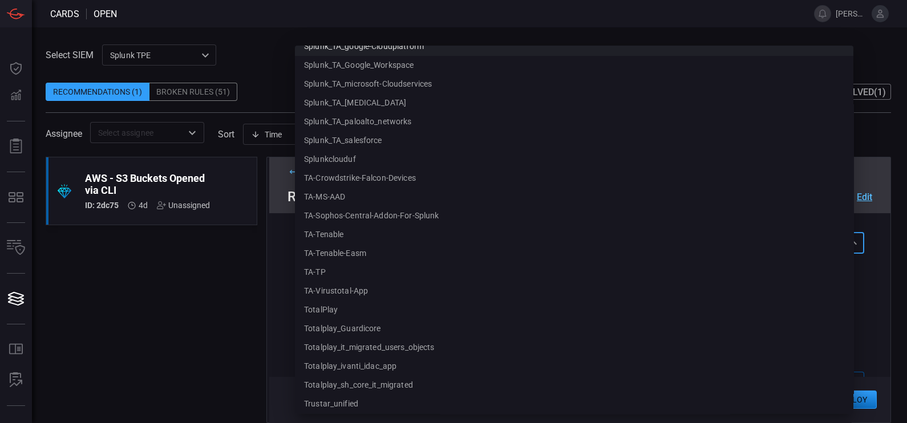
scroll to position [524, 0]
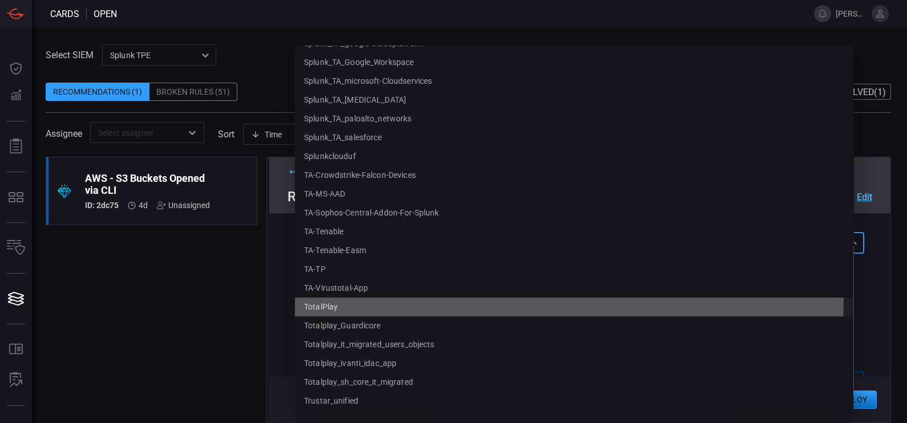
click at [363, 298] on li "TotalPlay" at bounding box center [574, 307] width 559 height 19
type input "TotalPlay"
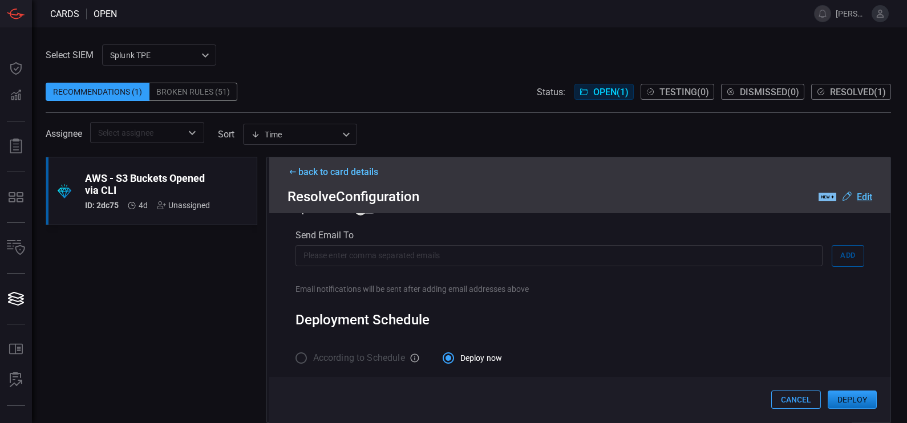
scroll to position [867, 0]
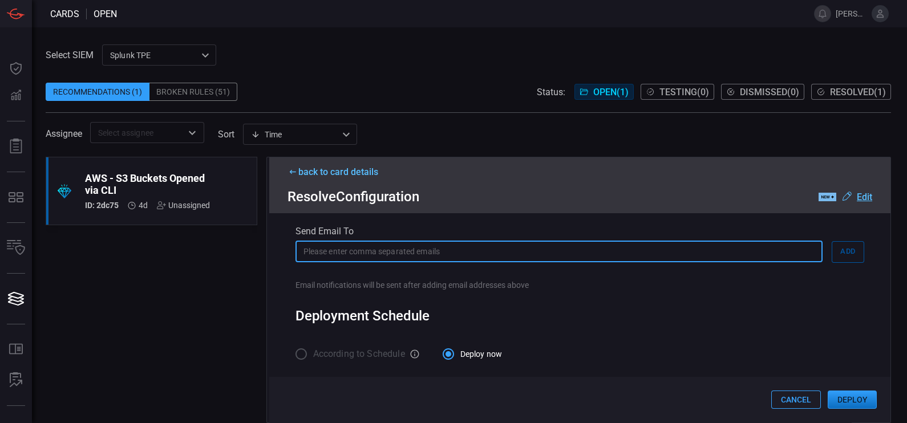
click at [403, 253] on input "text" at bounding box center [559, 251] width 527 height 21
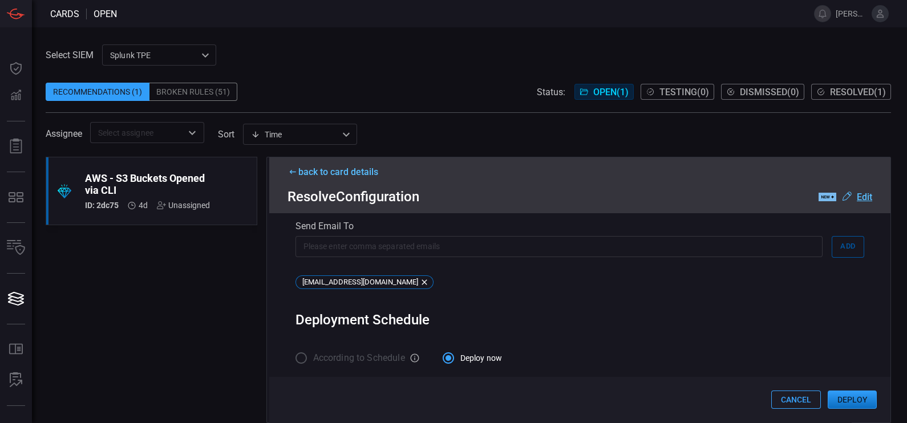
click at [645, 285] on div "[EMAIL_ADDRESS][DOMAIN_NAME]" at bounding box center [580, 285] width 569 height 18
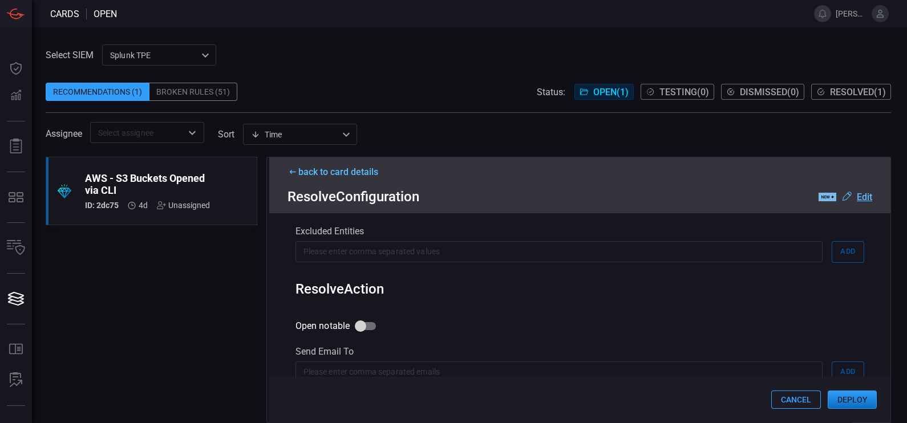
scroll to position [876, 0]
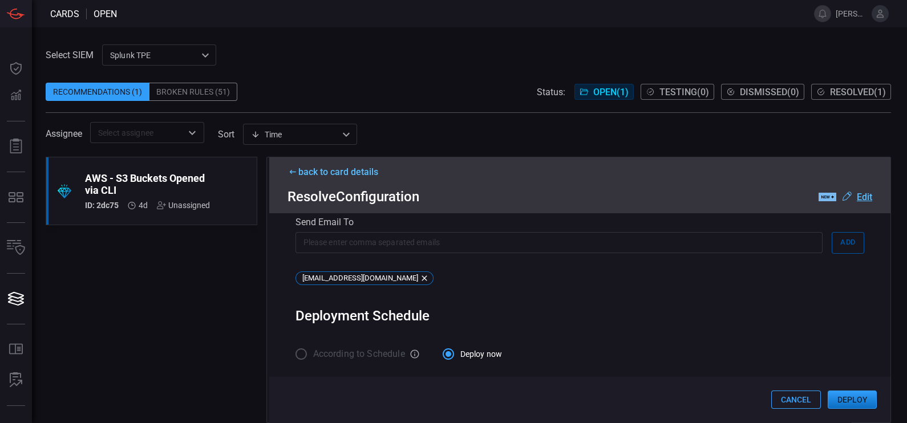
click at [842, 399] on button "Deploy" at bounding box center [852, 400] width 49 height 18
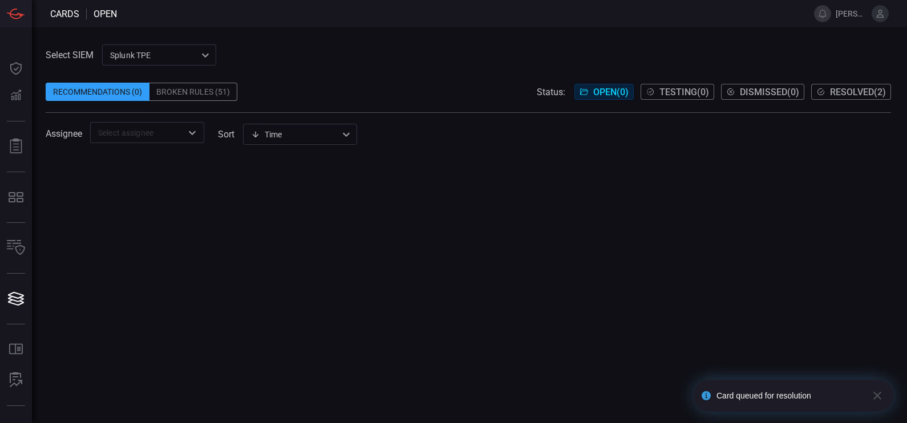
click at [371, 96] on div "Recommendations (0) Broken Rules (51) Status: Open ( 0 ) Testing ( 0 ) Dismisse…" at bounding box center [469, 92] width 846 height 18
click at [197, 90] on div "Broken Rules (51)" at bounding box center [193, 92] width 88 height 18
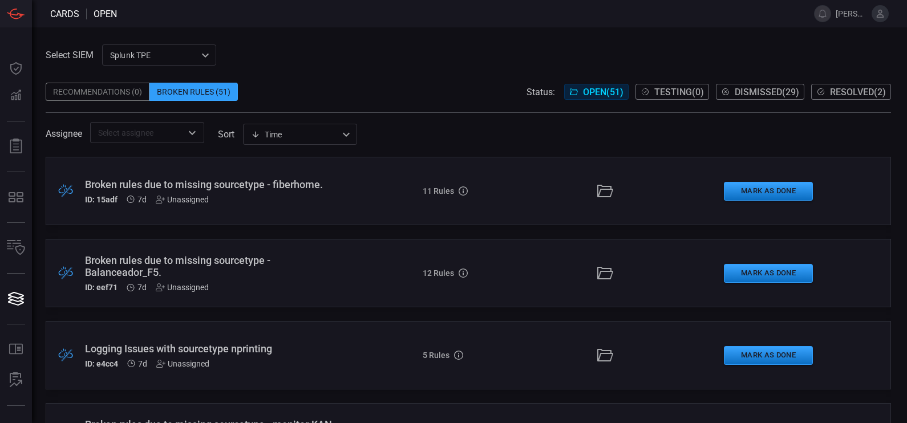
click at [280, 184] on div "Broken rules due to missing sourcetype - fiberhome." at bounding box center [213, 185] width 256 height 12
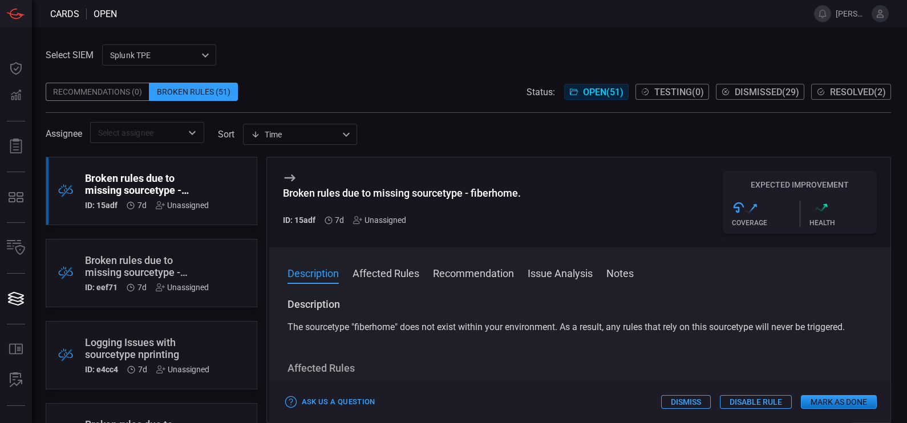
click at [280, 183] on div "Broken rules due to missing sourcetype - fiberhome. ID: 15adf 7d Unassigned Exp…" at bounding box center [578, 290] width 625 height 266
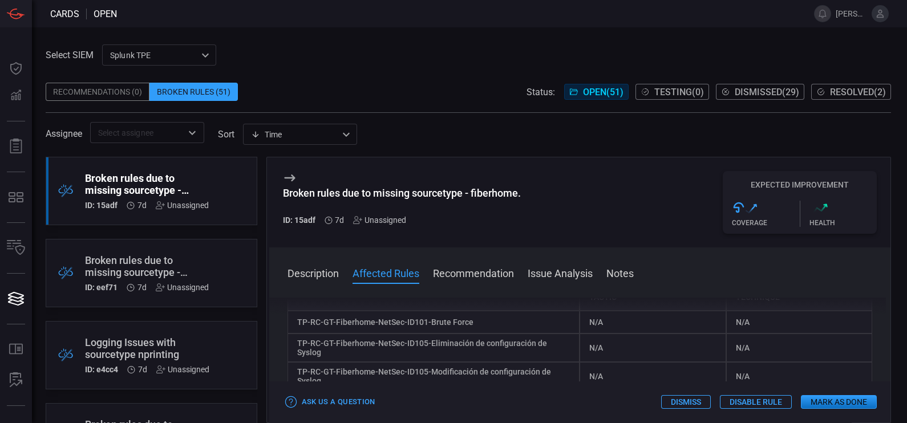
scroll to position [158, 0]
drag, startPoint x: 468, startPoint y: 326, endPoint x: 288, endPoint y: 325, distance: 180.9
click at [288, 325] on div "TP-RC-GT-Fiberhome-NetSec-ID101-Brute Force" at bounding box center [434, 323] width 293 height 23
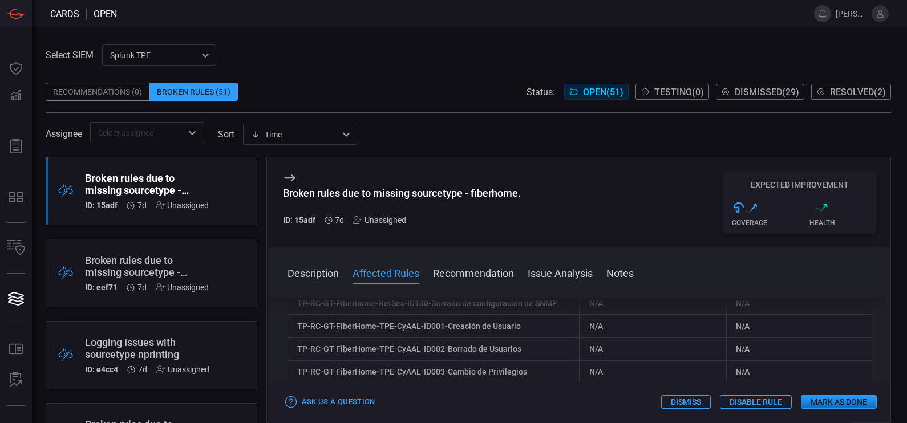
scroll to position [286, 0]
drag, startPoint x: 536, startPoint y: 346, endPoint x: 329, endPoint y: 354, distance: 207.9
click at [329, 354] on div "TP-RC-GT-FiberHome-TPE-CyAAL-ID002-Borrado de Usuarios" at bounding box center [434, 349] width 293 height 23
click at [522, 335] on div "TP-RC-GT-FiberHome-TPE-CyAAL-ID001-Creación de Usuario" at bounding box center [434, 327] width 293 height 23
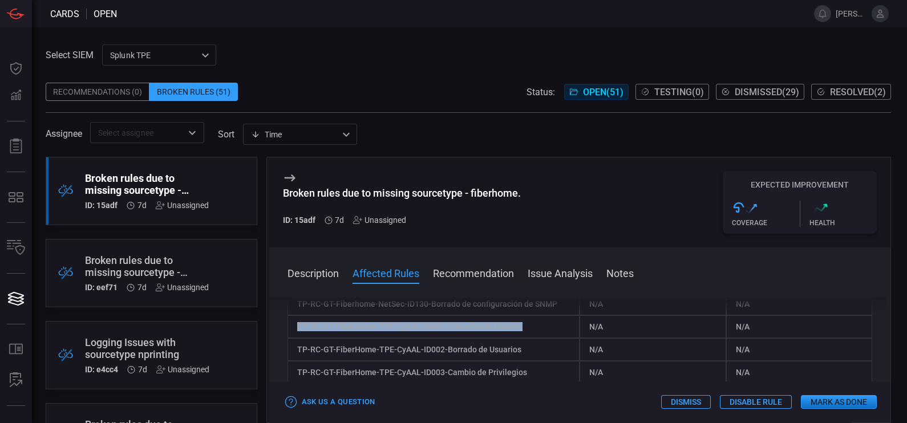
drag, startPoint x: 522, startPoint y: 335, endPoint x: 293, endPoint y: 329, distance: 229.5
click at [293, 329] on div "TP-RC-GT-FiberHome-TPE-CyAAL-ID001-Creación de Usuario" at bounding box center [434, 327] width 293 height 23
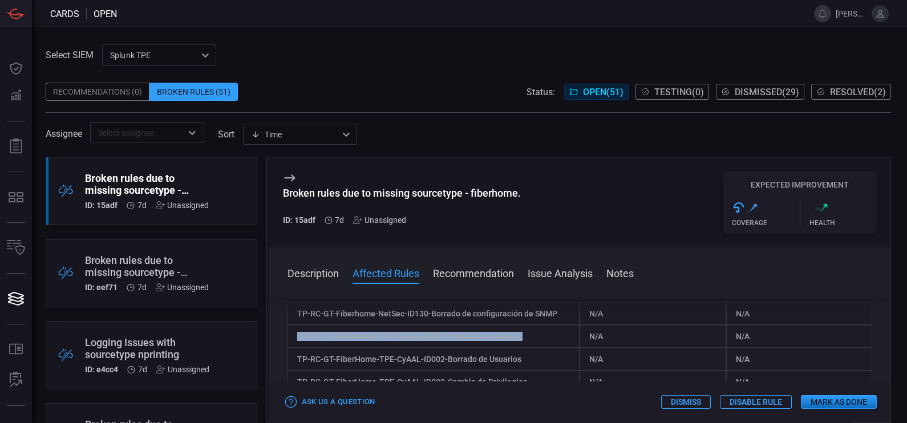
click at [535, 343] on div "TP-RC-GT-FiberHome-TPE-CyAAL-ID001-Creación de Usuario" at bounding box center [434, 336] width 293 height 23
drag, startPoint x: 539, startPoint y: 343, endPoint x: 296, endPoint y: 344, distance: 243.6
click at [296, 344] on div "TP-RC-GT-FiberHome-TPE-CyAAL-ID001-Creación de Usuario" at bounding box center [434, 336] width 293 height 23
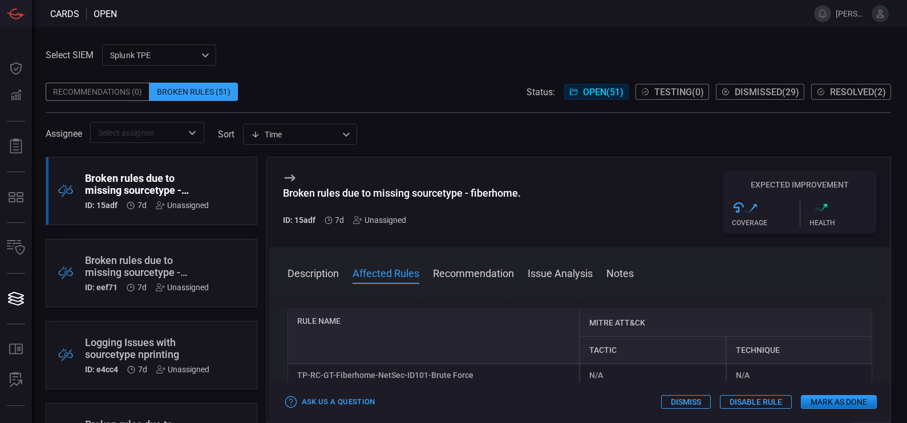
scroll to position [148, 0]
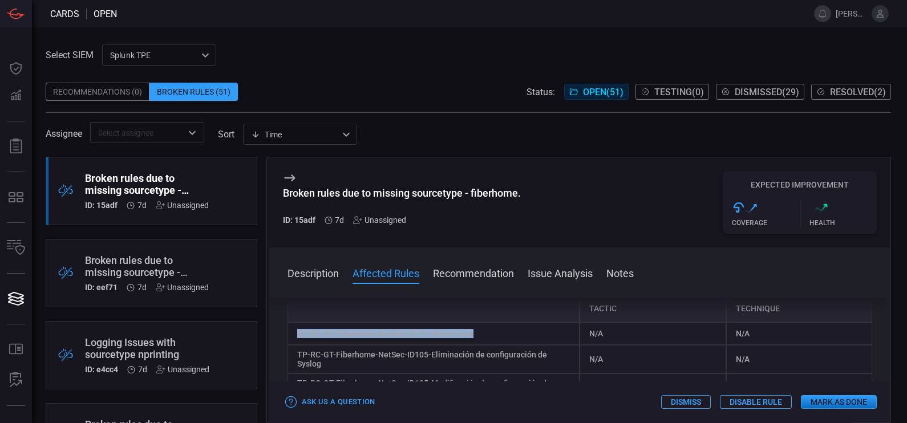
drag, startPoint x: 493, startPoint y: 330, endPoint x: 297, endPoint y: 339, distance: 196.5
click at [297, 339] on div "TP-RC-GT-Fiberhome-NetSec-ID101-Brute Force" at bounding box center [434, 333] width 293 height 23
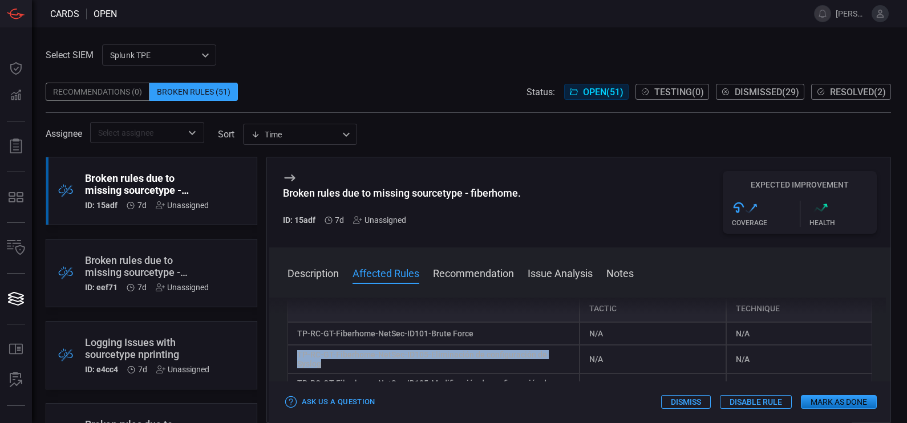
drag, startPoint x: 333, startPoint y: 371, endPoint x: 296, endPoint y: 357, distance: 39.2
click at [296, 357] on div "TP-RC-GT-Fiberhome-NetSec-ID105-Eliminación de configuración de Syslog" at bounding box center [434, 359] width 293 height 29
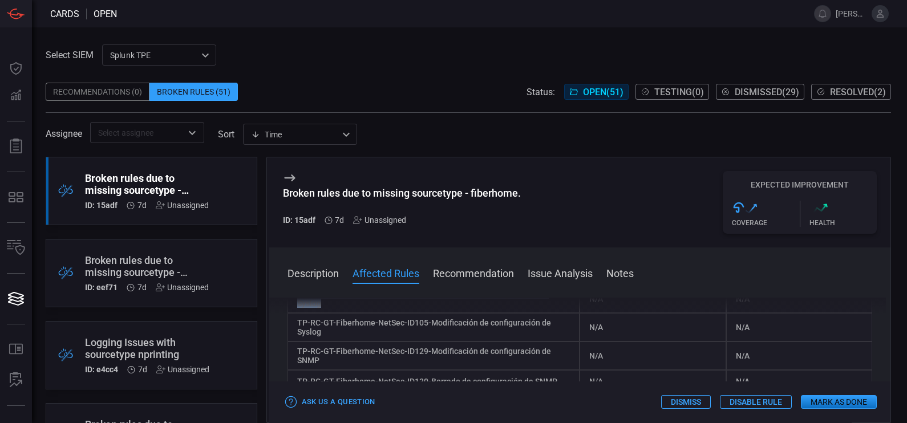
scroll to position [211, 0]
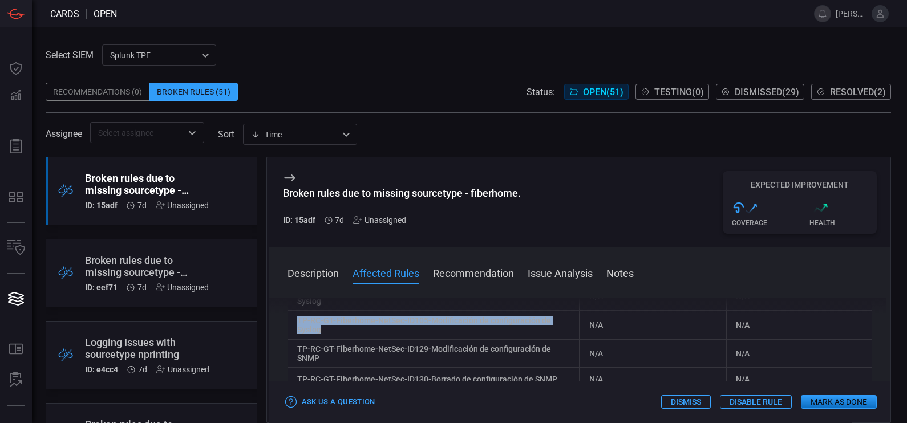
drag, startPoint x: 334, startPoint y: 336, endPoint x: 297, endPoint y: 325, distance: 39.3
click at [297, 325] on div "TP-RC-GT-Fiberhome-NetSec-ID105-Modificación de configuración de Syslog" at bounding box center [434, 325] width 293 height 29
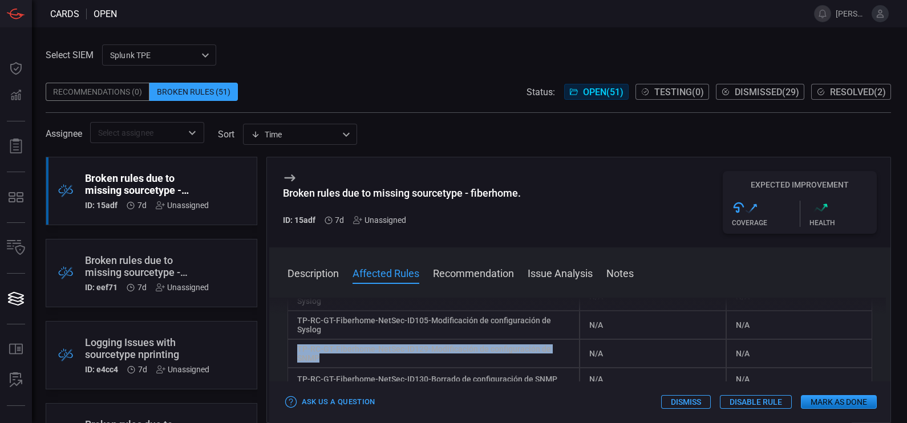
drag, startPoint x: 341, startPoint y: 364, endPoint x: 288, endPoint y: 354, distance: 54.0
click at [288, 354] on div "TP-RC-GT-Fiberhome-NetSec-ID129-Modificación de configuración de SNMP" at bounding box center [434, 353] width 293 height 29
click at [474, 358] on div "TP-RC-GT-Fiberhome-NetSec-ID129-Modificación de configuración de SNMP" at bounding box center [434, 353] width 293 height 29
drag, startPoint x: 362, startPoint y: 362, endPoint x: 296, endPoint y: 353, distance: 66.8
click at [296, 353] on div "TP-RC-GT-Fiberhome-NetSec-ID129-Modificación de configuración de SNMP" at bounding box center [434, 353] width 293 height 29
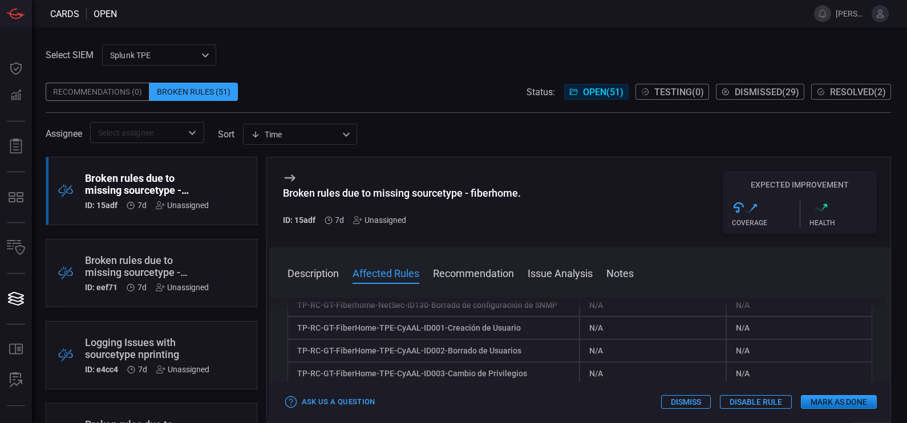
scroll to position [264, 0]
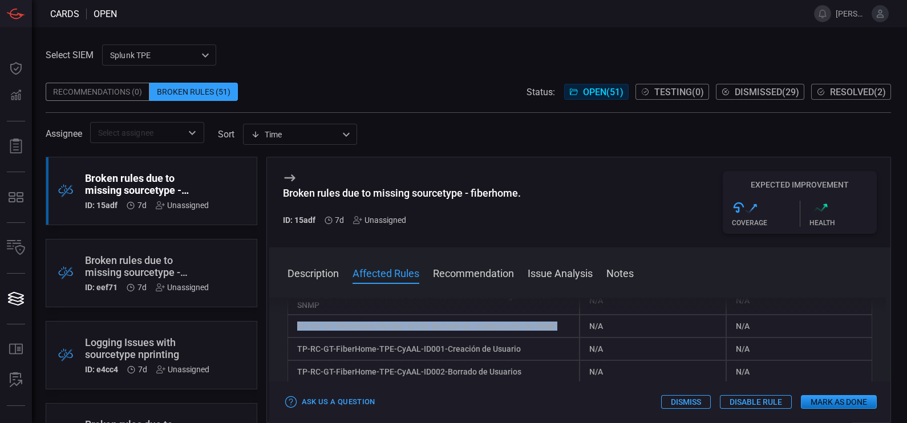
drag, startPoint x: 555, startPoint y: 328, endPoint x: 294, endPoint y: 331, distance: 260.2
click at [294, 331] on div "TP-RC-GT-Fiberhome-NetSec-ID130-Borrado de configuración de SNMP" at bounding box center [434, 326] width 293 height 23
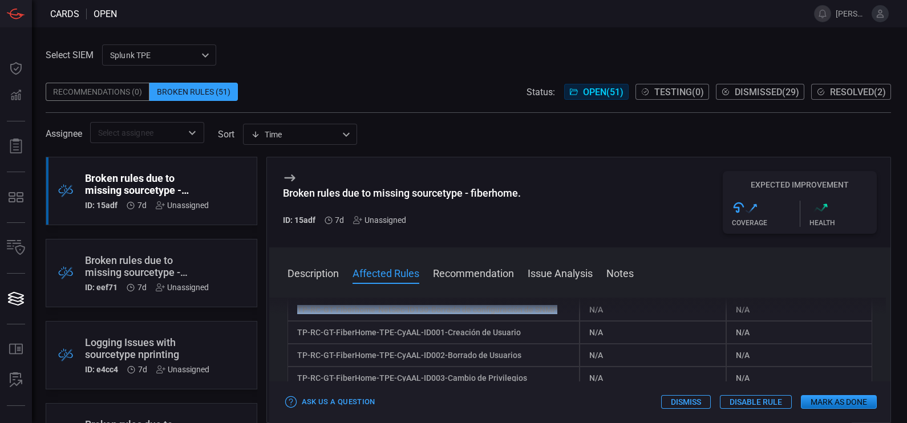
scroll to position [276, 0]
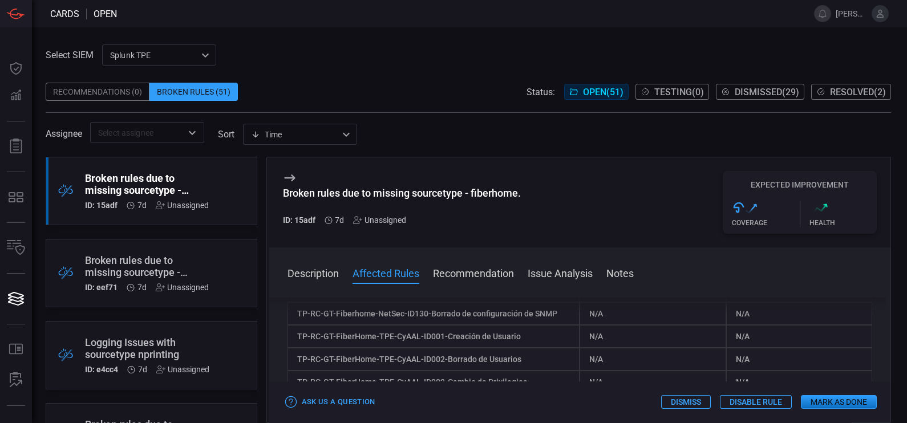
click at [508, 338] on div "TP-RC-GT-FiberHome-TPE-CyAAL-ID001-Creación de Usuario" at bounding box center [434, 336] width 293 height 23
drag, startPoint x: 520, startPoint y: 339, endPoint x: 293, endPoint y: 341, distance: 227.1
click at [293, 341] on div "TP-RC-GT-FiberHome-TPE-CyAAL-ID001-Creación de Usuario" at bounding box center [434, 336] width 293 height 23
drag, startPoint x: 531, startPoint y: 358, endPoint x: 295, endPoint y: 362, distance: 235.7
click at [295, 362] on div "TP-RC-GT-FiberHome-TPE-CyAAL-ID002-Borrado de Usuarios" at bounding box center [434, 359] width 293 height 23
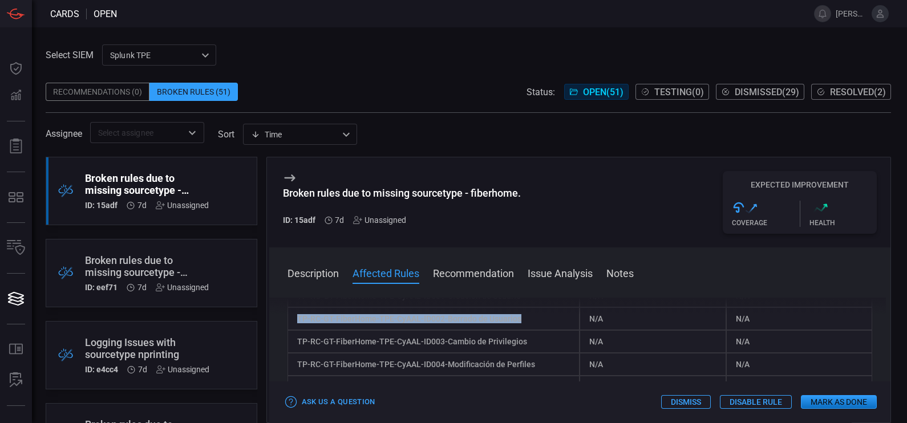
scroll to position [322, 0]
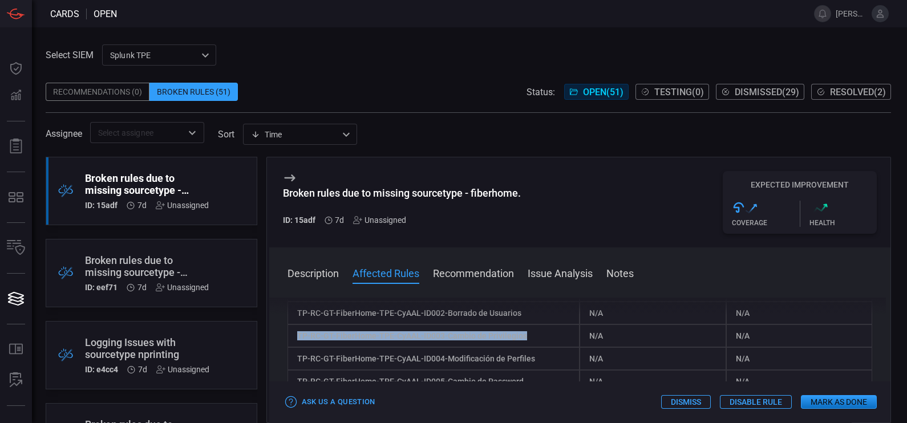
drag, startPoint x: 528, startPoint y: 337, endPoint x: 294, endPoint y: 337, distance: 233.4
click at [294, 337] on div "TP-RC-GT-FiberHome-TPE-CyAAL-ID003-Cambio de Privilegios" at bounding box center [434, 336] width 293 height 23
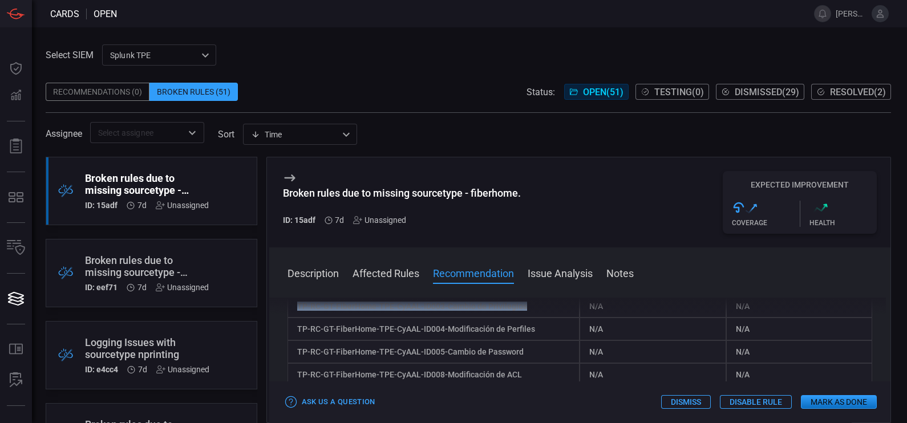
scroll to position [343, 0]
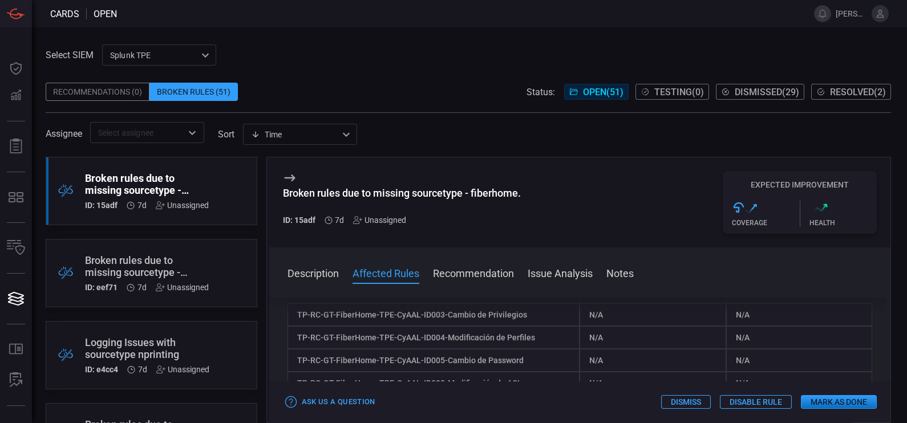
click at [530, 343] on div "TP-RC-GT-FiberHome-TPE-CyAAL-ID004-Modificación de Perfiles" at bounding box center [434, 337] width 293 height 23
drag, startPoint x: 535, startPoint y: 343, endPoint x: 268, endPoint y: 343, distance: 266.5
click at [269, 343] on div "Description The sourcetype "fiberhome" does not exist within your environment. …" at bounding box center [580, 358] width 622 height 121
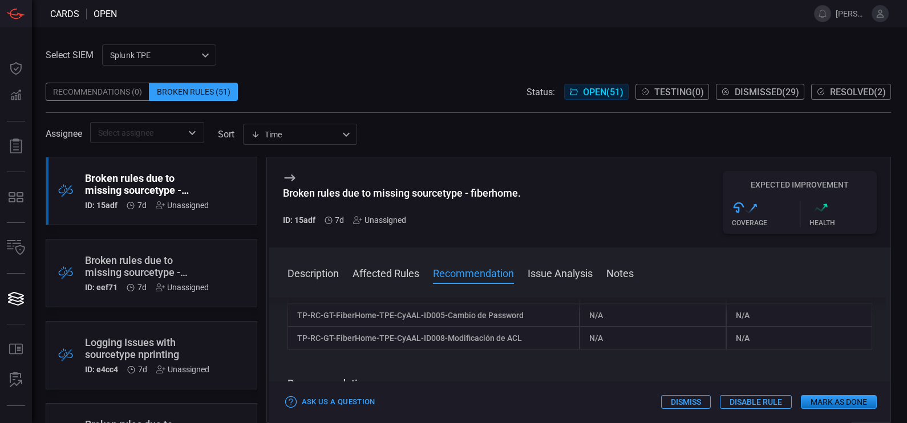
scroll to position [372, 0]
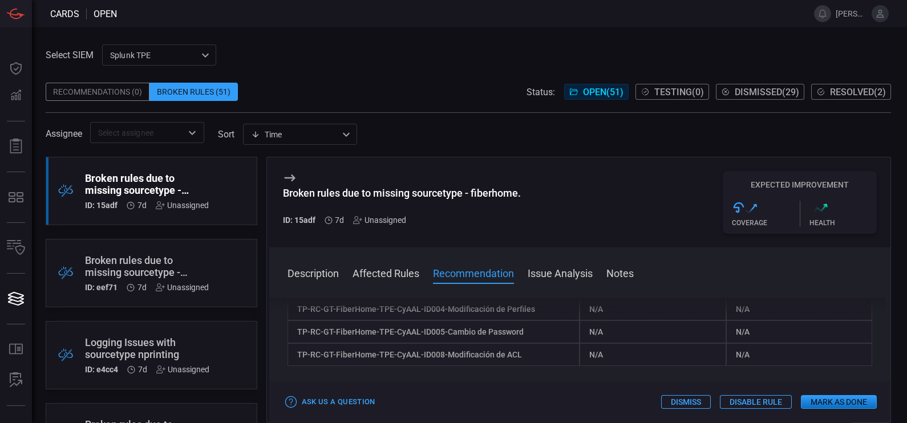
click at [532, 337] on div "TP-RC-GT-FiberHome-TPE-CyAAL-ID005-Cambio de Password" at bounding box center [434, 332] width 293 height 23
drag, startPoint x: 532, startPoint y: 337, endPoint x: 296, endPoint y: 338, distance: 236.2
click at [296, 338] on div "TP-RC-GT-FiberHome-TPE-CyAAL-ID005-Cambio de Password" at bounding box center [434, 332] width 293 height 23
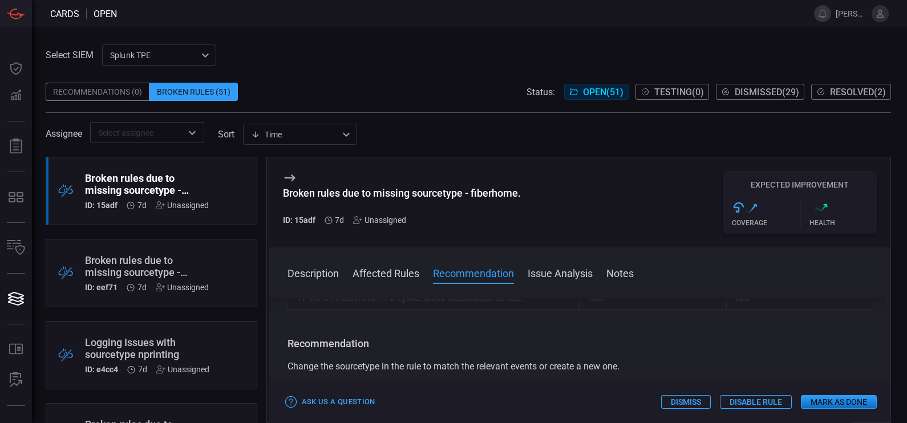
scroll to position [398, 0]
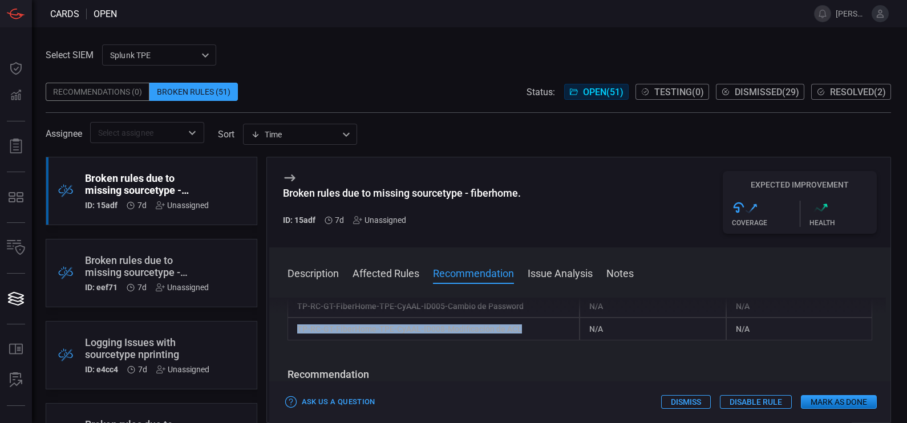
drag, startPoint x: 534, startPoint y: 338, endPoint x: 288, endPoint y: 328, distance: 246.1
click at [288, 328] on div "TP-RC-GT-FiberHome-TPE-CyAAL-ID008-Modificación de ACL" at bounding box center [434, 329] width 293 height 23
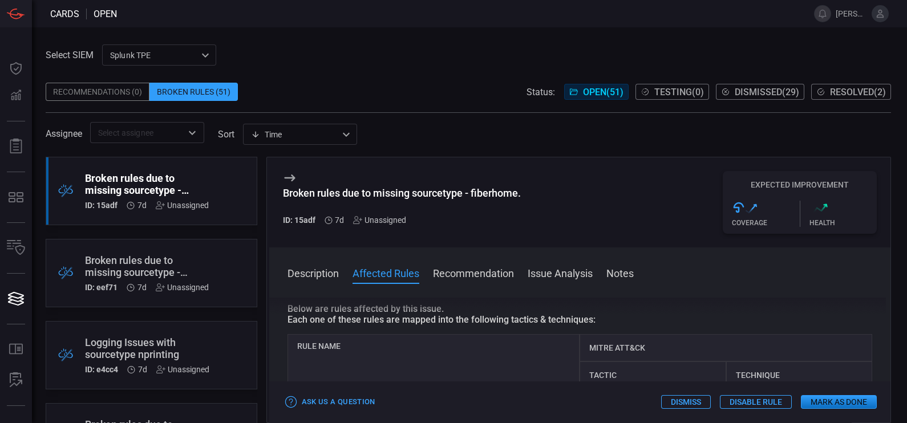
scroll to position [82, 0]
click at [833, 408] on button "Mark as Done" at bounding box center [839, 402] width 76 height 14
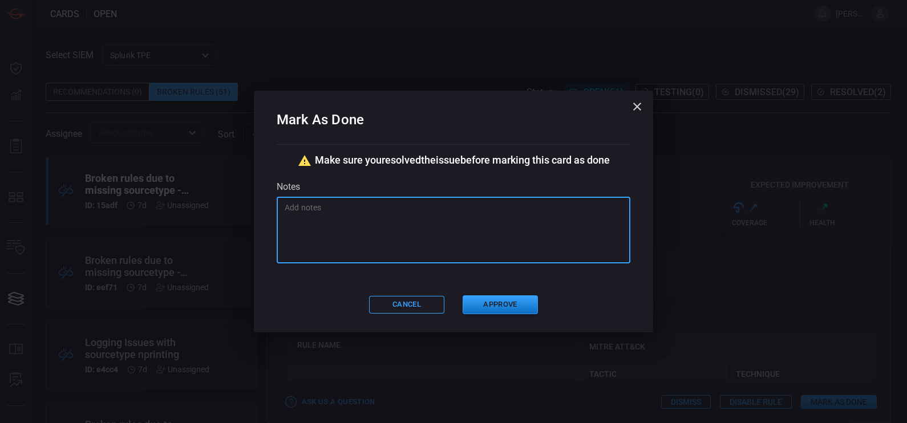
click at [418, 220] on textarea at bounding box center [454, 230] width 338 height 57
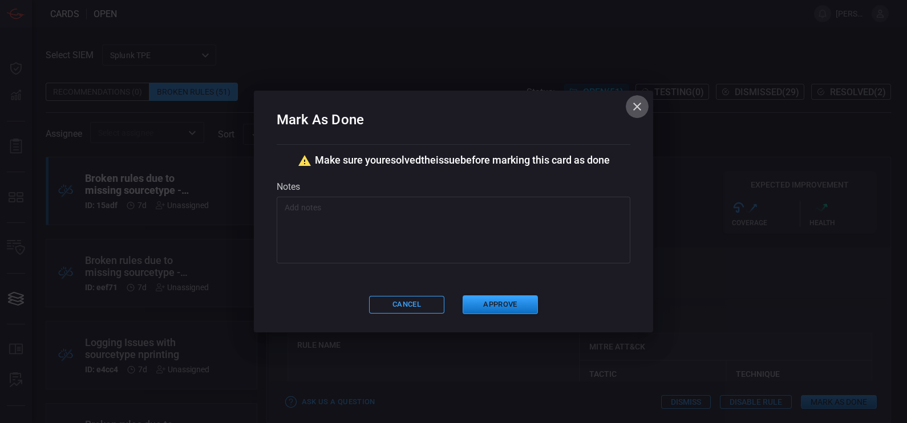
click at [639, 106] on icon "button" at bounding box center [637, 107] width 14 height 14
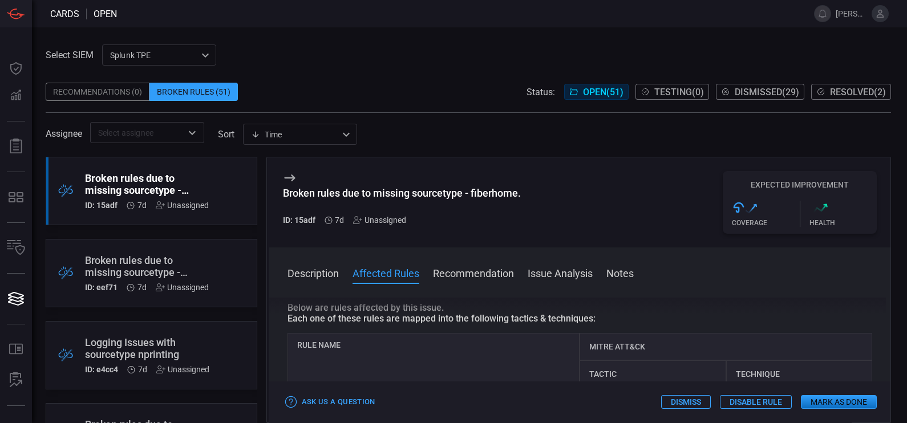
click at [842, 94] on span "Resolved ( 2 )" at bounding box center [858, 92] width 56 height 11
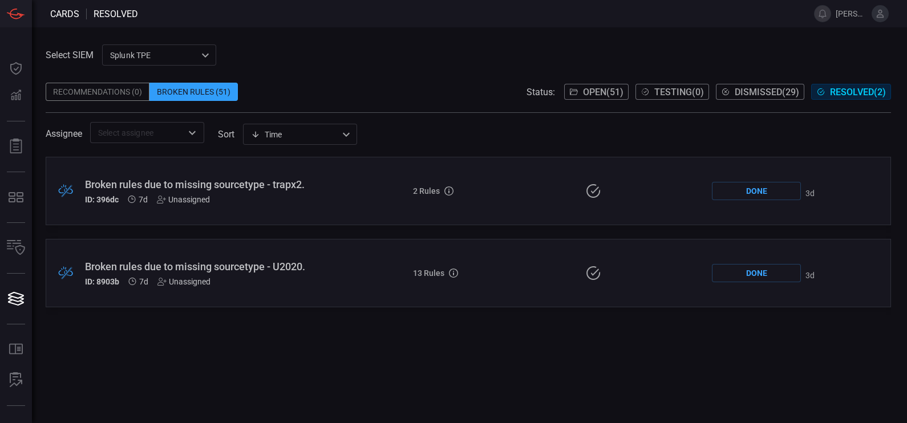
click at [243, 274] on div "Broken rules due to missing sourcetype - U2020. ID: 8903b 7d Unassigned" at bounding box center [209, 274] width 248 height 26
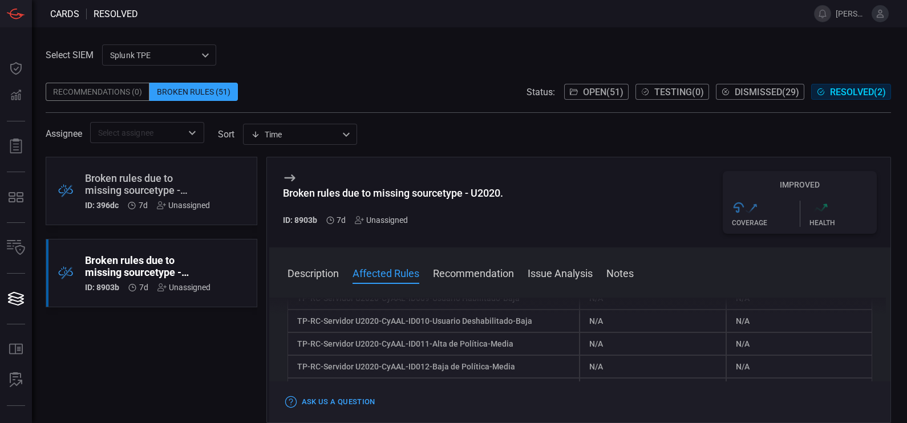
click at [621, 270] on button "Notes" at bounding box center [620, 273] width 27 height 14
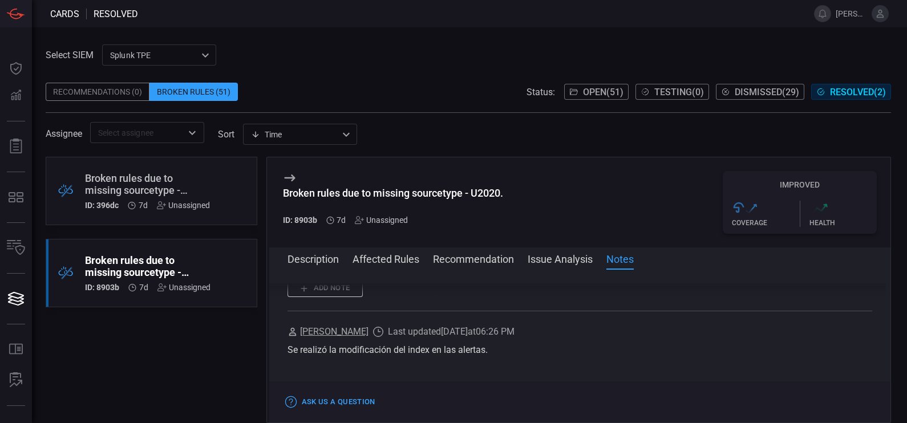
scroll to position [713, 0]
drag, startPoint x: 499, startPoint y: 341, endPoint x: 278, endPoint y: 337, distance: 220.9
click at [278, 337] on div "Description The sourcetype "U2020" does not exist within your environment. As a…" at bounding box center [580, 344] width 622 height 121
drag, startPoint x: 278, startPoint y: 337, endPoint x: 558, endPoint y: 221, distance: 302.4
click at [558, 221] on div "Broken rules due to missing sourcetype - U2020. ID: 8903b 7d Unassigned Improve…" at bounding box center [580, 202] width 622 height 90
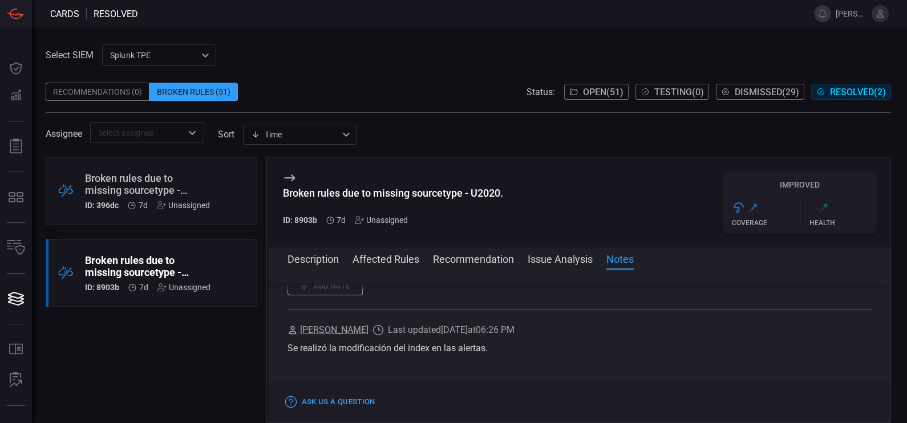
click at [575, 94] on button "Open ( 51 )" at bounding box center [596, 92] width 64 height 16
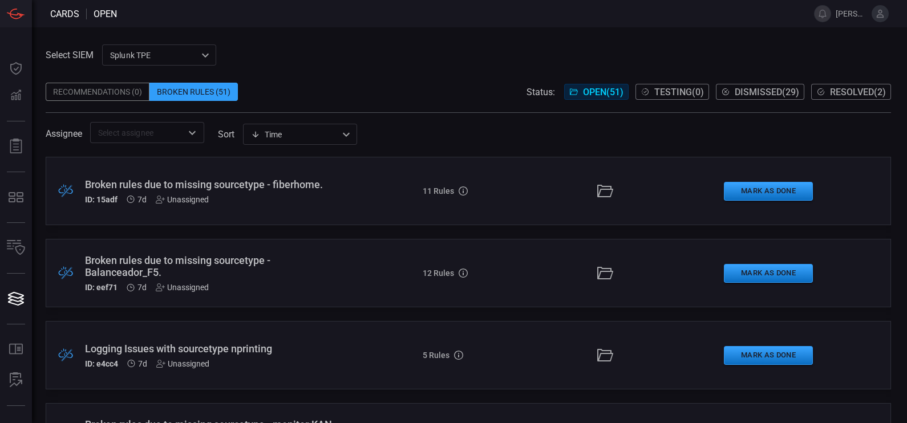
click at [245, 179] on div "Broken rules due to missing sourcetype - fiberhome." at bounding box center [213, 185] width 256 height 12
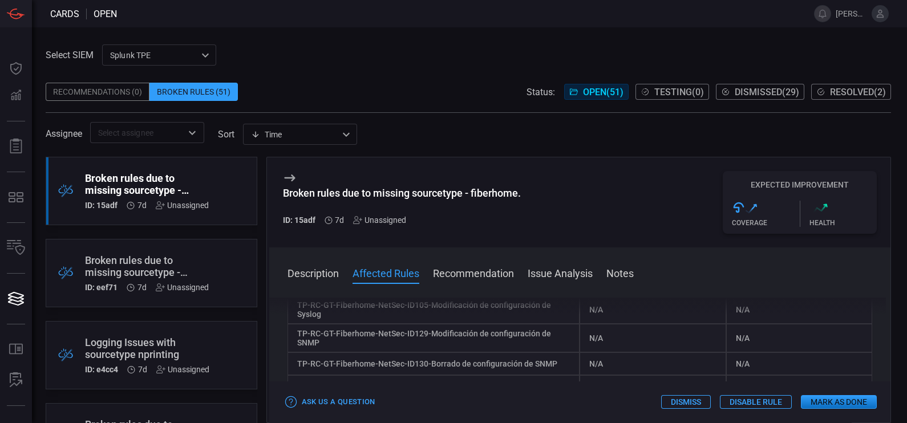
scroll to position [227, 0]
click at [842, 394] on div "Ask Us a Question Dismiss Disable Rule Mark as Done" at bounding box center [580, 402] width 622 height 41
click at [844, 402] on button "Mark as Done" at bounding box center [839, 402] width 76 height 14
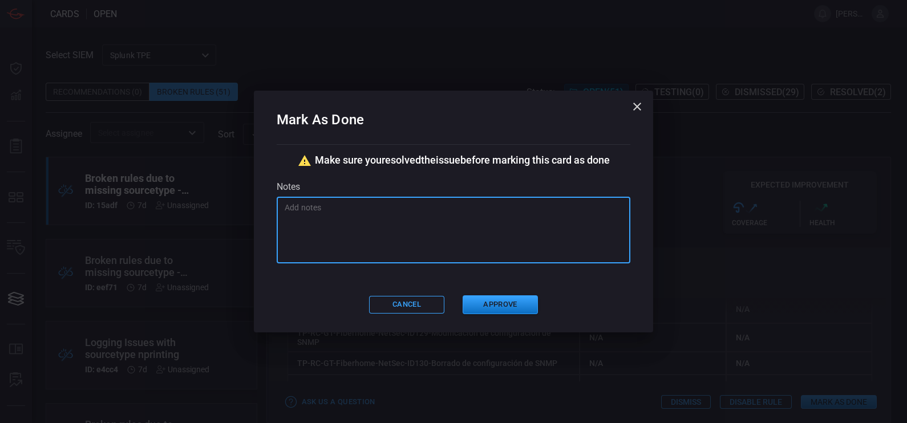
paste textarea "Se realizó la modificación del index en las alertas."
click at [446, 215] on textarea "Se realizó la modificación del index en las alertas." at bounding box center [454, 230] width 338 height 57
click at [494, 215] on textarea "Se realizó la modificación del índex en las alertas." at bounding box center [454, 230] width 338 height 57
type textarea "Se realizó la modificación del índex en las alertas mencionadas."
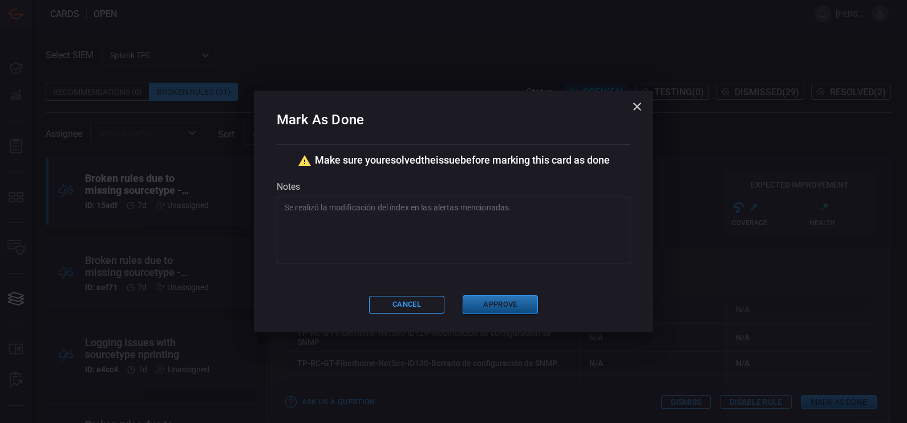
click at [494, 310] on button "Approve" at bounding box center [500, 305] width 75 height 19
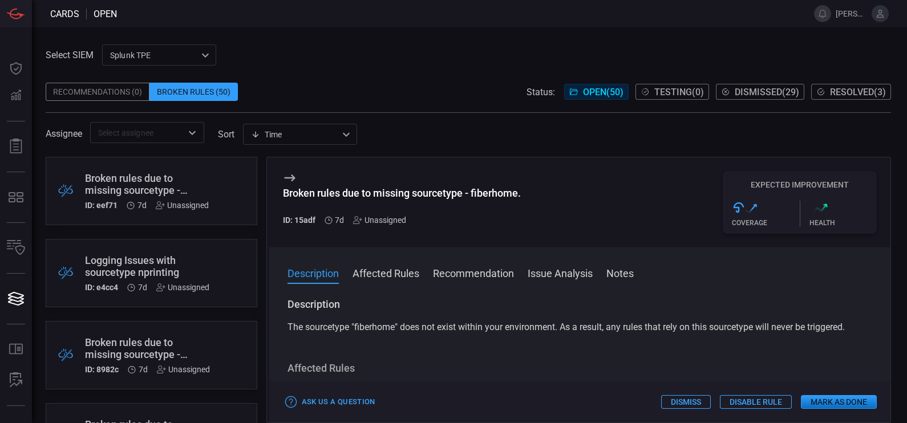
click at [120, 87] on div "Recommendations (0)" at bounding box center [98, 92] width 104 height 18
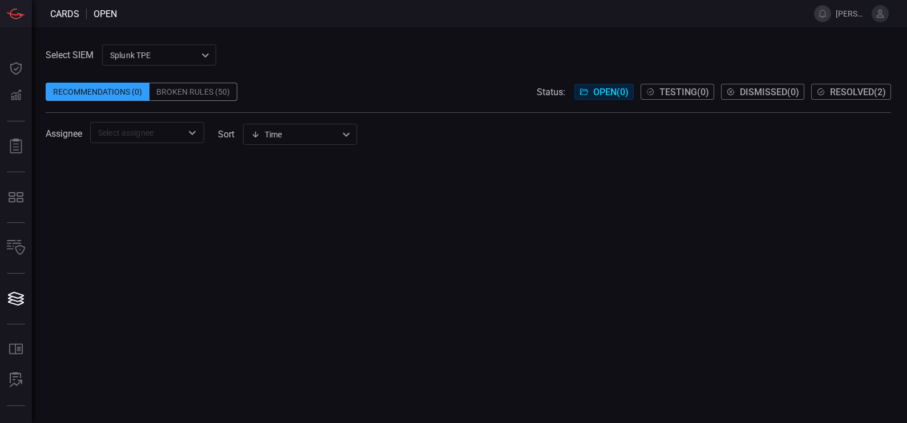
click at [191, 88] on div "Broken Rules (50)" at bounding box center [193, 92] width 88 height 18
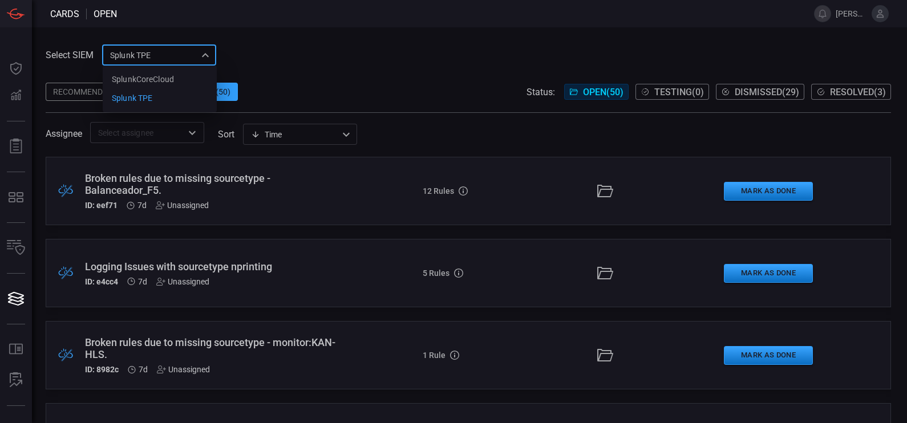
click at [178, 52] on div "Splunk TPE 1e2e8ad1-9f42-4d8b-bcd8-2b3f9d333f5b SplunkCoreCloud Splunk TPE ​" at bounding box center [159, 55] width 114 height 21
click at [160, 80] on div "SplunkCoreCloud" at bounding box center [143, 80] width 62 height 12
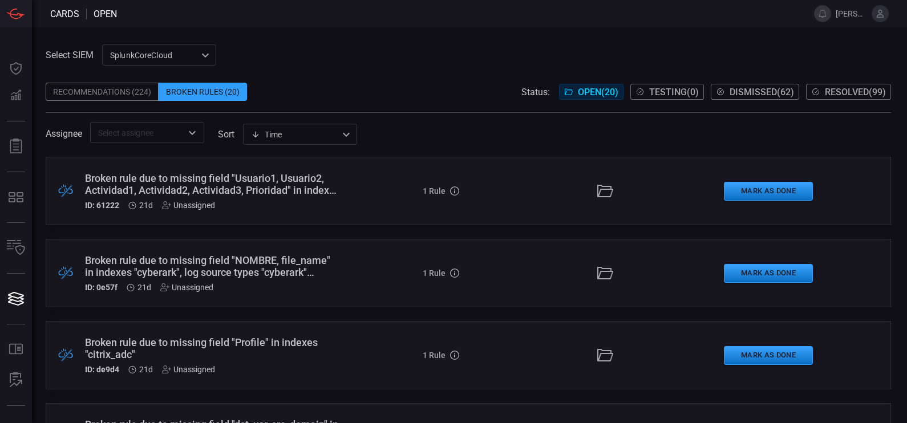
click at [131, 88] on div "Recommendations (224)" at bounding box center [102, 92] width 113 height 18
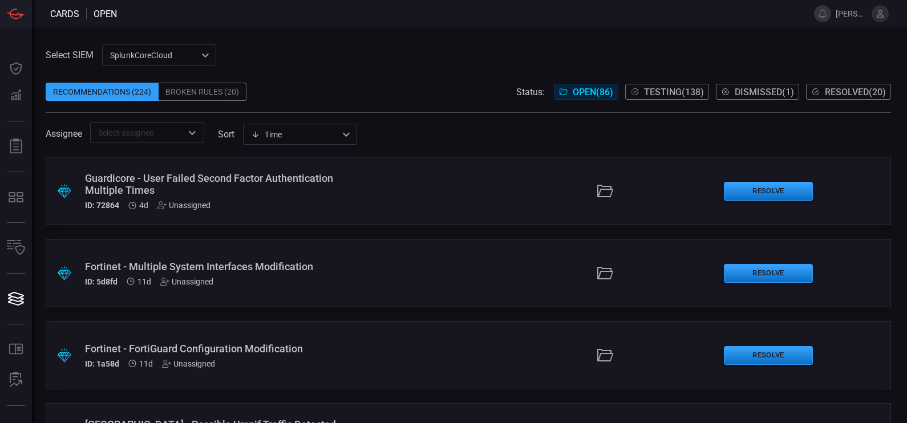
click at [223, 90] on div "Broken Rules (20)" at bounding box center [203, 92] width 88 height 18
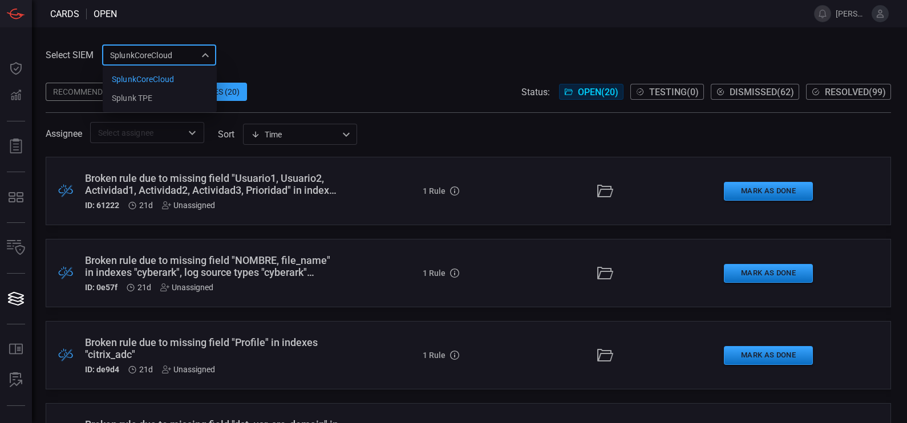
click at [168, 55] on div "SplunkCoreCloud f748d276-46a5-4bd3-b149-f2461a2fe2c5 SplunkCoreCloud Splunk TPE…" at bounding box center [159, 55] width 114 height 21
click at [168, 95] on li "Splunk TPE" at bounding box center [160, 98] width 114 height 19
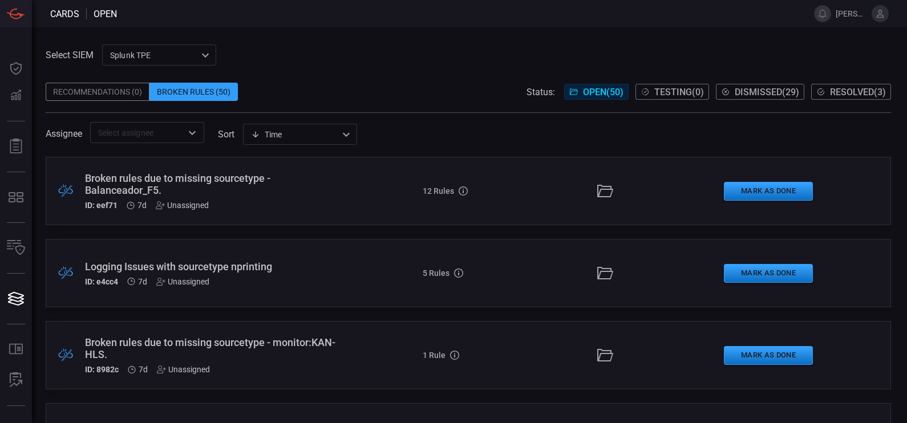
click at [163, 180] on div "Broken rules due to missing sourcetype - Balanceador_F5." at bounding box center [213, 184] width 256 height 24
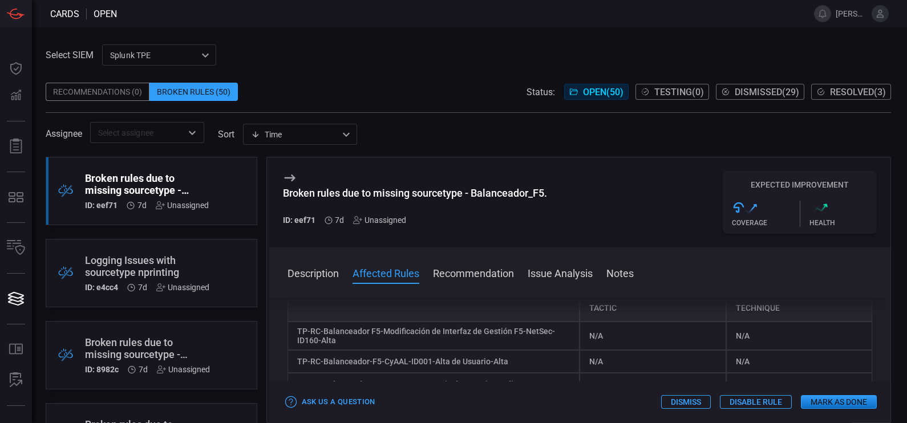
scroll to position [148, 0]
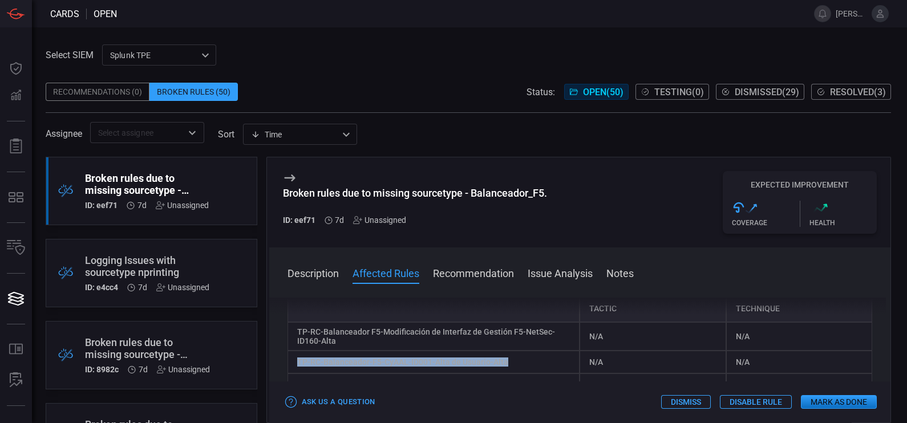
drag, startPoint x: 511, startPoint y: 377, endPoint x: 296, endPoint y: 377, distance: 215.1
click at [296, 374] on div "TP-RC-Balanceador-F5-CyAAL-ID001-Alta de Usuario-Alta" at bounding box center [434, 362] width 293 height 23
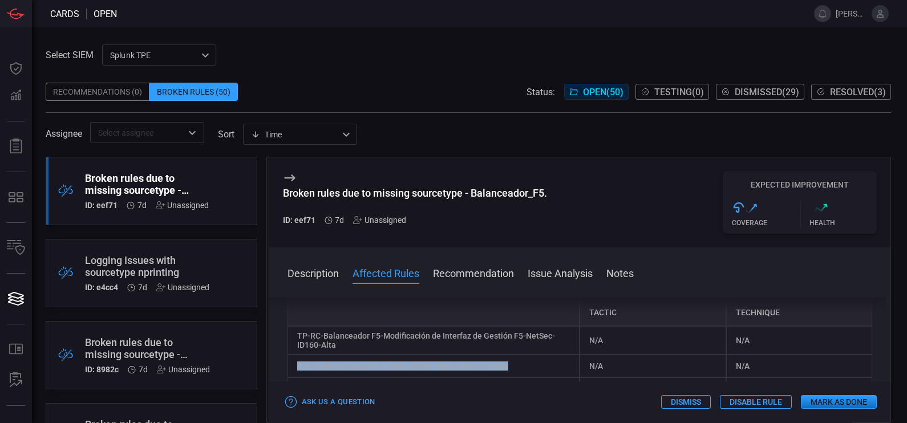
scroll to position [153, 0]
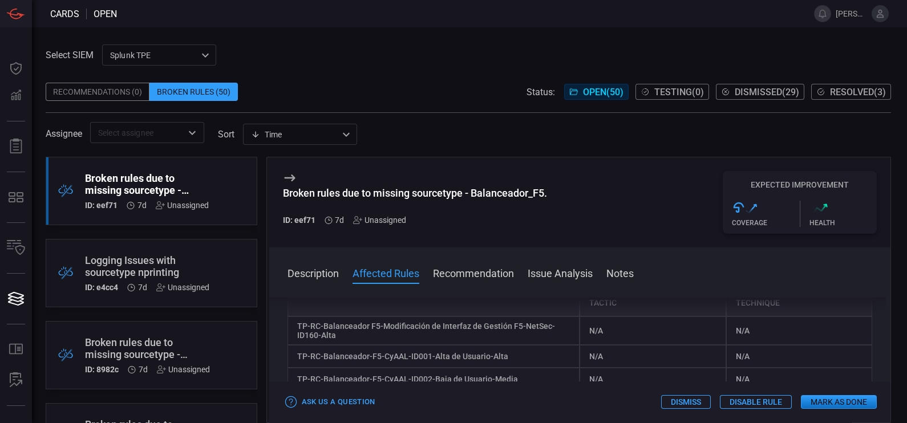
click at [359, 345] on div "TP-RC-Balanceador F5-Modificación de Interfaz de Gestión F5-NetSec-ID160-Alta" at bounding box center [434, 331] width 293 height 29
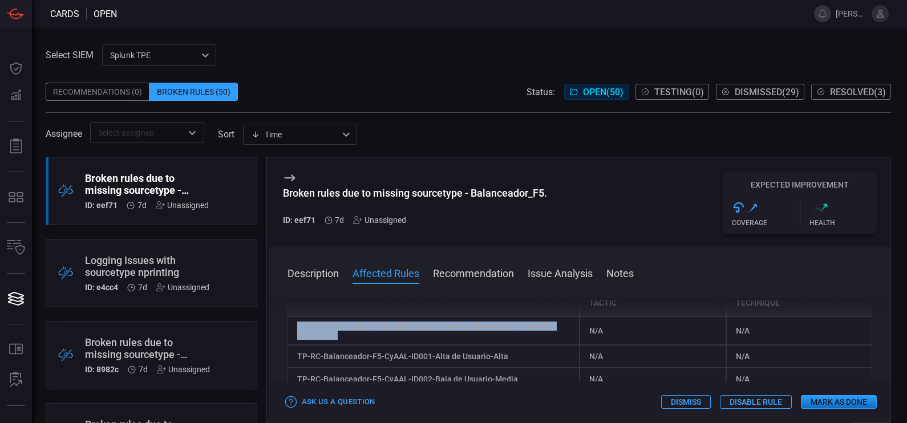
drag, startPoint x: 359, startPoint y: 352, endPoint x: 300, endPoint y: 339, distance: 61.2
click at [300, 339] on div "TP-RC-Balanceador F5-Modificación de Interfaz de Gestión F5-NetSec-ID160-Alta" at bounding box center [434, 331] width 293 height 29
click at [738, 95] on span "Dismissed ( 29 )" at bounding box center [767, 92] width 64 height 11
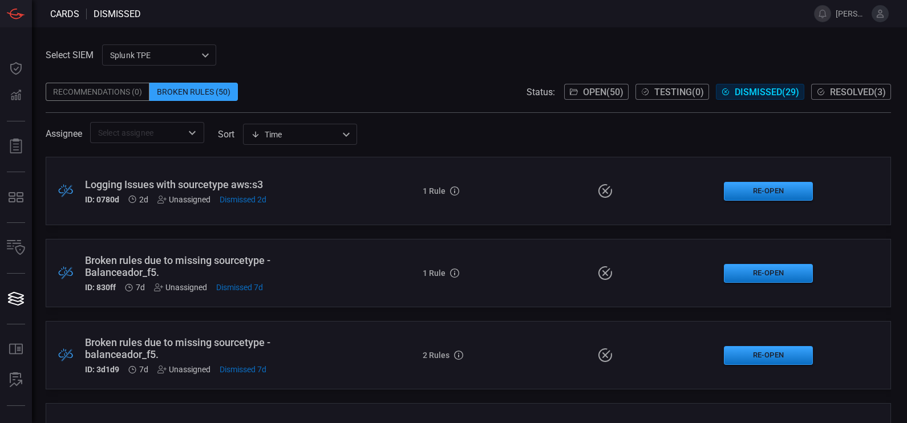
click at [585, 84] on button "Open ( 50 )" at bounding box center [596, 92] width 64 height 16
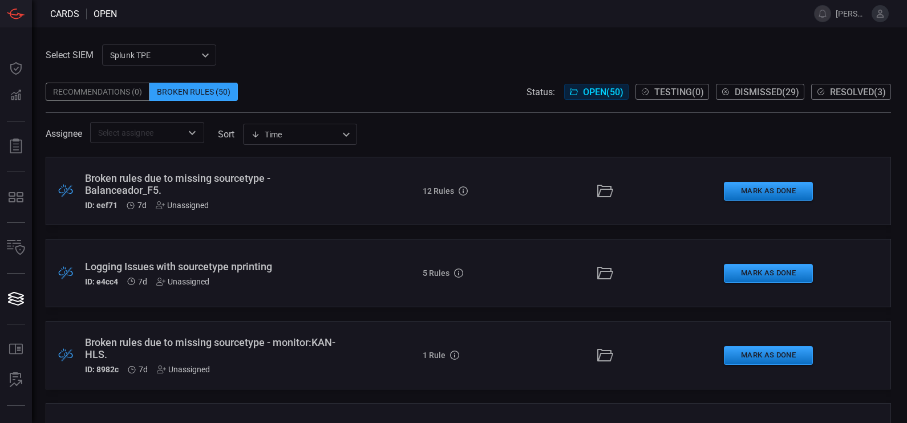
click at [225, 179] on div "Broken rules due to missing sourcetype - Balanceador_F5." at bounding box center [213, 184] width 256 height 24
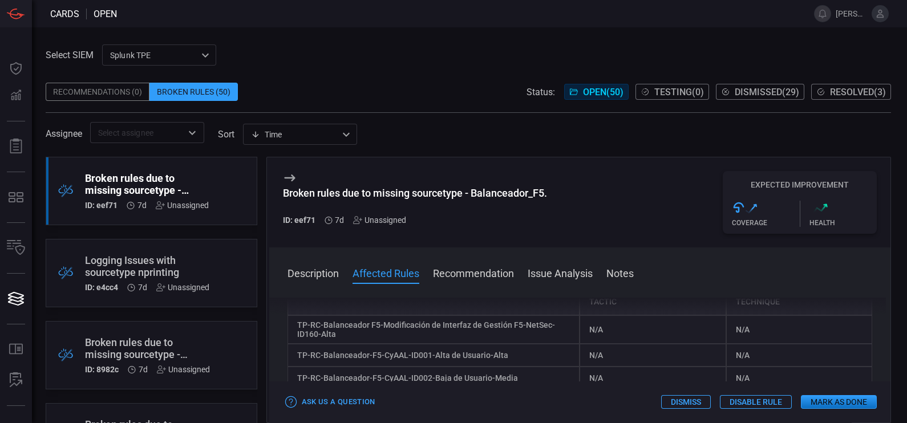
scroll to position [157, 0]
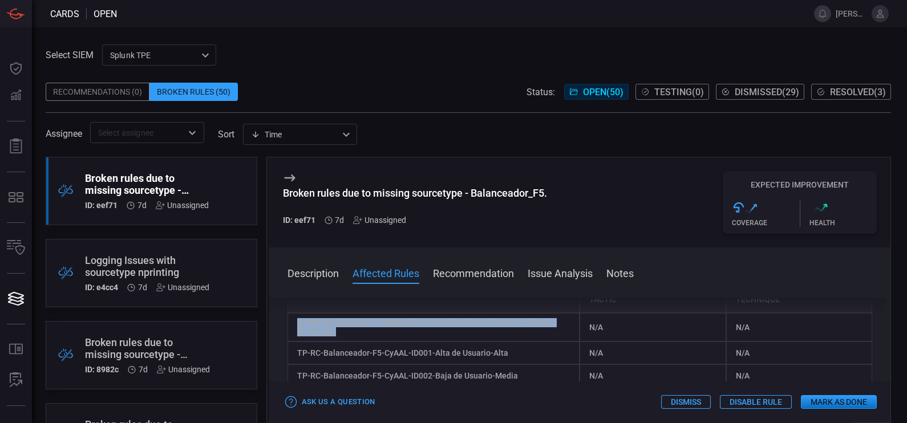
drag, startPoint x: 361, startPoint y: 346, endPoint x: 297, endPoint y: 337, distance: 65.1
click at [297, 337] on div "TP-RC-Balanceador F5-Modificación de Interfaz de Gestión F5-NetSec-ID160-Alta" at bounding box center [434, 327] width 293 height 29
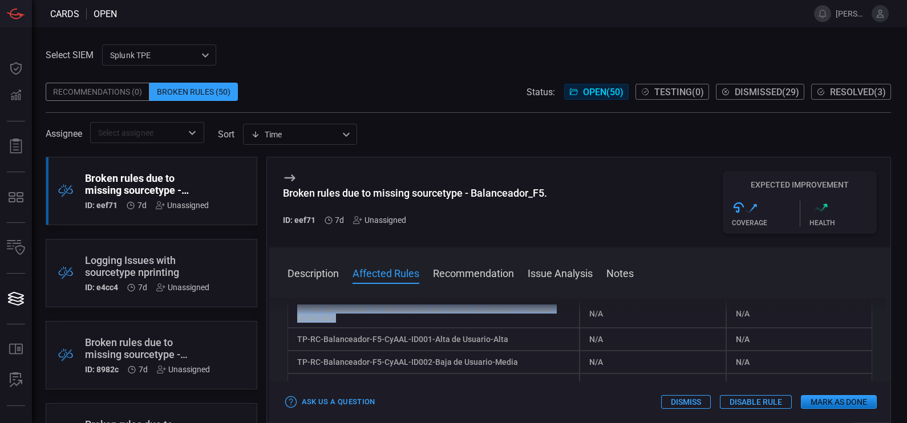
scroll to position [175, 0]
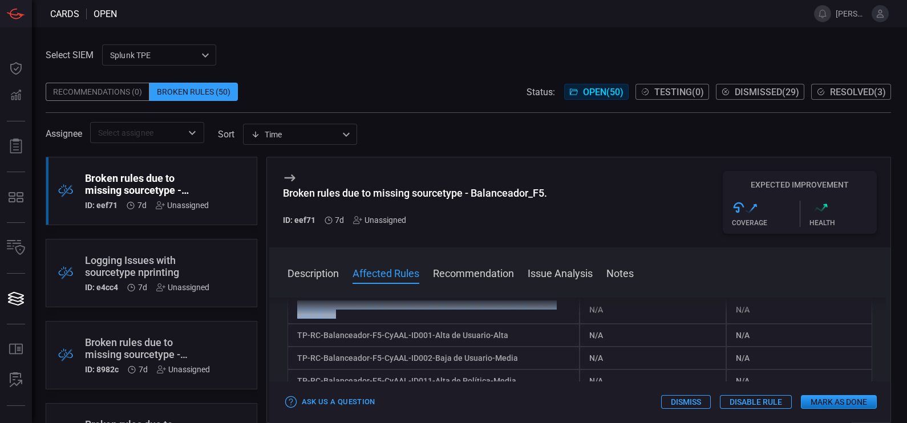
click at [556, 320] on div "TP-RC-Balanceador F5-Modificación de Interfaz de Gestión F5-NetSec-ID160-Alta" at bounding box center [434, 310] width 293 height 29
click at [362, 339] on div "TP-RC-Balanceador-F5-CyAAL-ID001-Alta de Usuario-Alta" at bounding box center [434, 335] width 293 height 23
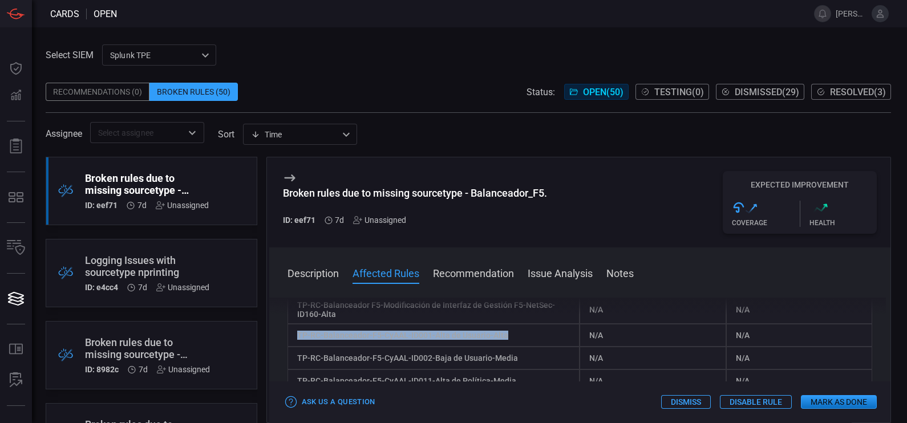
drag, startPoint x: 520, startPoint y: 350, endPoint x: 294, endPoint y: 348, distance: 226.5
click at [294, 347] on div "TP-RC-Balanceador-F5-CyAAL-ID001-Alta de Usuario-Alta" at bounding box center [434, 335] width 293 height 23
click at [500, 347] on div "TP-RC-Balanceador-F5-CyAAL-ID001-Alta de Usuario-Alta" at bounding box center [434, 335] width 293 height 23
drag, startPoint x: 500, startPoint y: 355, endPoint x: 512, endPoint y: 352, distance: 12.5
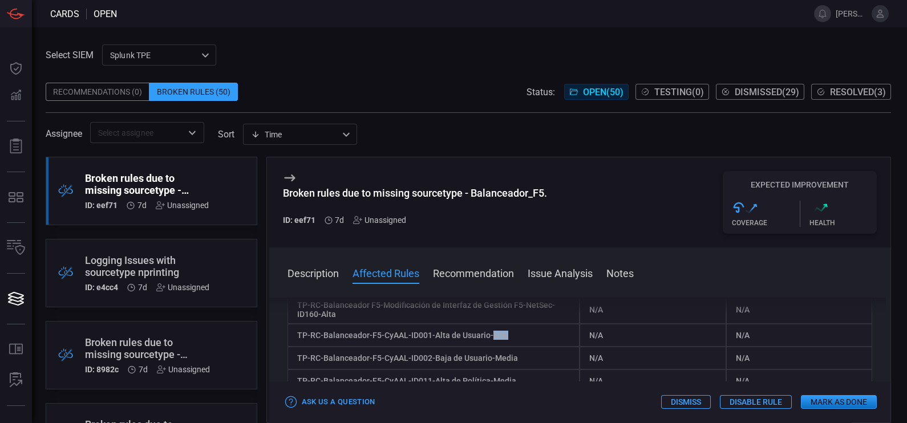
click at [512, 347] on div "TP-RC-Balanceador-F5-CyAAL-ID001-Alta de Usuario-Alta" at bounding box center [434, 335] width 293 height 23
click at [419, 347] on div "TP-RC-Balanceador-F5-CyAAL-ID001-Alta de Usuario-Alta" at bounding box center [434, 335] width 293 height 23
drag, startPoint x: 366, startPoint y: 350, endPoint x: 519, endPoint y: 345, distance: 153.0
click at [519, 345] on div "TP-RC-Balanceador-F5-CyAAL-ID001-Alta de Usuario-Alta" at bounding box center [434, 335] width 293 height 23
click at [286, 181] on icon at bounding box center [290, 178] width 14 height 14
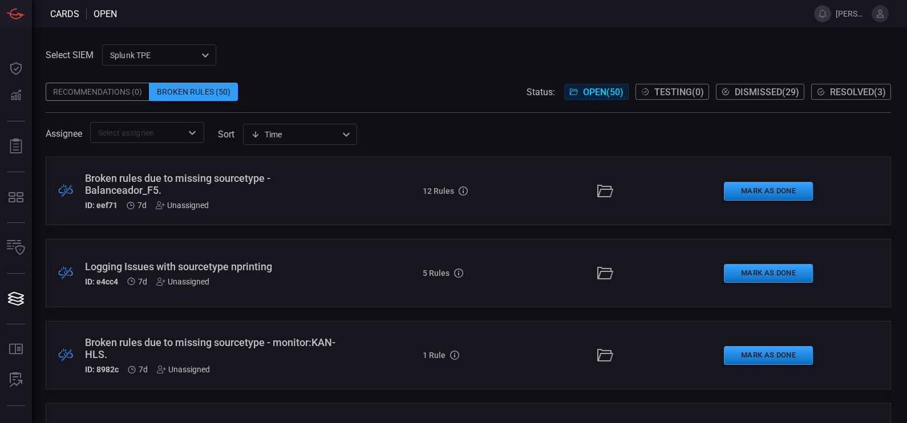
click at [231, 268] on div "Logging Issues with sourcetype nprinting" at bounding box center [213, 267] width 256 height 12
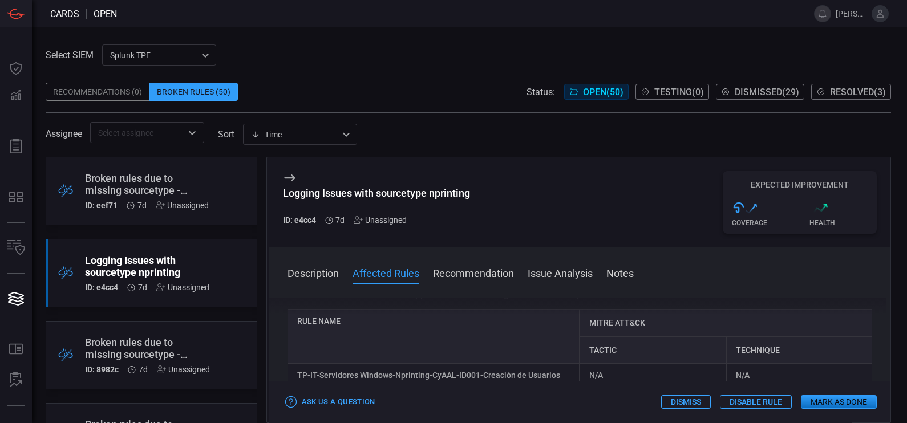
scroll to position [128, 0]
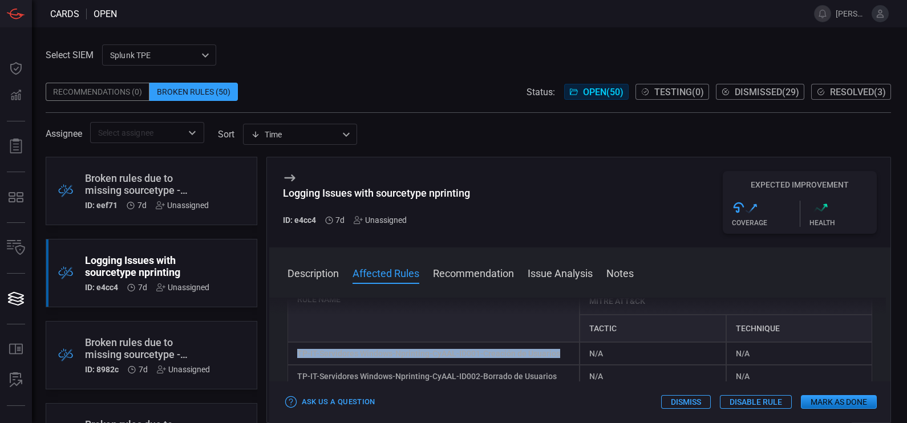
drag, startPoint x: 556, startPoint y: 355, endPoint x: 290, endPoint y: 352, distance: 266.5
click at [290, 352] on div "TP-IT-Servidores Windows-Nprinting-CyAAL-ID001-Creación de Usuarios" at bounding box center [434, 353] width 293 height 23
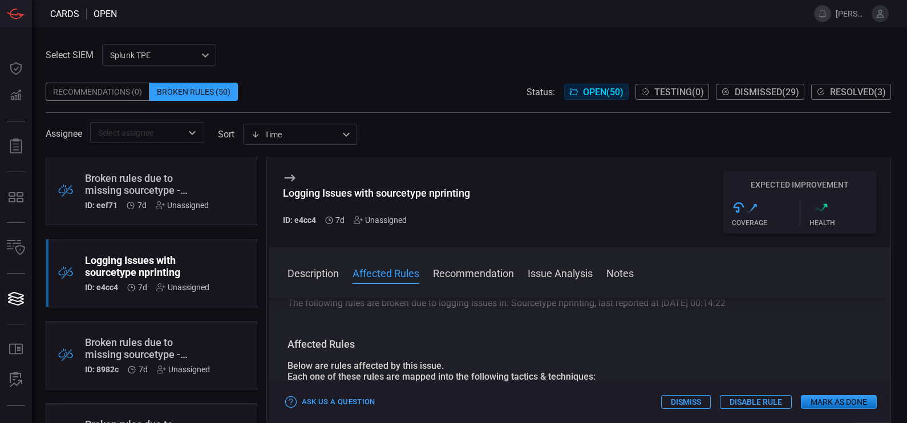
scroll to position [0, 0]
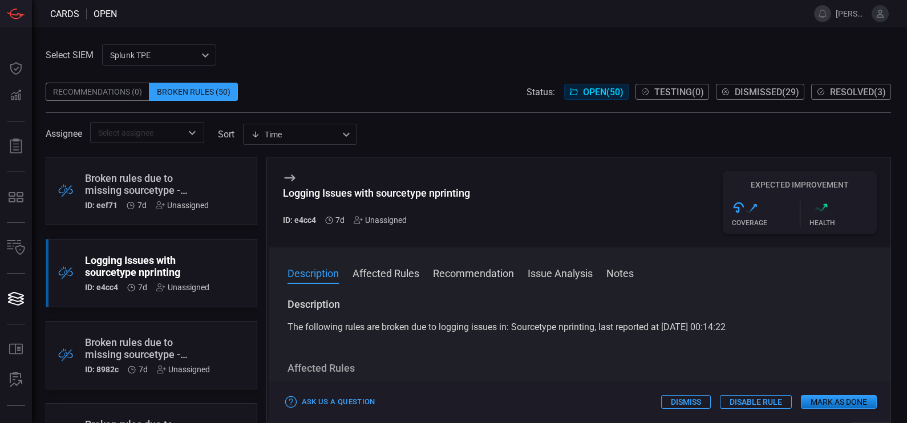
drag, startPoint x: 288, startPoint y: 329, endPoint x: 751, endPoint y: 324, distance: 462.7
click at [751, 324] on div "The following rules are broken due to logging issues in: Sourcetype nprinting, …" at bounding box center [580, 328] width 585 height 14
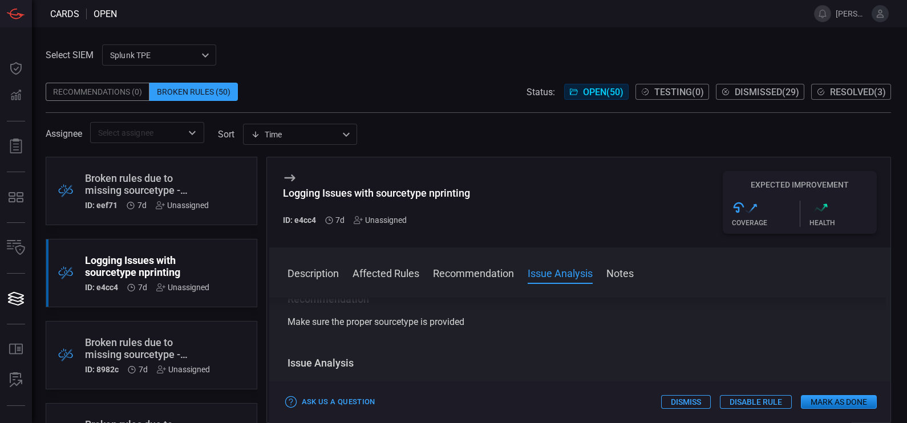
scroll to position [318, 0]
drag, startPoint x: 475, startPoint y: 330, endPoint x: 282, endPoint y: 324, distance: 192.4
click at [282, 324] on div "Description The following rules are broken due to logging issues in: Sourcetype…" at bounding box center [580, 358] width 622 height 121
click at [516, 334] on div "Description The following rules are broken due to logging issues in: Sourcetype…" at bounding box center [580, 358] width 622 height 121
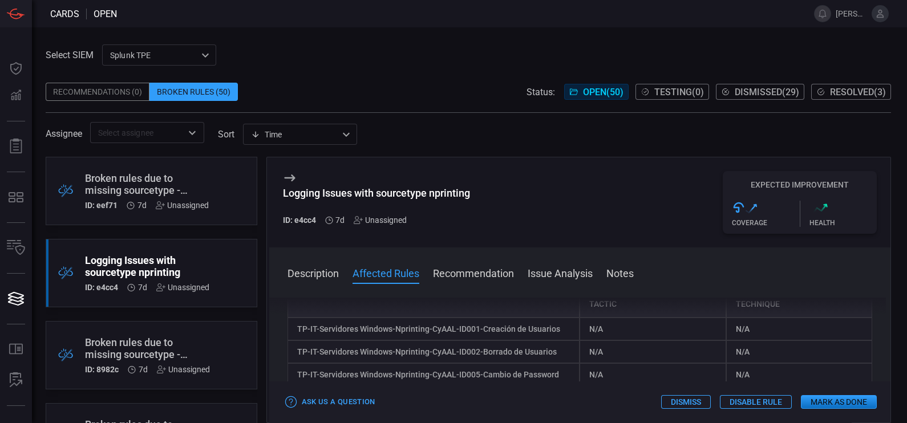
scroll to position [153, 0]
drag, startPoint x: 559, startPoint y: 331, endPoint x: 292, endPoint y: 323, distance: 267.1
click at [292, 323] on div "TP-IT-Servidores Windows-Nprinting-CyAAL-ID001-Creación de Usuarios" at bounding box center [434, 328] width 293 height 23
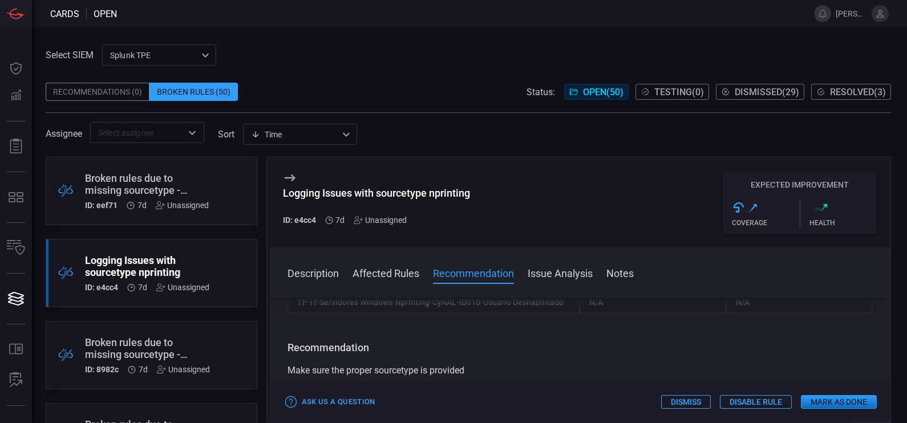
click at [477, 278] on button "Recommendation" at bounding box center [473, 273] width 81 height 14
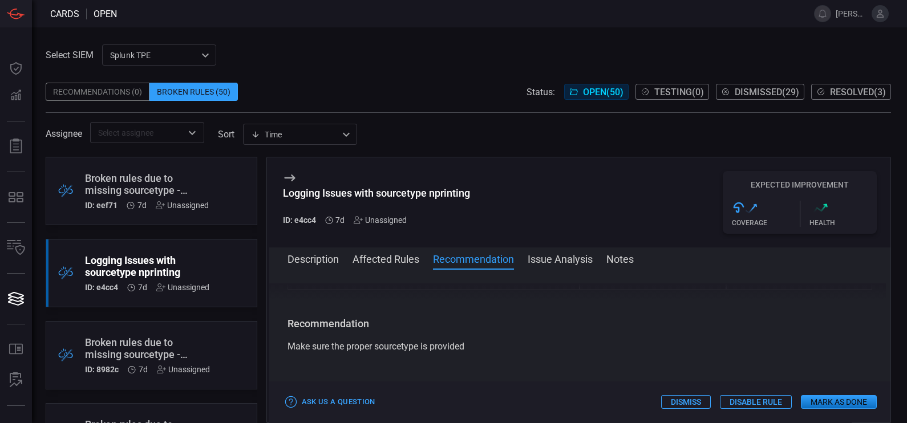
scroll to position [282, 0]
drag, startPoint x: 469, startPoint y: 349, endPoint x: 280, endPoint y: 343, distance: 188.9
click at [280, 343] on div "Description The following rules are broken due to logging issues in: Sourcetype…" at bounding box center [580, 344] width 622 height 121
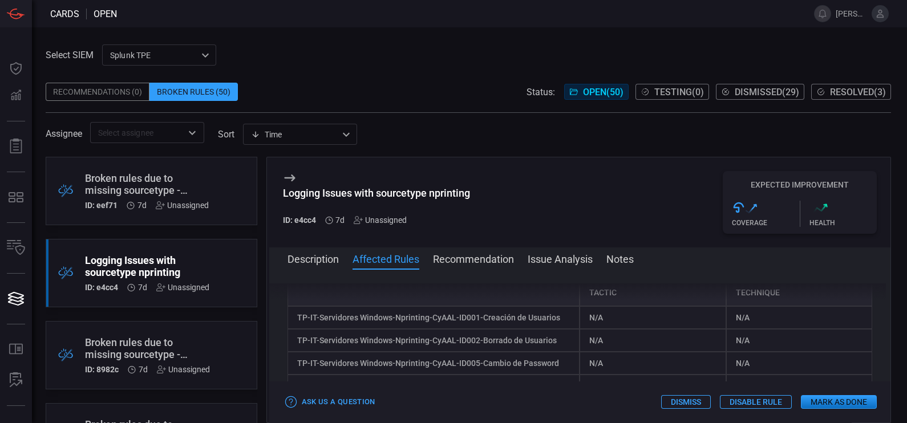
scroll to position [151, 0]
drag, startPoint x: 560, startPoint y: 339, endPoint x: 292, endPoint y: 336, distance: 267.6
click at [292, 336] on div "TP-IT-Servidores Windows-Nprinting-CyAAL-ID002-Borrado de Usuarios" at bounding box center [434, 339] width 293 height 23
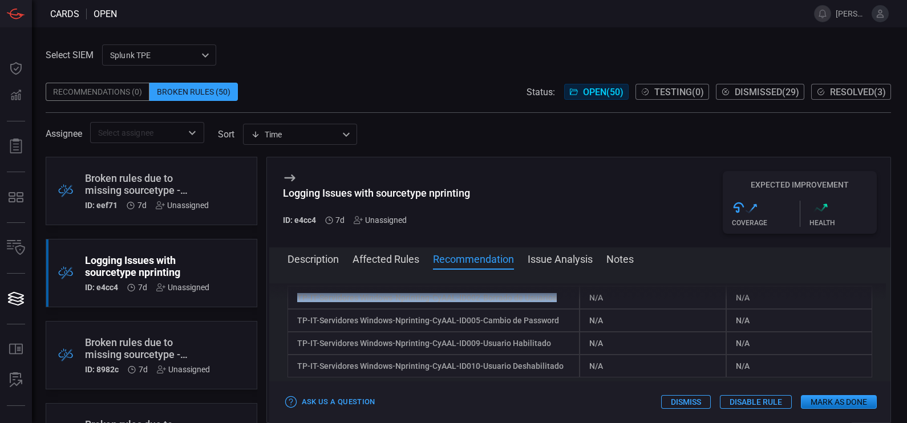
scroll to position [192, 0]
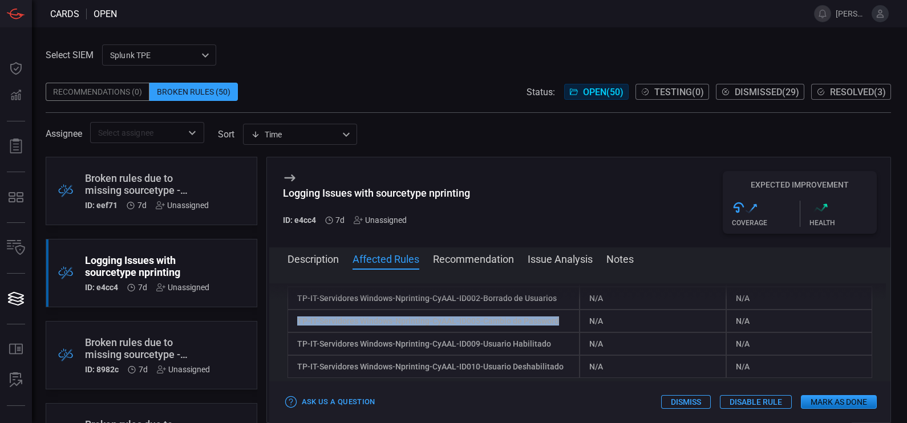
drag, startPoint x: 556, startPoint y: 321, endPoint x: 294, endPoint y: 322, distance: 261.3
click at [294, 322] on div "TP-IT-Servidores Windows-Nprinting-CyAAL-ID005-Cambio de Password" at bounding box center [434, 321] width 293 height 23
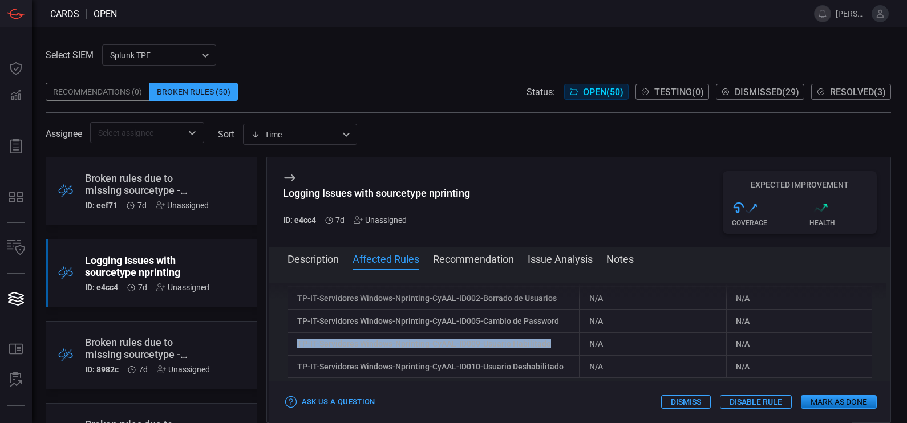
drag, startPoint x: 558, startPoint y: 350, endPoint x: 286, endPoint y: 342, distance: 271.7
click at [288, 342] on div "TP-IT-Servidores Windows-Nprinting-CyAAL-ID009-Usuario Habilitado" at bounding box center [434, 344] width 293 height 23
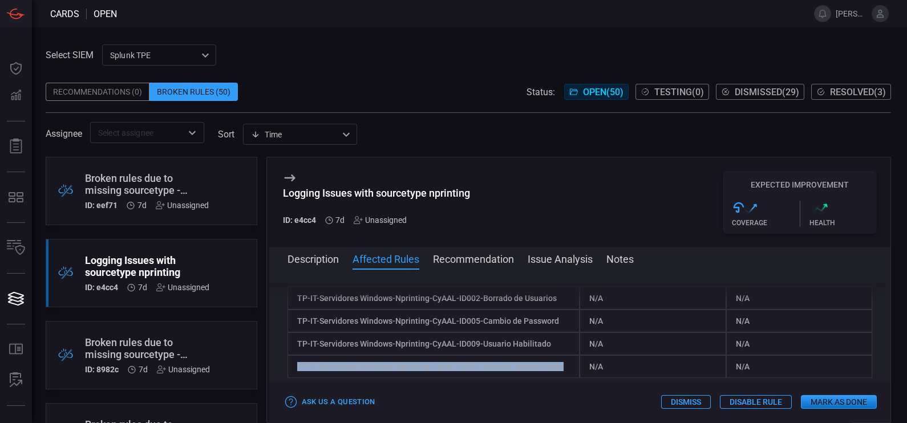
drag, startPoint x: 563, startPoint y: 370, endPoint x: 288, endPoint y: 366, distance: 275.0
click at [288, 366] on div "TP-IT-Servidores Windows-Nprinting-CyAAL-ID010-Usuario Deshabilitado" at bounding box center [434, 366] width 293 height 23
click at [288, 176] on icon at bounding box center [290, 178] width 14 height 14
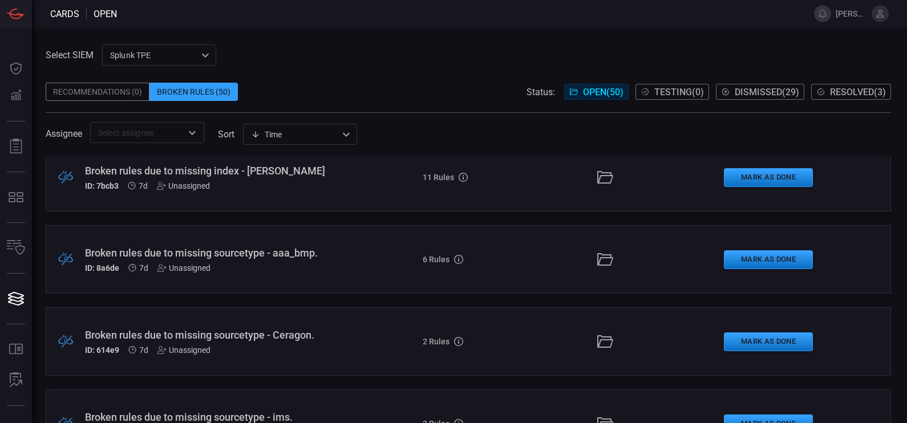
scroll to position [758, 0]
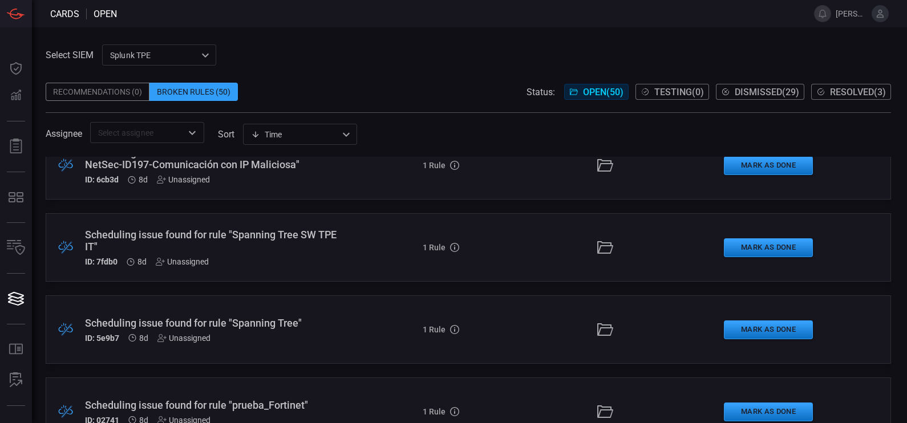
click at [391, 271] on div ".broken_cards_icon_0{fill:#39A4FF;} .broken_cards_icon_1{fill:none;stroke:#1918…" at bounding box center [469, 247] width 846 height 68
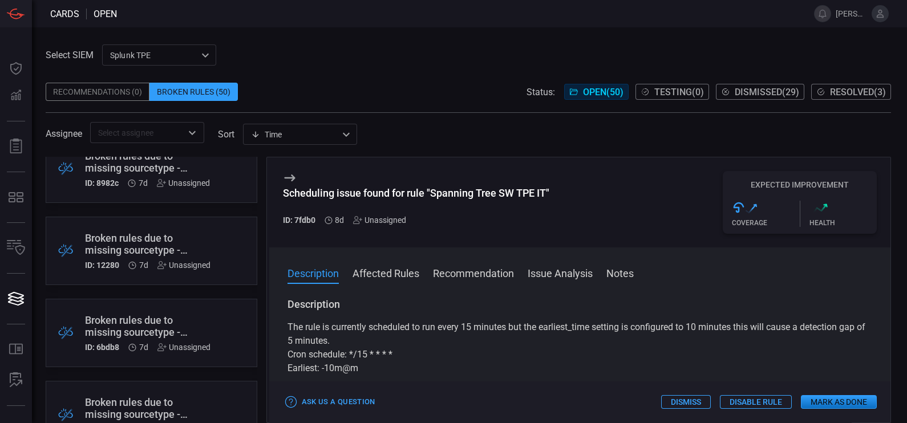
scroll to position [66, 0]
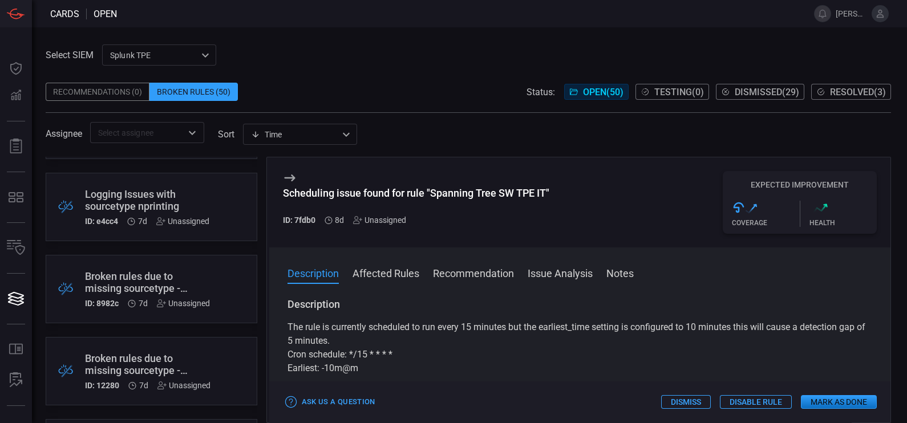
drag, startPoint x: 448, startPoint y: 274, endPoint x: 345, endPoint y: 60, distance: 237.8
click at [345, 60] on div "Select SIEM Splunk TPE 1e2e8ad1-9f42-4d8b-bcd8-2b3f9d333f5b ​ Recommendations (…" at bounding box center [469, 94] width 846 height 99
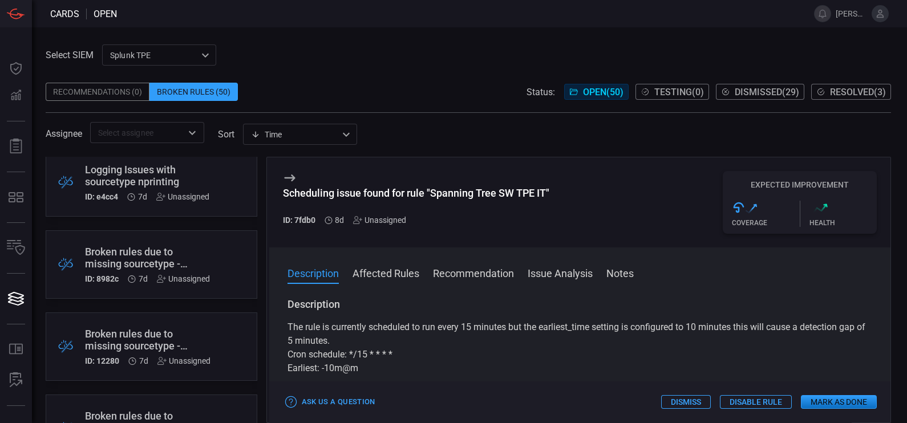
scroll to position [95, 0]
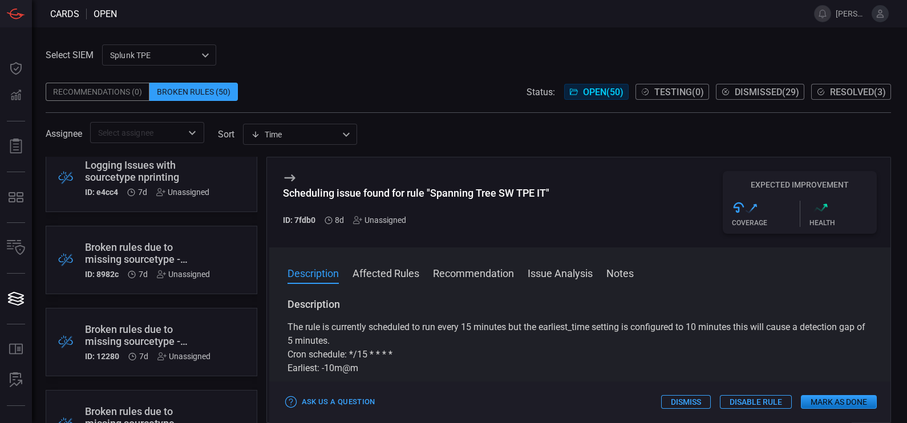
click at [157, 242] on div "Broken rules due to missing sourcetype - monitor:KAN-HLS." at bounding box center [147, 253] width 125 height 24
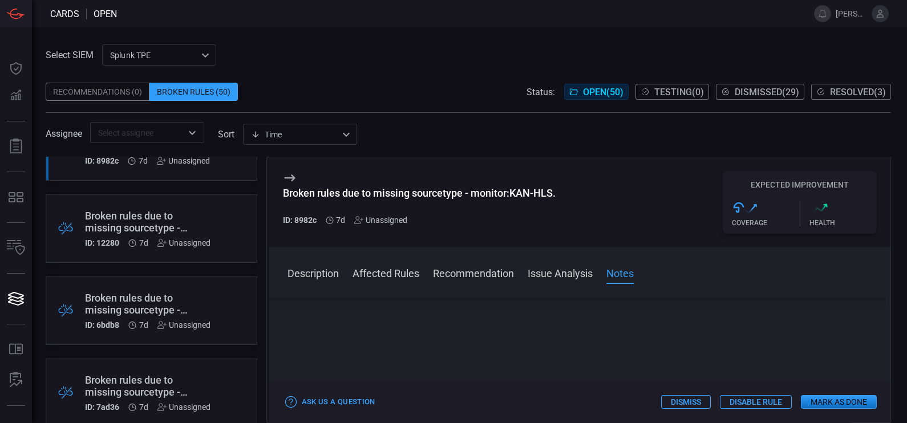
scroll to position [211, 0]
click at [151, 211] on div "Broken rules due to missing sourcetype - Pruebas_TP." at bounding box center [148, 220] width 126 height 24
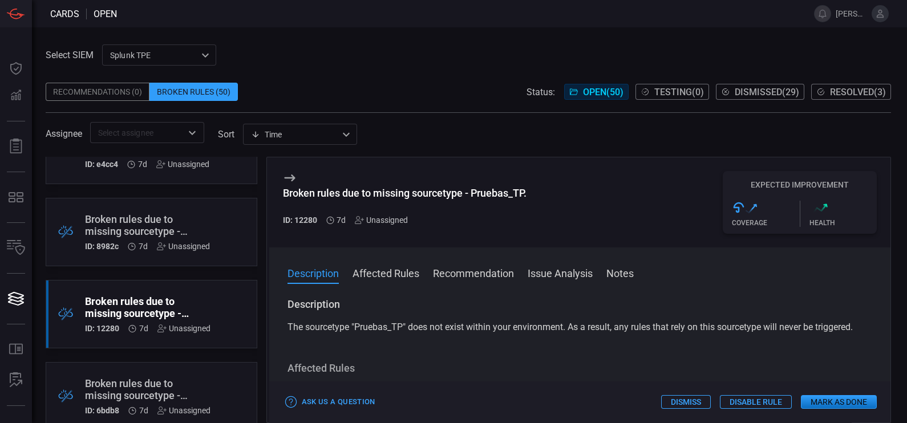
scroll to position [116, 0]
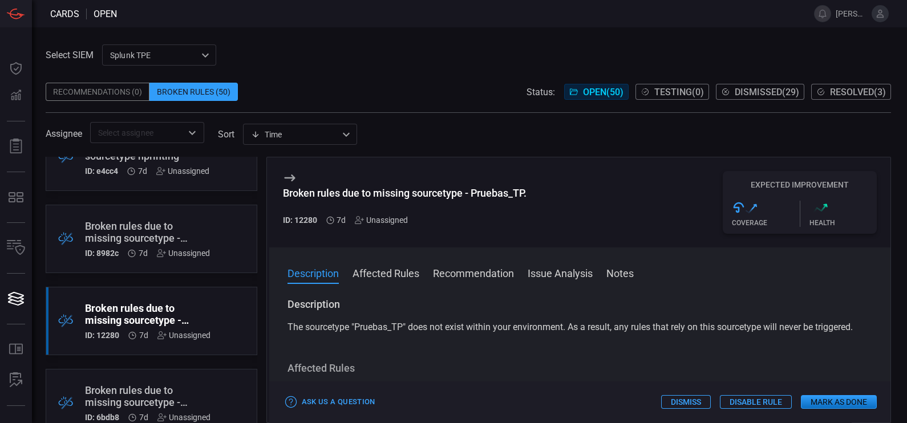
click at [184, 225] on div "Broken rules due to missing sourcetype - monitor:KAN-HLS." at bounding box center [147, 232] width 125 height 24
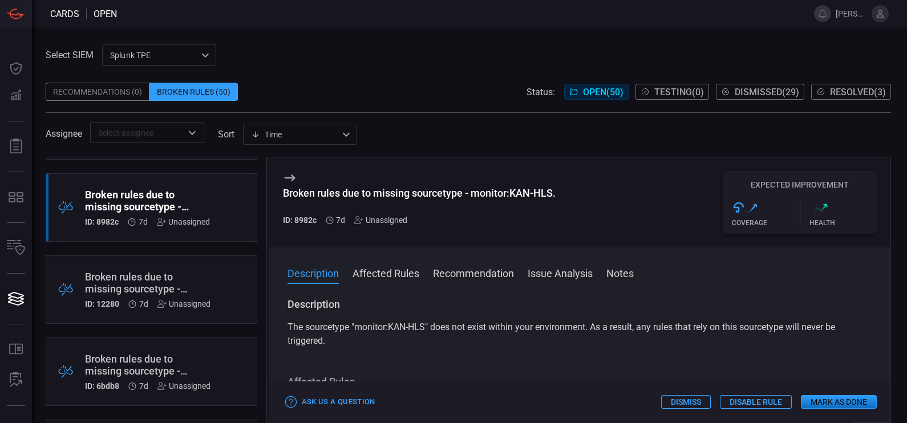
scroll to position [149, 0]
click at [145, 282] on div "Broken rules due to missing sourcetype - Pruebas_TP." at bounding box center [148, 282] width 126 height 24
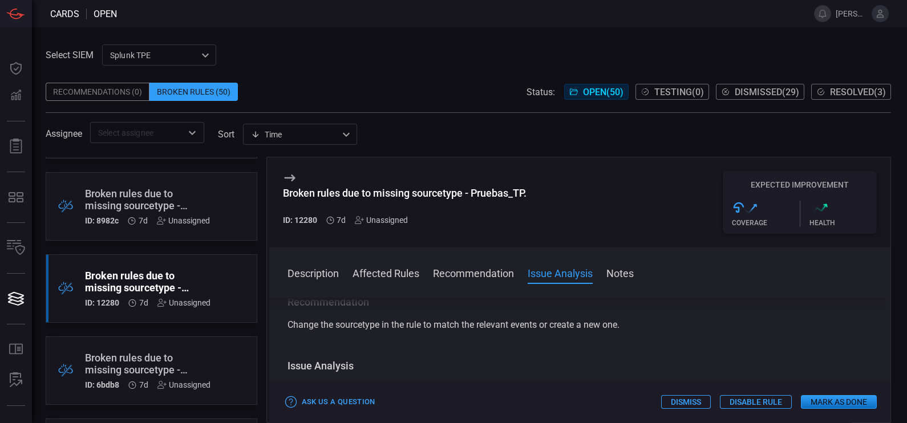
scroll to position [225, 0]
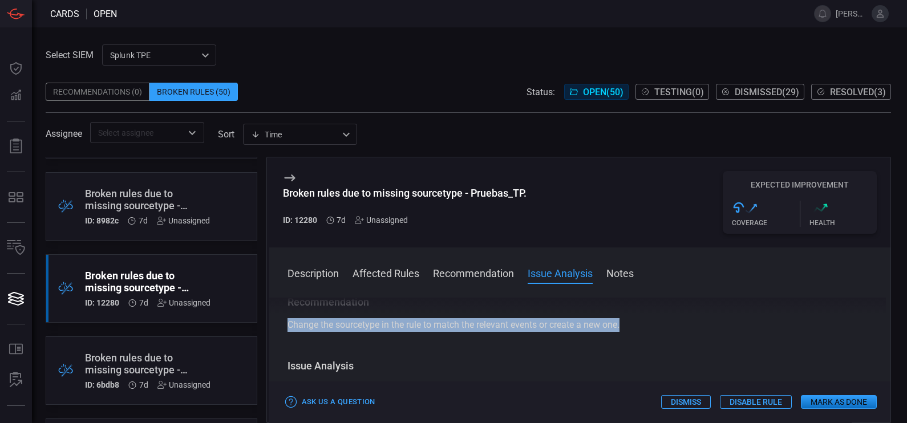
drag, startPoint x: 630, startPoint y: 330, endPoint x: 282, endPoint y: 326, distance: 348.6
click at [282, 326] on div "Description The sourcetype "Pruebas_TP" does not exist within your environment.…" at bounding box center [580, 358] width 622 height 121
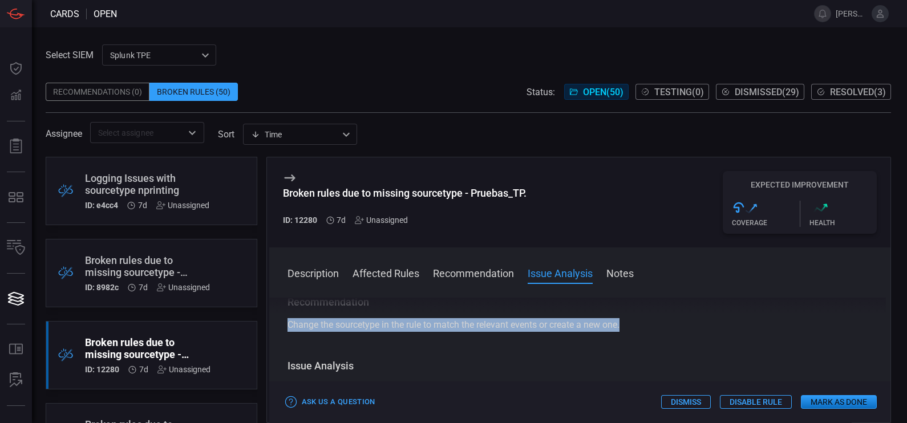
scroll to position [71, 0]
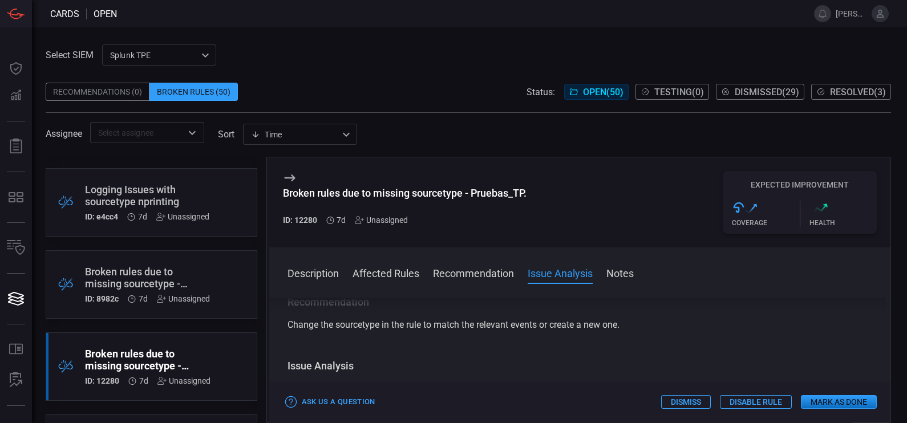
click at [157, 268] on div "Broken rules due to missing sourcetype - monitor:KAN-HLS." at bounding box center [147, 278] width 125 height 24
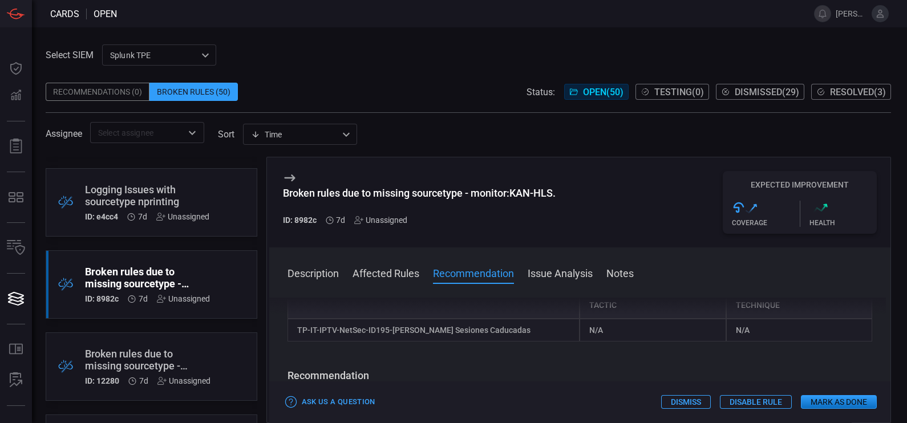
scroll to position [166, 0]
drag, startPoint x: 514, startPoint y: 330, endPoint x: 292, endPoint y: 332, distance: 221.4
click at [292, 332] on div "TP-IT-IPTV-NetSec-ID195-[PERSON_NAME] Sesiones Caducadas" at bounding box center [434, 329] width 293 height 23
click at [562, 241] on div "Broken rules due to missing sourcetype - monitor:KAN-HLS. ID: 8982c 7d Unassign…" at bounding box center [580, 202] width 622 height 90
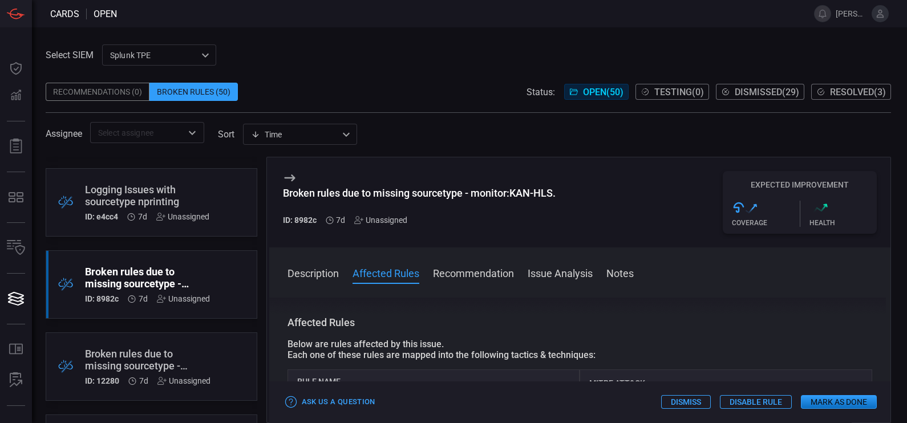
scroll to position [0, 0]
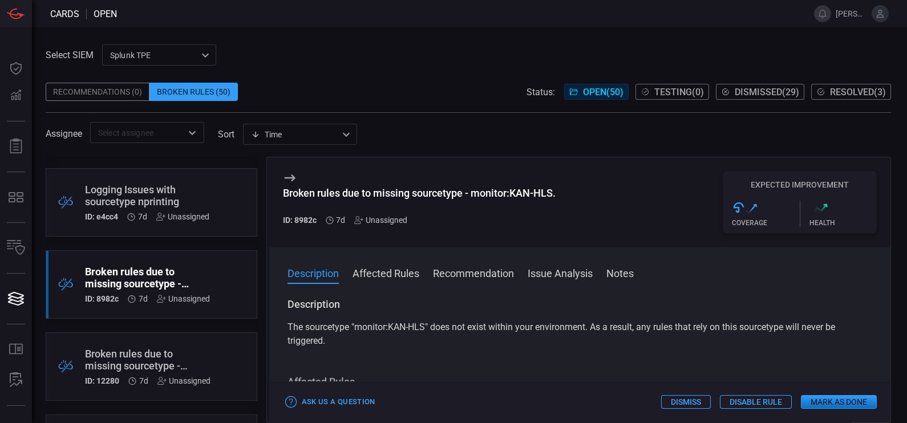
click at [622, 277] on button "Notes" at bounding box center [620, 273] width 27 height 14
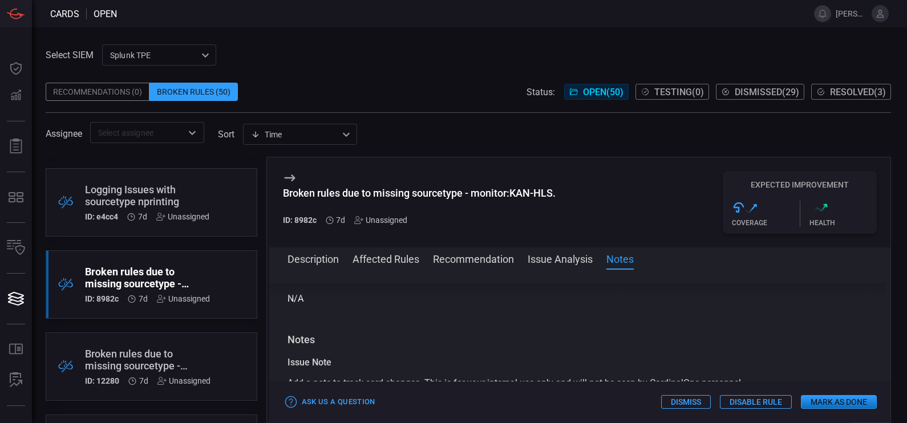
scroll to position [353, 0]
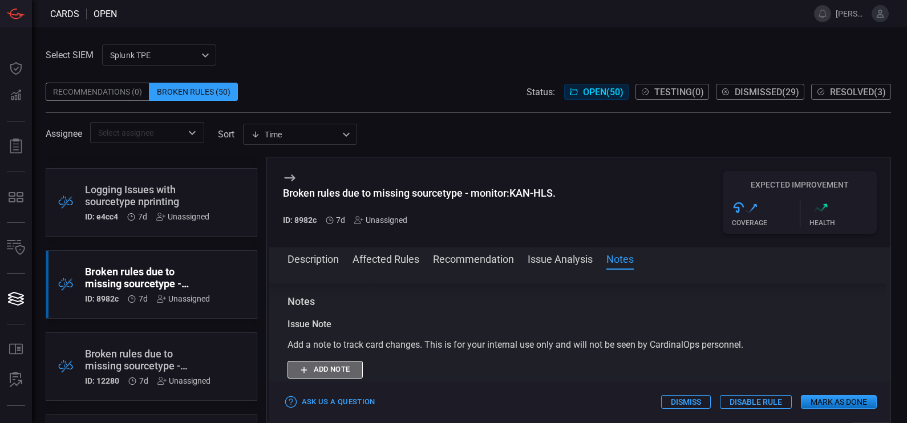
click at [336, 373] on button "Add note" at bounding box center [325, 370] width 75 height 18
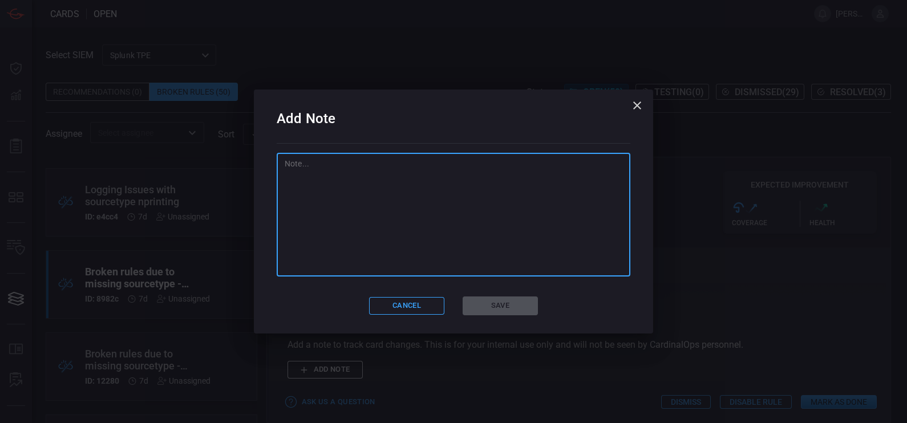
click at [379, 252] on textarea at bounding box center [454, 215] width 338 height 114
type textarea "Se está en proceso de migrar el tráfico a cloud."
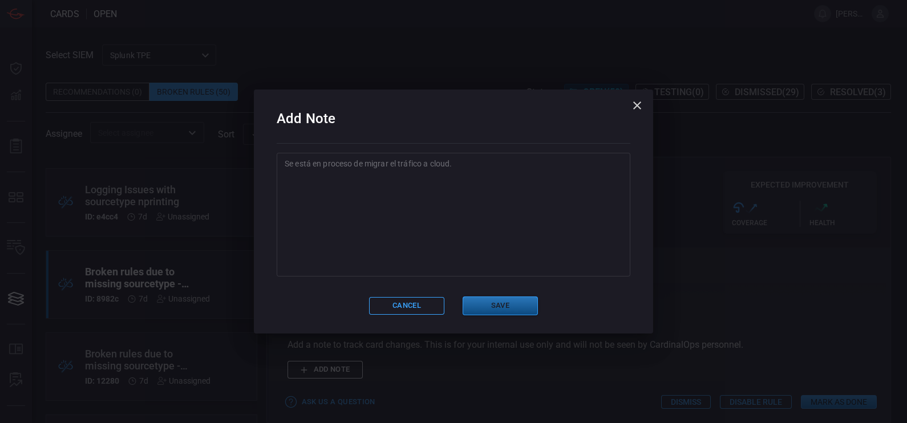
click at [507, 314] on button "Save" at bounding box center [500, 306] width 75 height 19
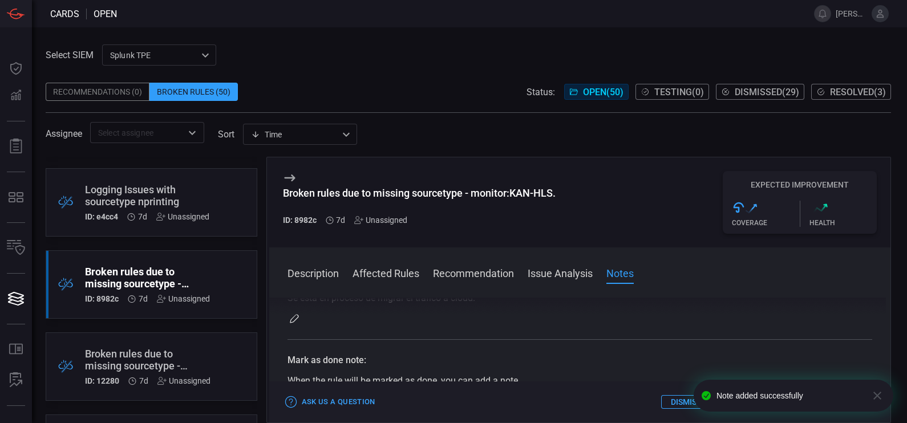
scroll to position [426, 0]
click at [294, 325] on icon "button" at bounding box center [294, 324] width 9 height 9
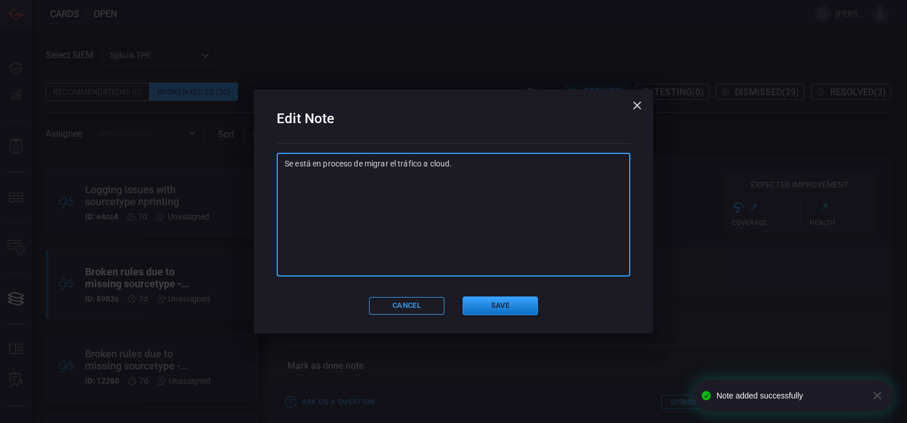
click at [308, 164] on textarea "Se está en proceso de migrar el tráfico a cloud." at bounding box center [454, 215] width 338 height 114
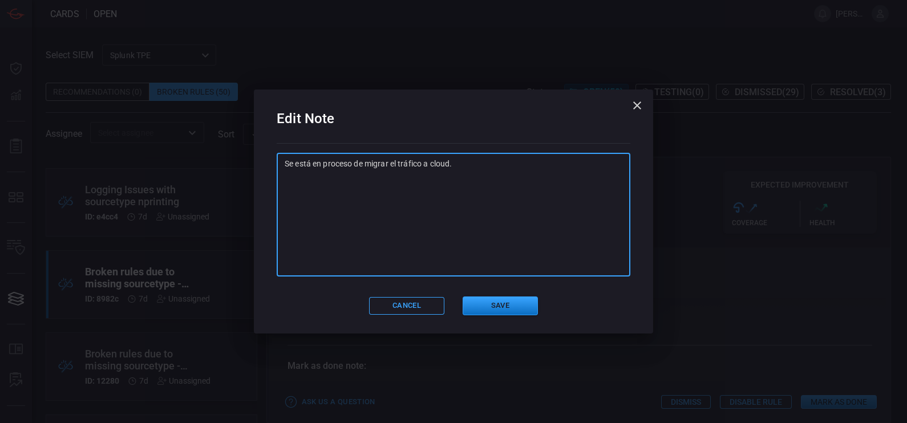
click at [313, 164] on textarea "Se está en proceso de migrar el tráfico a cloud." at bounding box center [454, 215] width 338 height 114
type textarea "Se está trabajando en migrar el tráfico a cloud."
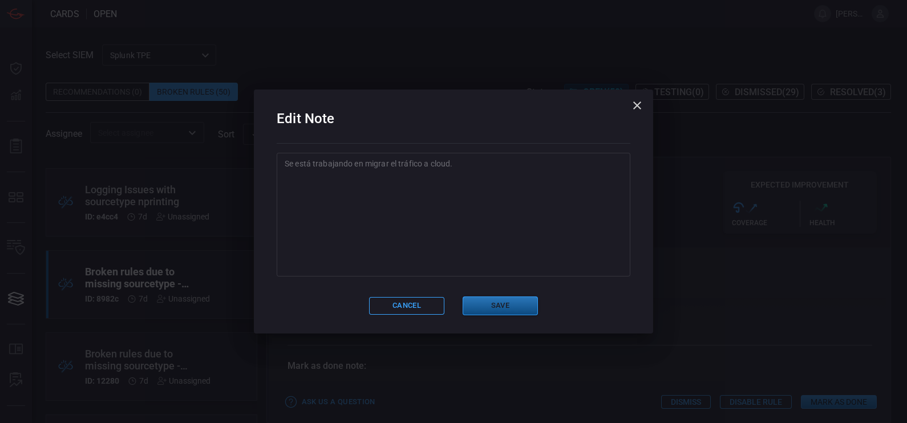
click at [499, 299] on button "Save" at bounding box center [500, 306] width 75 height 19
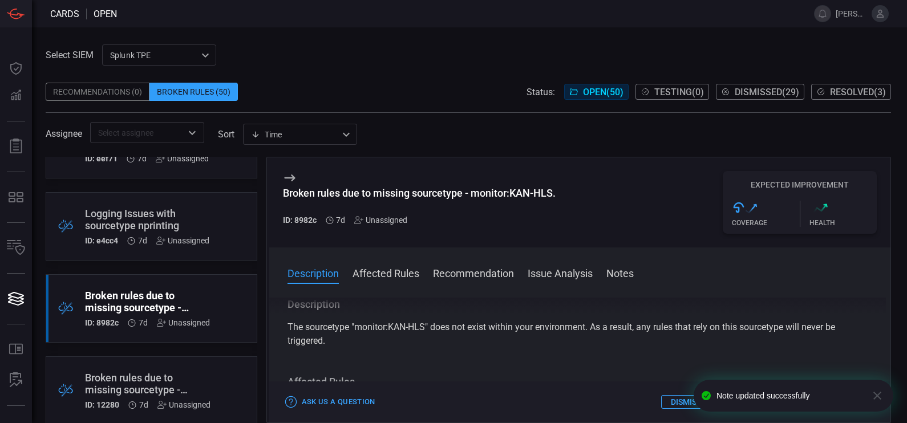
scroll to position [44, 0]
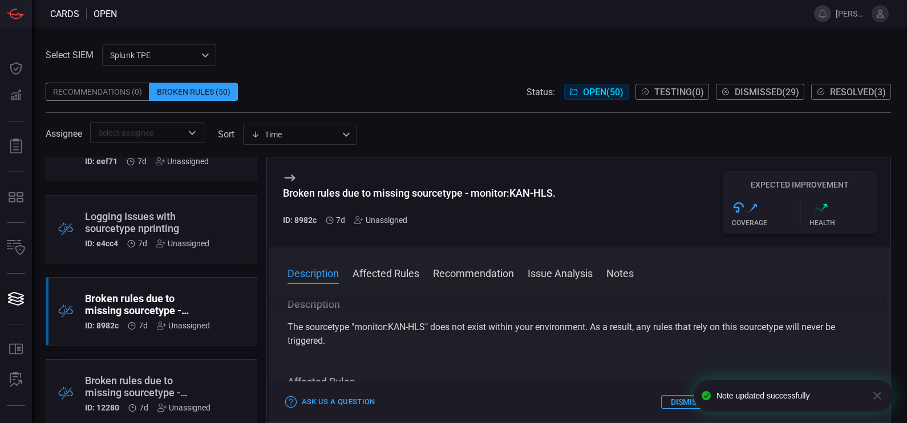
click at [213, 216] on div ".broken_cards_icon_0{fill:#39A4FF;} .broken_cards_icon_1{fill:none;stroke:#1918…" at bounding box center [152, 229] width 212 height 68
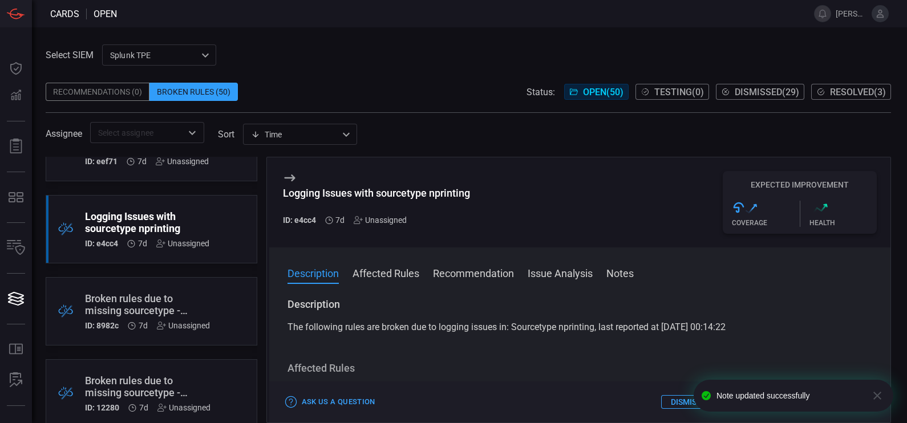
scroll to position [17, 0]
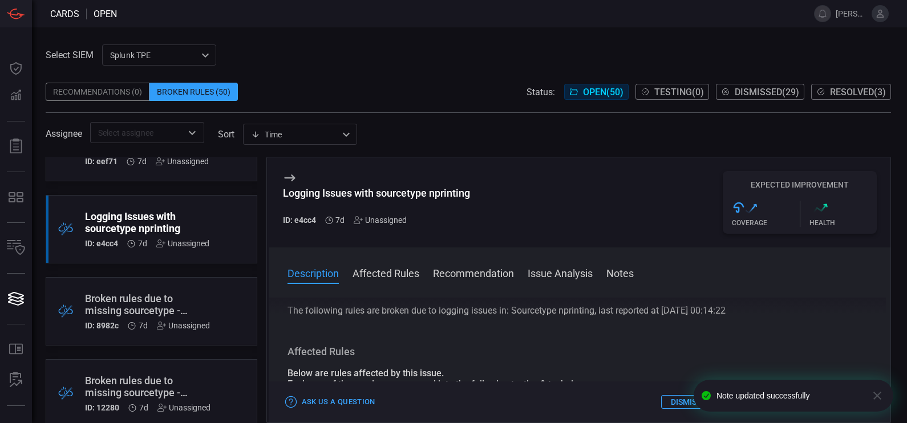
click at [611, 273] on button "Notes" at bounding box center [620, 273] width 27 height 14
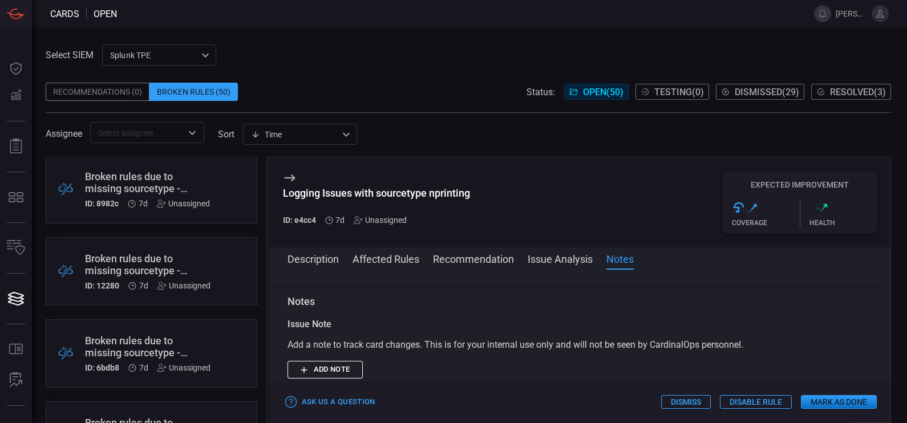
scroll to position [172, 0]
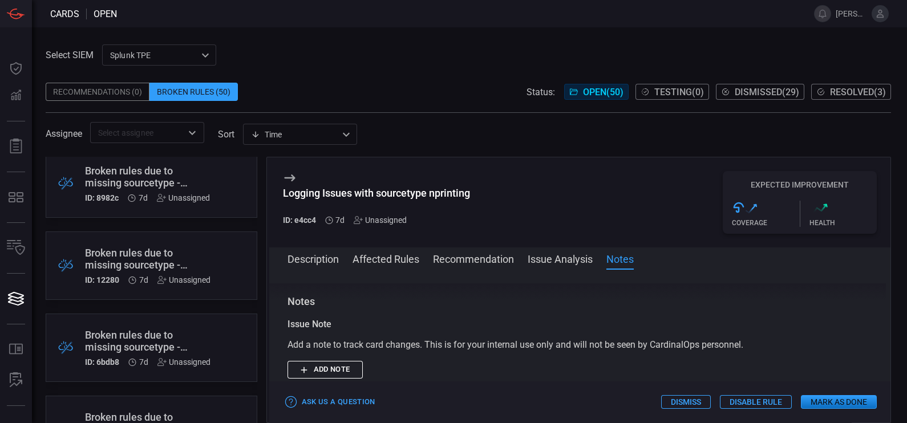
click at [145, 330] on div "Broken rules due to missing sourcetype - tp_syslog." at bounding box center [148, 341] width 126 height 24
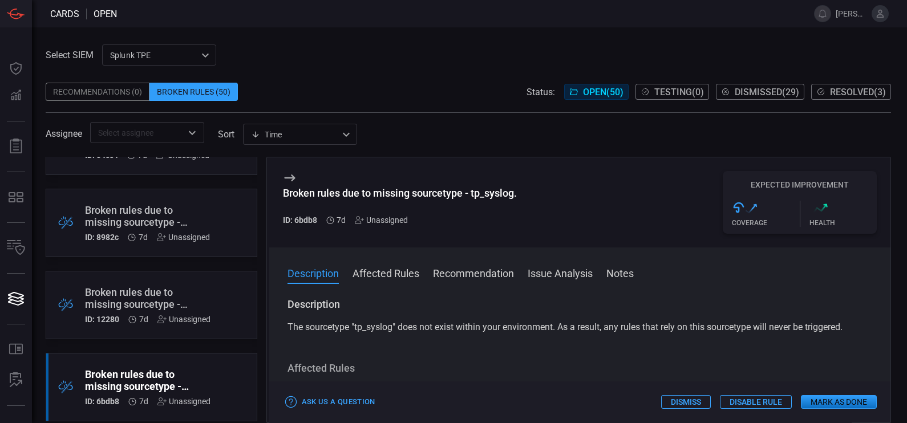
scroll to position [135, 0]
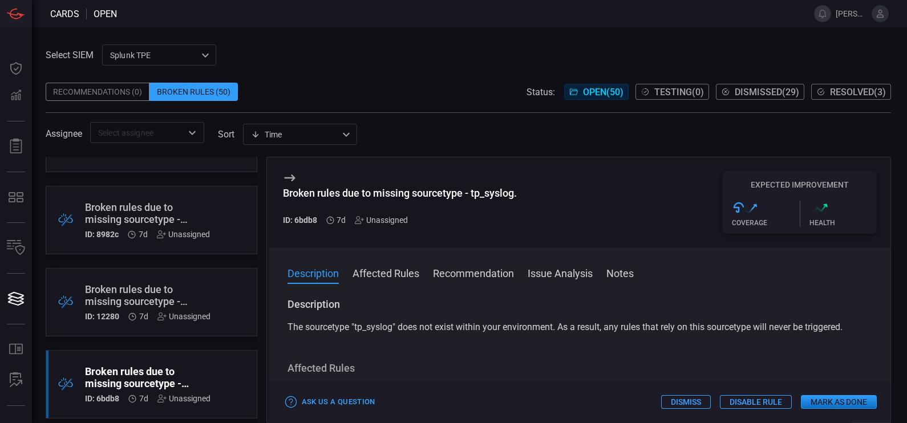
click at [185, 205] on div "Broken rules due to missing sourcetype - monitor:KAN-HLS." at bounding box center [147, 213] width 125 height 24
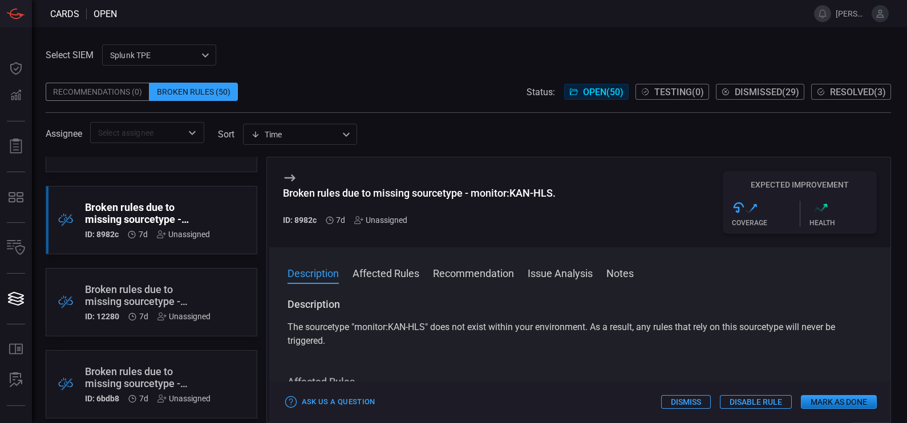
click at [205, 288] on div "Broken rules due to missing sourcetype - Pruebas_TP." at bounding box center [148, 296] width 126 height 24
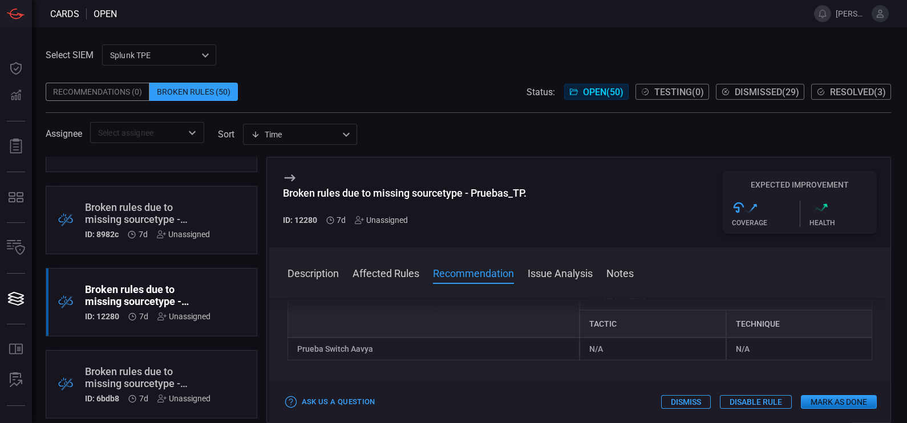
scroll to position [135, 0]
drag, startPoint x: 379, startPoint y: 351, endPoint x: 294, endPoint y: 351, distance: 85.6
click at [294, 351] on div "Prueba Switch Aavya" at bounding box center [434, 346] width 293 height 23
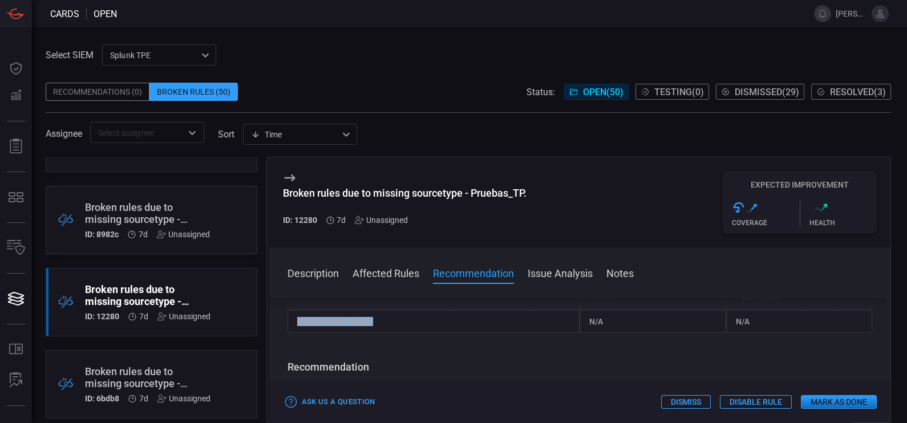
scroll to position [0, 0]
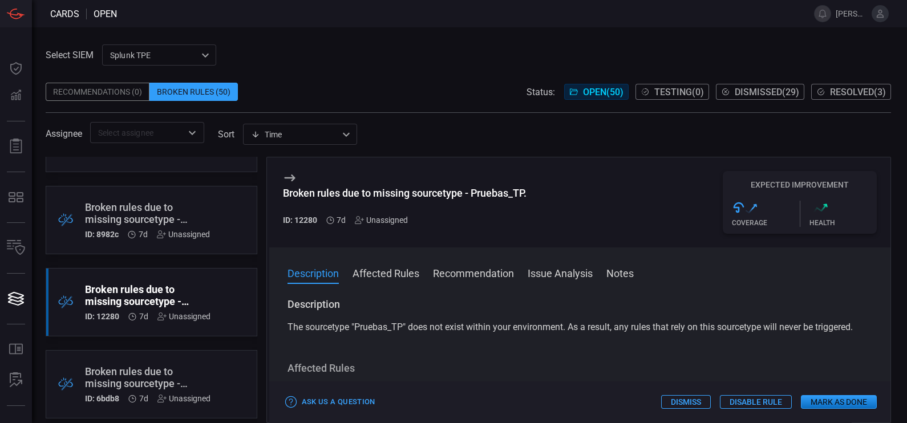
click at [828, 401] on button "Mark as Done" at bounding box center [839, 402] width 76 height 14
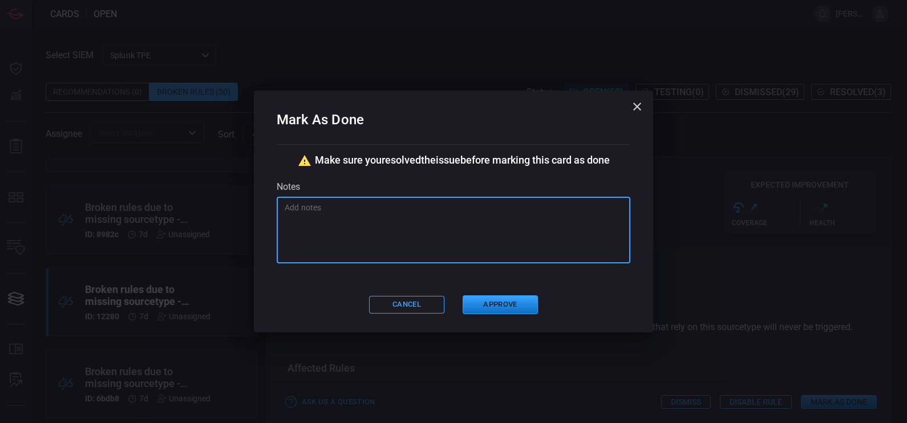
click at [441, 231] on textarea at bounding box center [454, 230] width 338 height 57
click at [396, 217] on textarea "Se eliminará la alerta," at bounding box center [454, 230] width 338 height 57
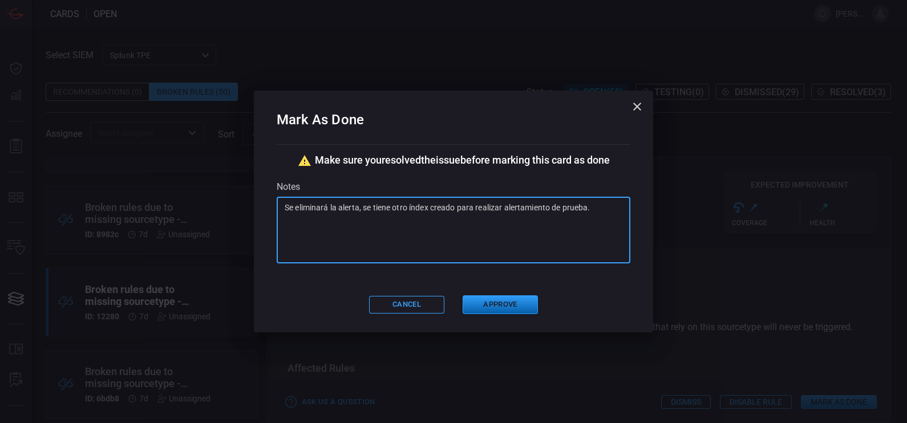
type textarea "Se eliminará la alerta, se tiene otro índex creado para realizar alertamiento d…"
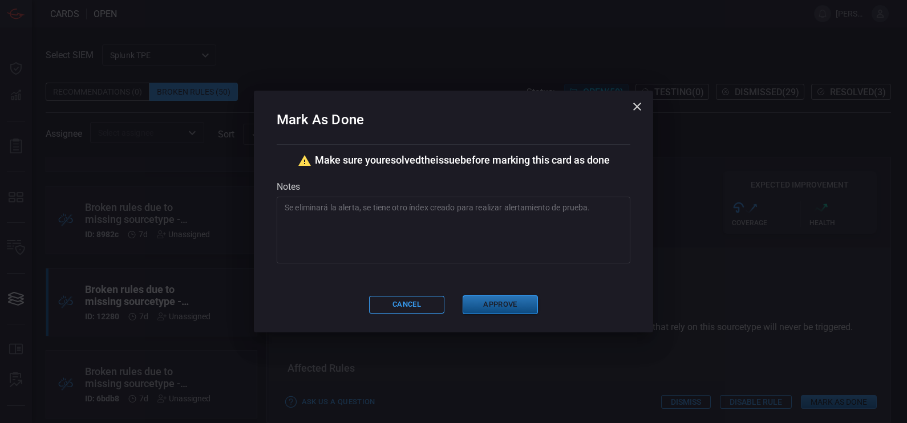
click at [524, 308] on button "Approve" at bounding box center [500, 305] width 75 height 19
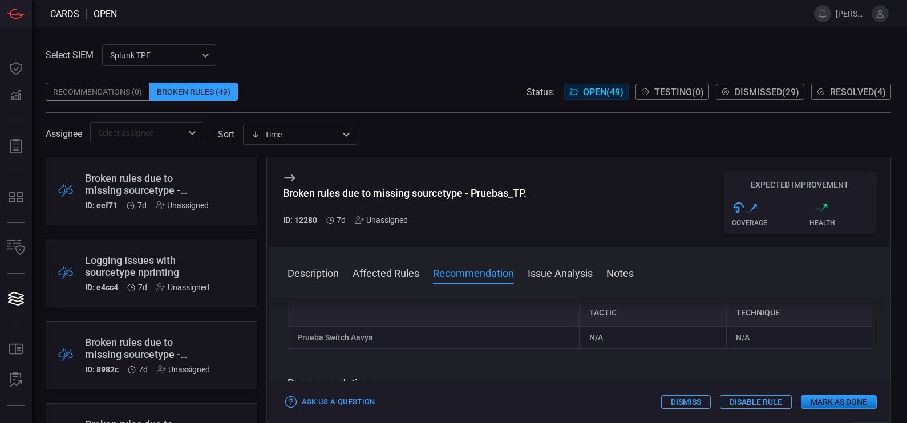
scroll to position [163, 0]
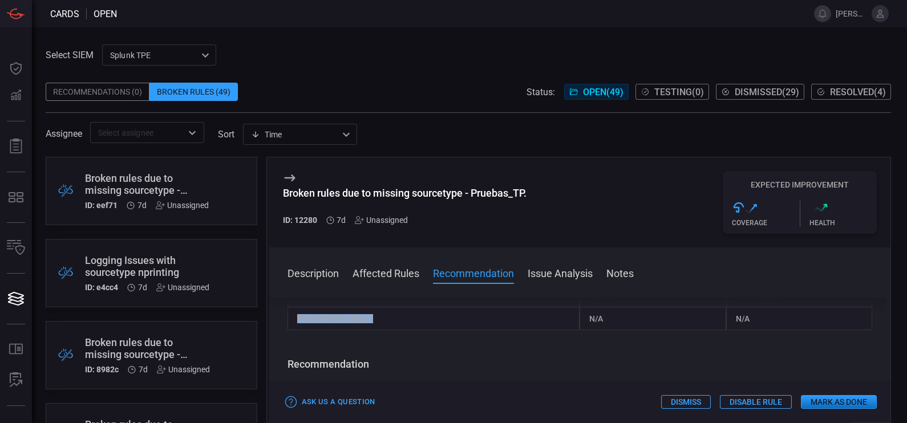
drag, startPoint x: 429, startPoint y: 325, endPoint x: 298, endPoint y: 315, distance: 131.6
click at [298, 315] on div "Description The sourcetype "Pruebas_TP" does not exist within your environment.…" at bounding box center [580, 358] width 622 height 121
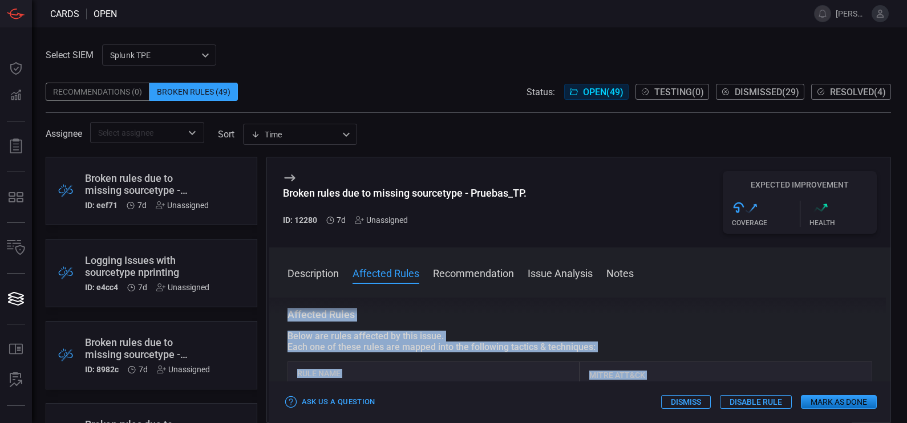
scroll to position [54, 0]
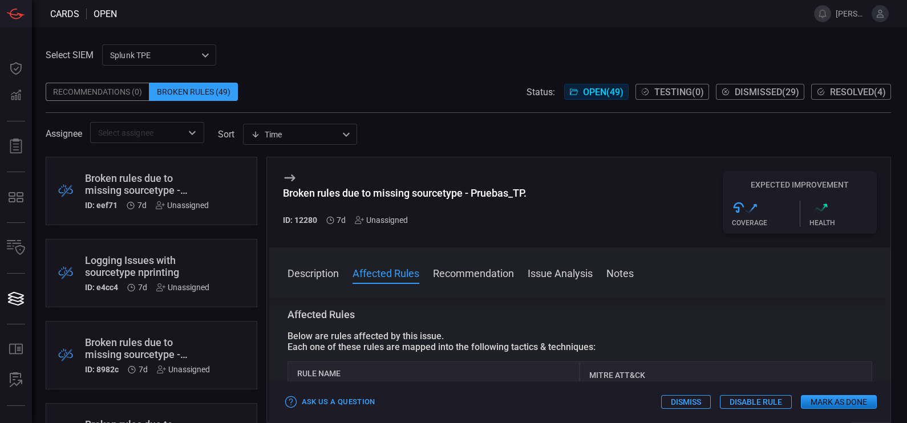
click at [612, 315] on div "Description The sourcetype "Pruebas_TP" does not exist within your environment.…" at bounding box center [580, 358] width 622 height 121
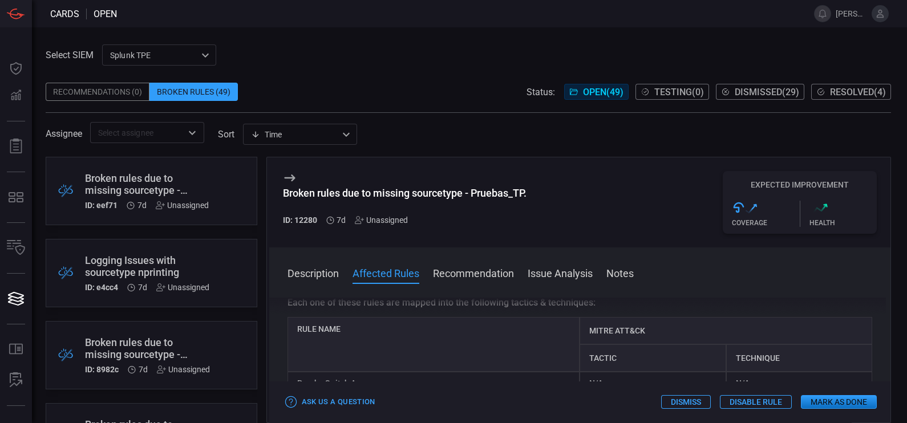
scroll to position [0, 0]
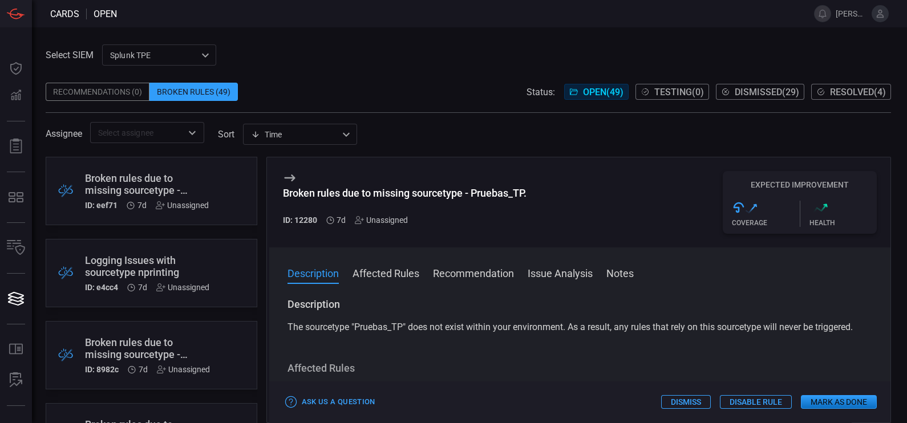
click at [849, 397] on button "Mark as Done" at bounding box center [839, 402] width 76 height 14
click at [834, 407] on button "Mark as Done" at bounding box center [839, 402] width 76 height 14
click at [283, 172] on icon at bounding box center [290, 178] width 14 height 14
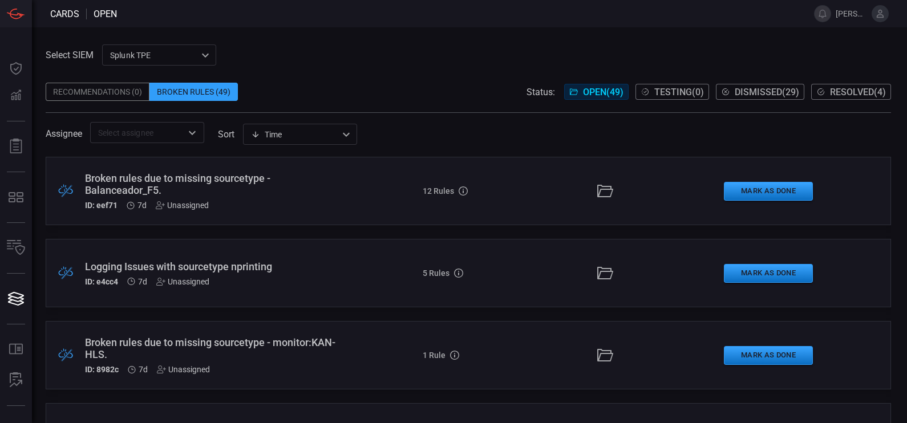
click at [867, 97] on button "Resolved ( 4 )" at bounding box center [851, 92] width 80 height 16
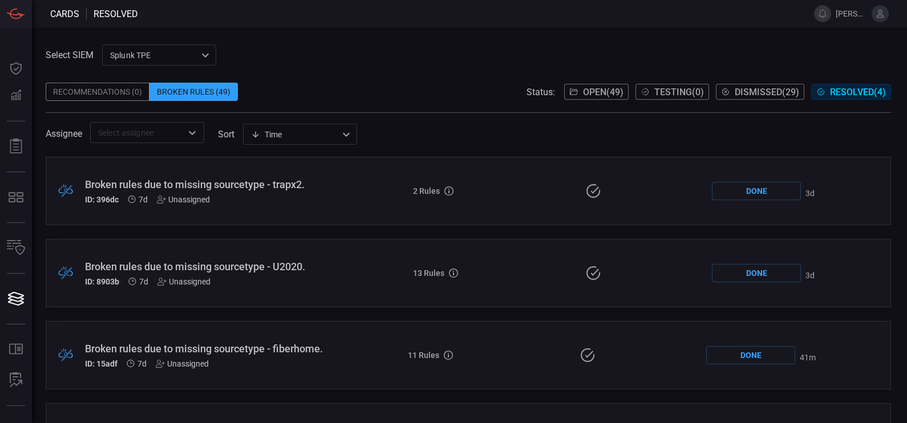
click at [314, 56] on div "Select SIEM Splunk TPE 1e2e8ad1-9f42-4d8b-bcd8-2b3f9d333f5b ​ Recommendations (…" at bounding box center [469, 94] width 846 height 99
click at [328, 78] on span at bounding box center [469, 74] width 846 height 17
click at [198, 93] on div "Broken Rules (49)" at bounding box center [193, 92] width 88 height 18
click at [587, 87] on span "Open ( 49 )" at bounding box center [603, 92] width 41 height 11
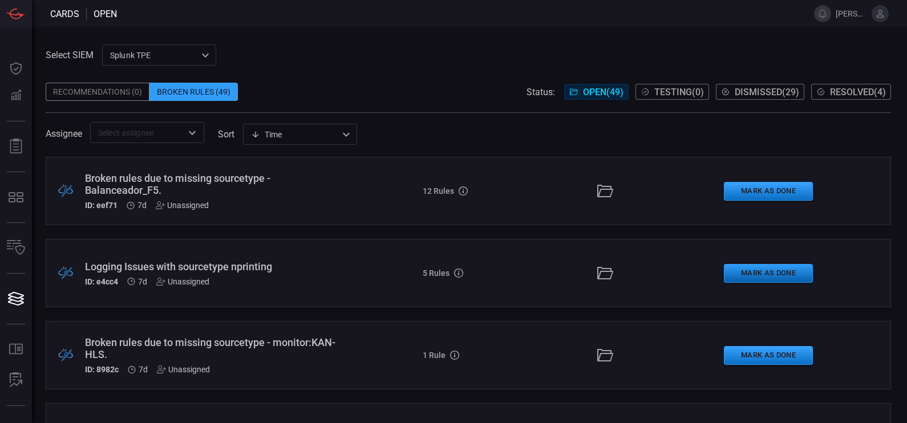
click at [748, 273] on button "Mark as Done" at bounding box center [768, 273] width 89 height 19
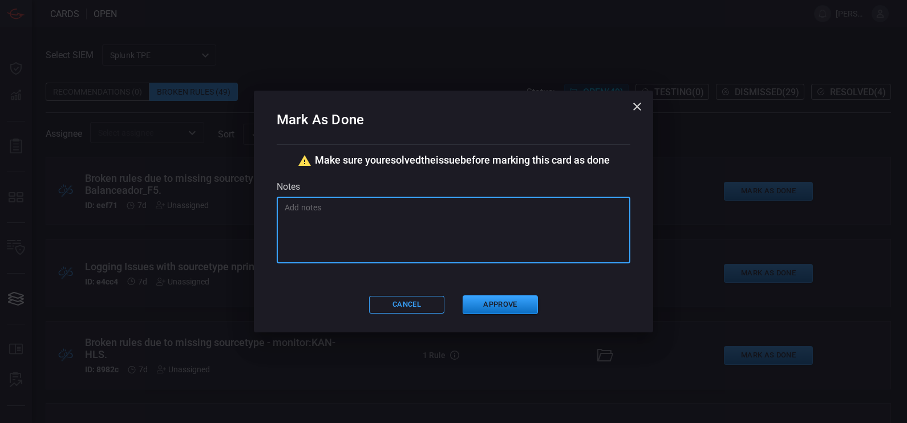
click at [465, 218] on textarea at bounding box center [454, 230] width 338 height 57
type textarea "Se realizó la modificación en la fuente."
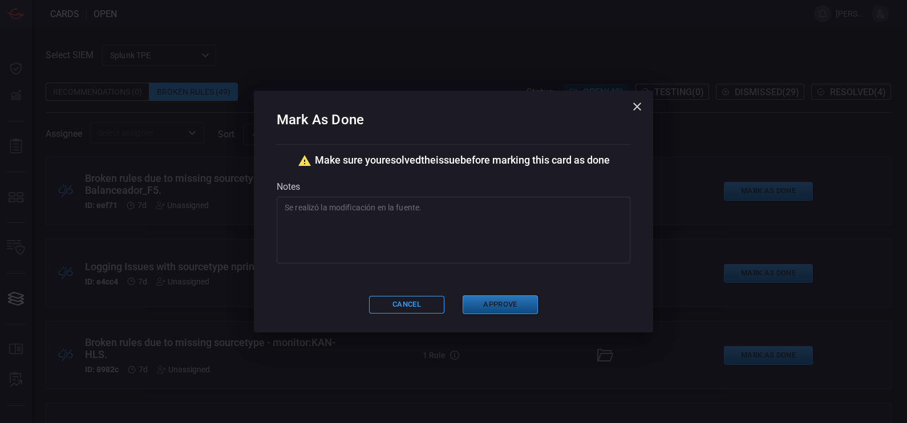
click at [508, 308] on button "Approve" at bounding box center [500, 305] width 75 height 19
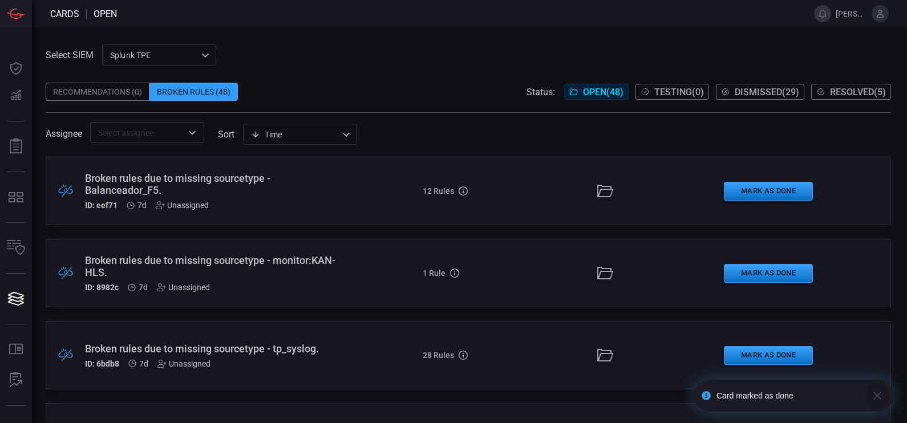
click at [882, 398] on icon "button" at bounding box center [878, 396] width 14 height 14
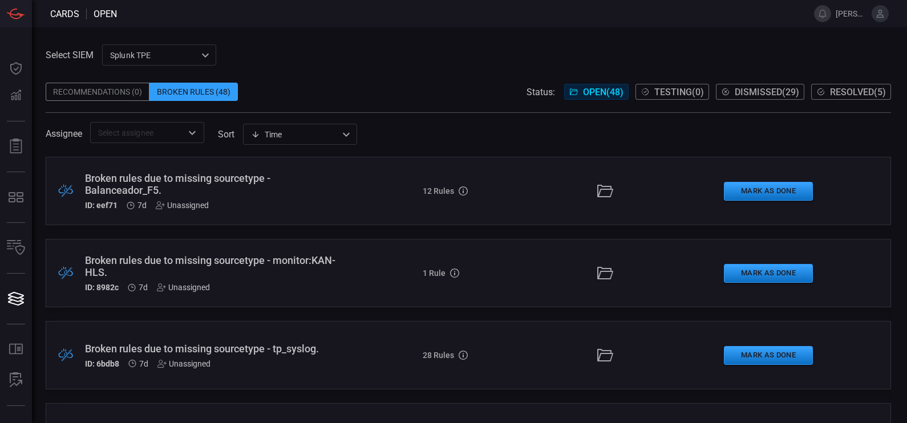
click at [287, 256] on div "Broken rules due to missing sourcetype - monitor:KAN-HLS." at bounding box center [213, 266] width 256 height 24
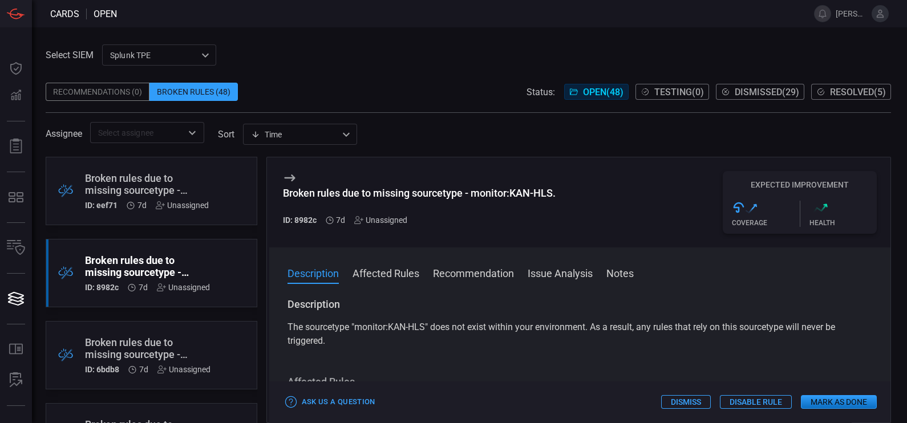
click at [577, 329] on span "The sourcetype "monitor:KAN-HLS" does not exist within your environment. As a r…" at bounding box center [562, 334] width 548 height 25
click at [211, 177] on div ".broken_cards_icon_0{fill:#39A4FF;} .broken_cards_icon_1{fill:none;stroke:#1918…" at bounding box center [152, 191] width 212 height 68
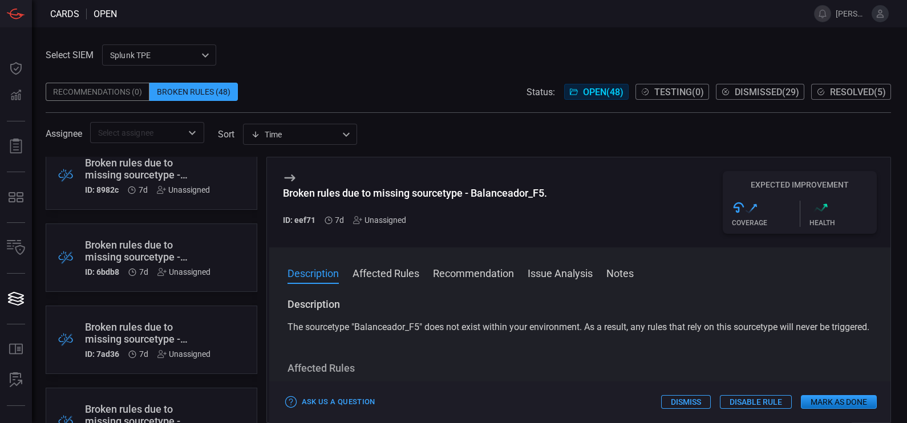
scroll to position [108, 0]
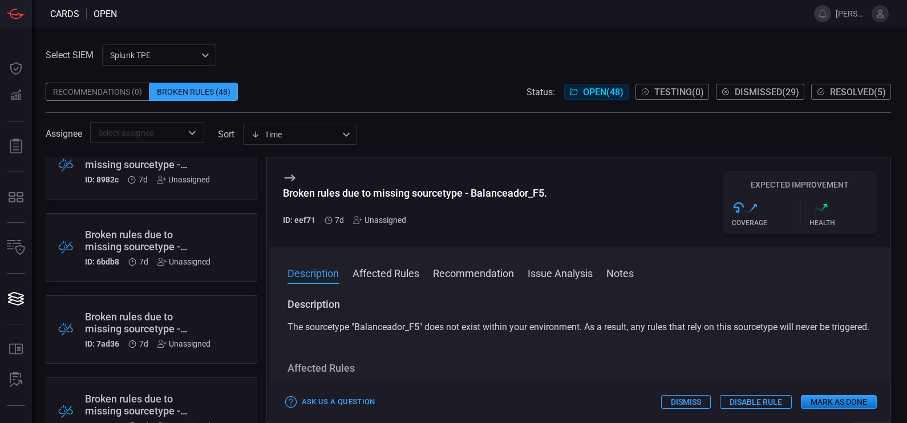
click at [210, 232] on div "Broken rules due to missing sourcetype - tp_syslog." at bounding box center [148, 241] width 126 height 24
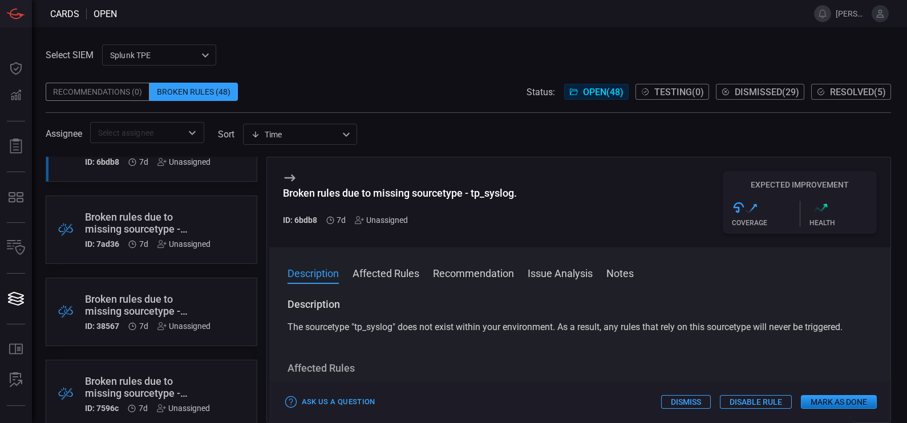
scroll to position [214, 0]
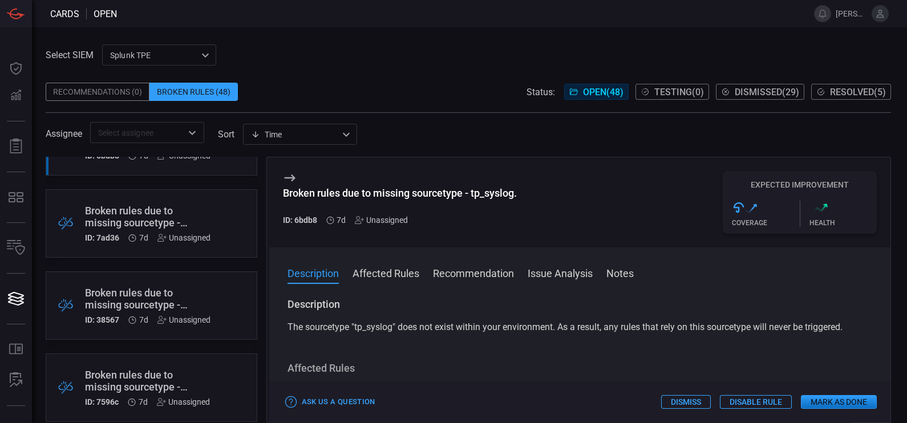
click at [177, 275] on div ".broken_cards_icon_0{fill:#39A4FF;} .broken_cards_icon_1{fill:none;stroke:#1918…" at bounding box center [152, 306] width 212 height 68
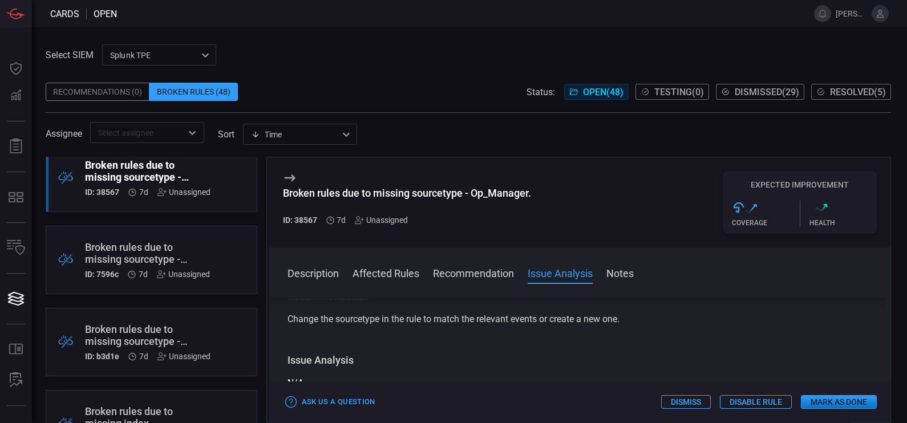
scroll to position [343, 0]
click at [188, 233] on div ".broken_cards_icon_0{fill:#39A4FF;} .broken_cards_icon_1{fill:none;stroke:#1918…" at bounding box center [152, 259] width 212 height 68
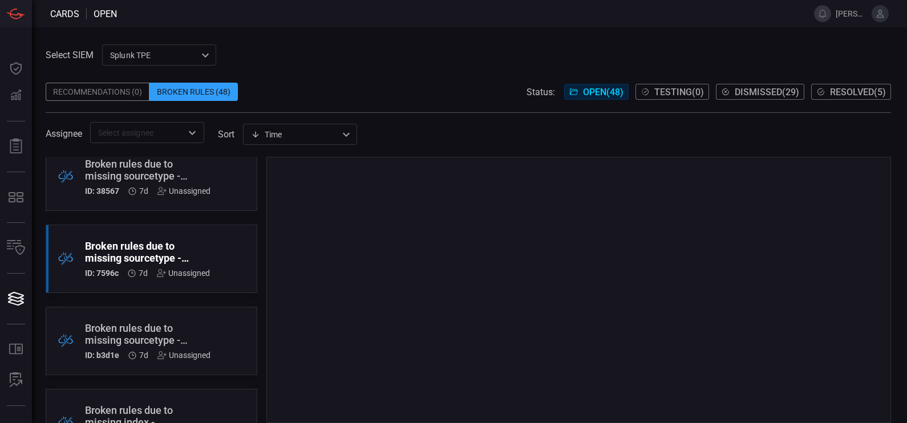
click at [188, 233] on div ".broken_cards_icon_0{fill:#39A4FF;} .broken_cards_icon_1{fill:none;stroke:#1918…" at bounding box center [152, 259] width 212 height 68
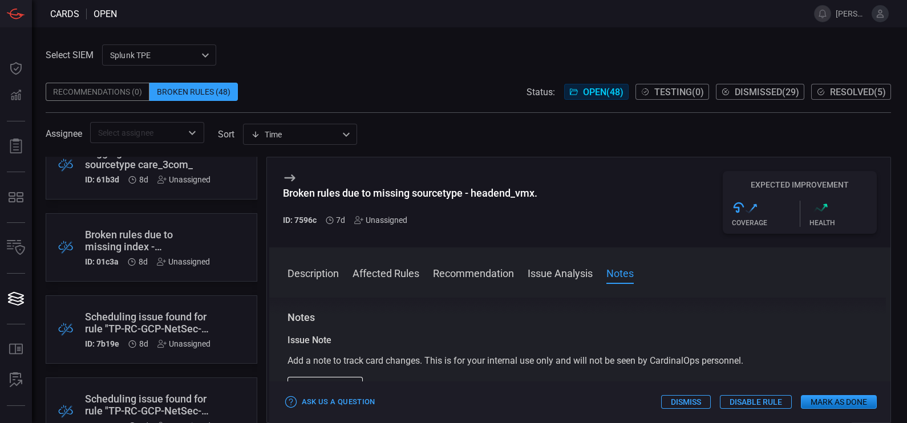
scroll to position [1178, 0]
click at [183, 359] on div ".broken_cards_icon_0{fill:#39A4FF;} .broken_cards_icon_1{fill:none;stroke:#1918…" at bounding box center [152, 328] width 212 height 68
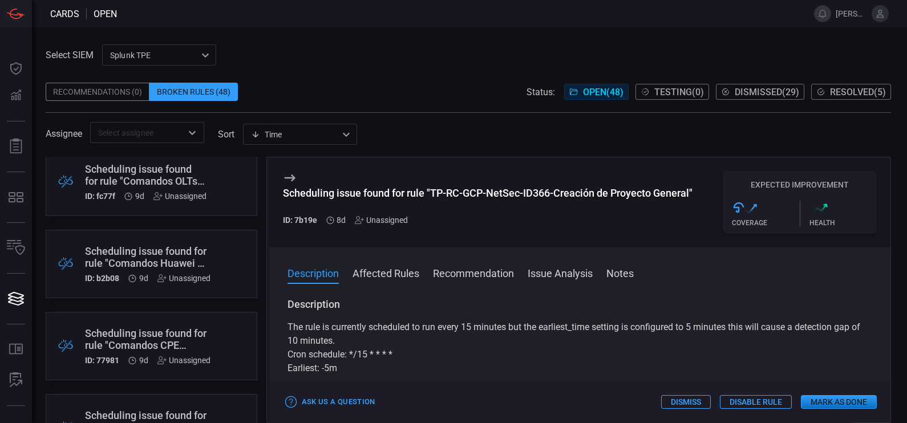
scroll to position [2473, 0]
click at [179, 165] on div "Scheduling issue found for rule "Comandos OLTs. Huawei"" at bounding box center [146, 176] width 122 height 24
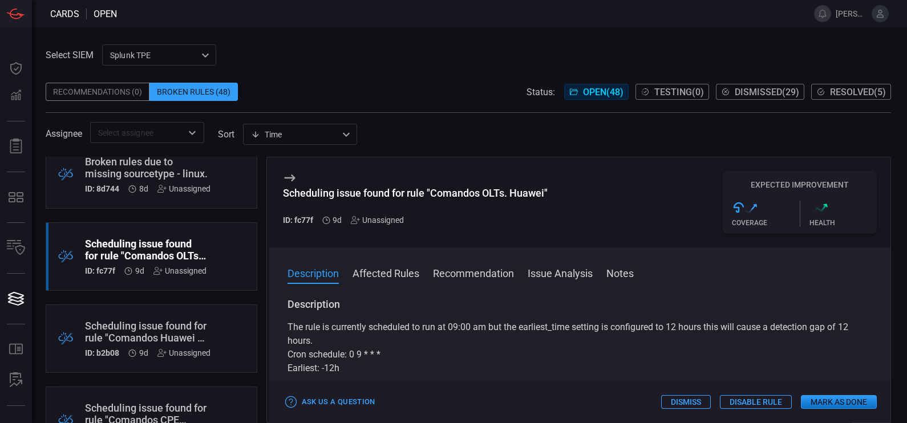
drag, startPoint x: 288, startPoint y: 325, endPoint x: 390, endPoint y: 371, distance: 111.9
click at [390, 371] on div "The rule is currently scheduled to run at 09:00 am but the earliest_time settin…" at bounding box center [580, 348] width 585 height 55
click at [543, 193] on div "Scheduling issue found for rule "Comandos OLTs. Huawei"" at bounding box center [415, 193] width 265 height 12
drag, startPoint x: 545, startPoint y: 194, endPoint x: 431, endPoint y: 201, distance: 114.9
click at [431, 201] on h3 "Scheduling issue found for rule "Comandos OLTs. Huawei"" at bounding box center [415, 199] width 265 height 24
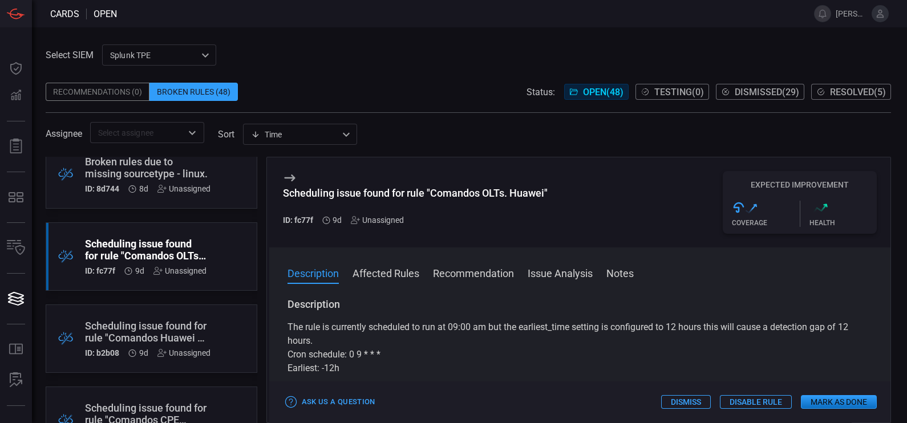
drag, startPoint x: 431, startPoint y: 201, endPoint x: 610, endPoint y: 251, distance: 186.1
click at [610, 251] on div "Description Affected Rules Recommendation Issue Analysis Notes Description The …" at bounding box center [580, 335] width 622 height 175
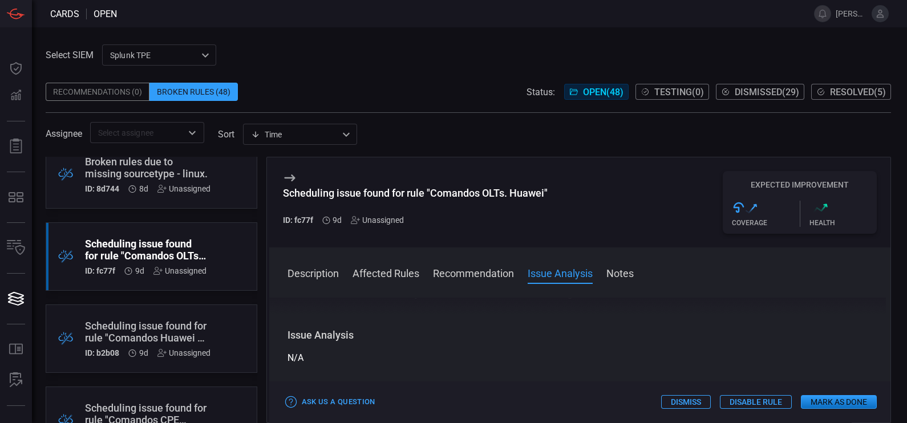
scroll to position [254, 0]
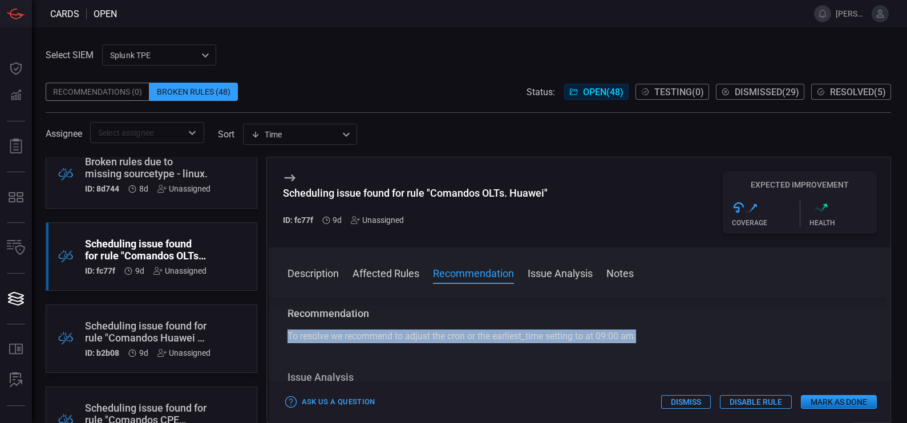
drag, startPoint x: 648, startPoint y: 338, endPoint x: 282, endPoint y: 330, distance: 365.2
click at [282, 330] on div "Description The rule is currently scheduled to run at 09:00 am but the earliest…" at bounding box center [580, 358] width 622 height 121
click at [528, 324] on div "Recommendation To resolve we recommend to adjust the cron or the earliest_time …" at bounding box center [580, 325] width 585 height 37
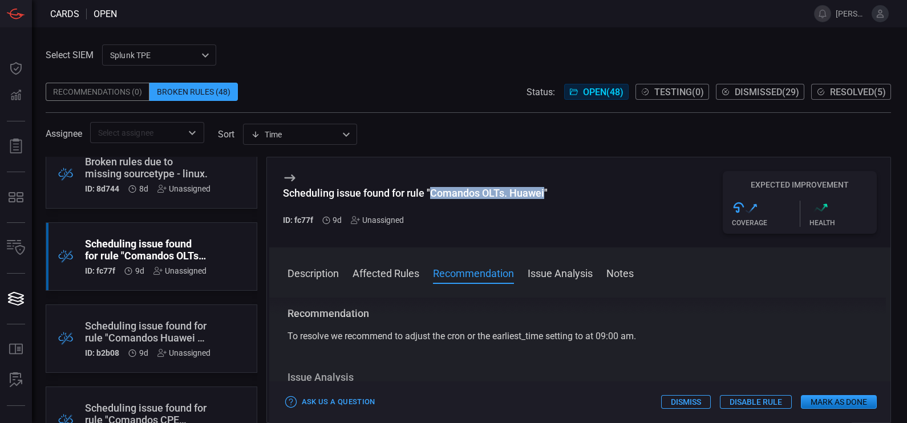
drag, startPoint x: 545, startPoint y: 193, endPoint x: 434, endPoint y: 200, distance: 110.9
click at [434, 200] on h3 "Scheduling issue found for rule "Comandos OLTs. Huawei"" at bounding box center [415, 199] width 265 height 24
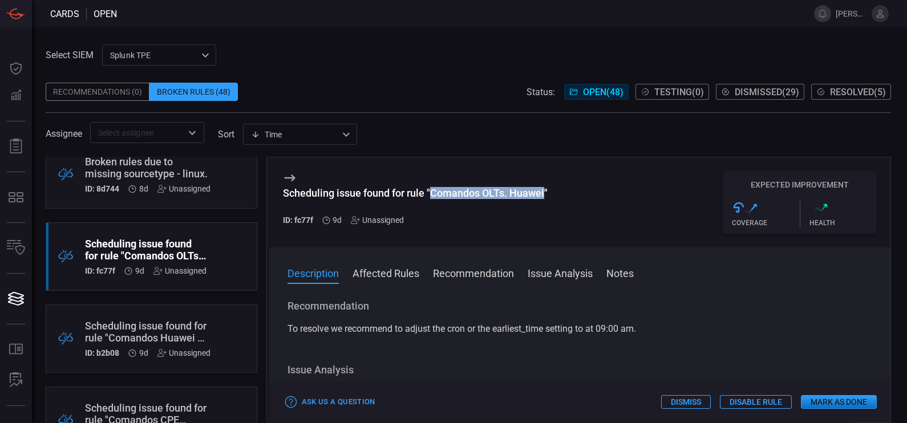
scroll to position [0, 0]
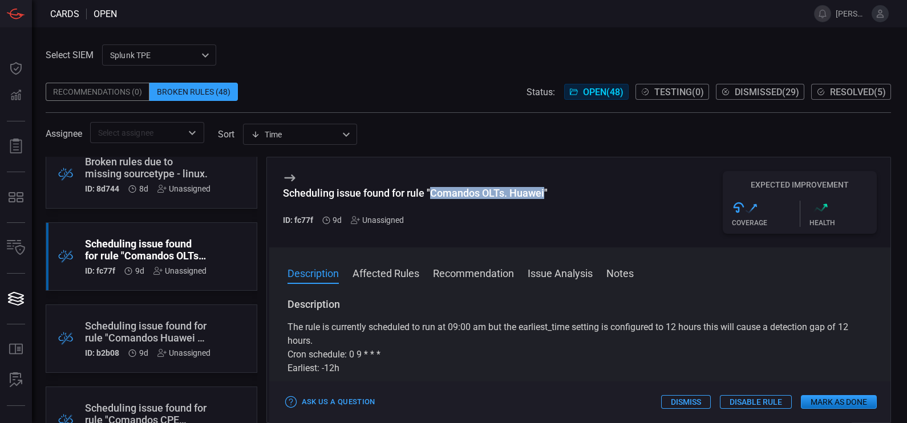
drag, startPoint x: 348, startPoint y: 375, endPoint x: 286, endPoint y: 332, distance: 75.5
click at [286, 332] on div "Description The rule is currently scheduled to run at 09:00 am but the earliest…" at bounding box center [580, 358] width 622 height 121
click at [432, 352] on p "Cron schedule: 0 9 * * *" at bounding box center [580, 355] width 585 height 14
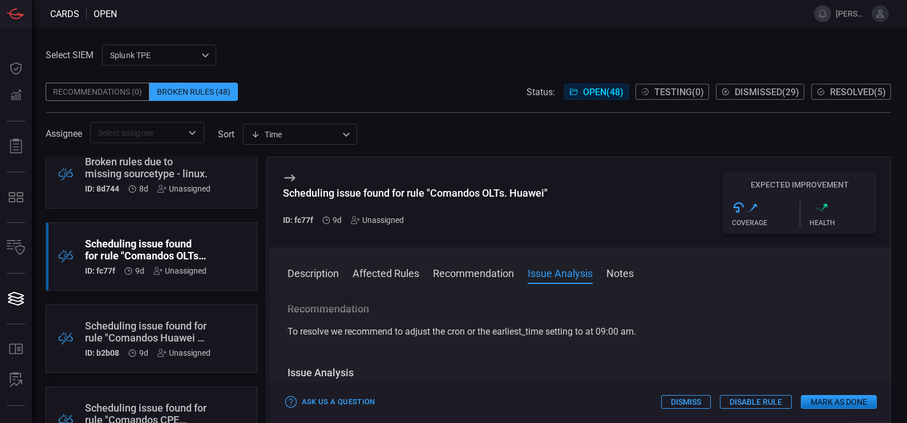
scroll to position [266, 0]
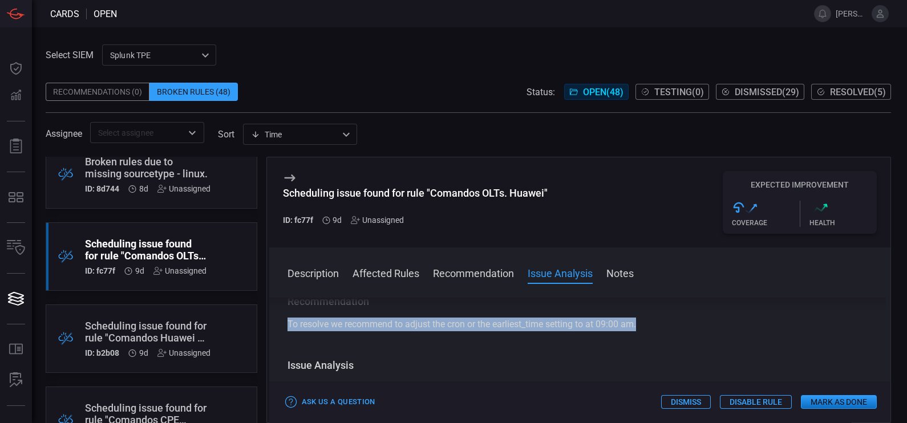
drag, startPoint x: 639, startPoint y: 324, endPoint x: 273, endPoint y: 330, distance: 366.4
click at [273, 330] on div "Description The rule is currently scheduled to run at 09:00 am but the earliest…" at bounding box center [580, 358] width 622 height 121
